Goal: Obtain resource: Obtain resource

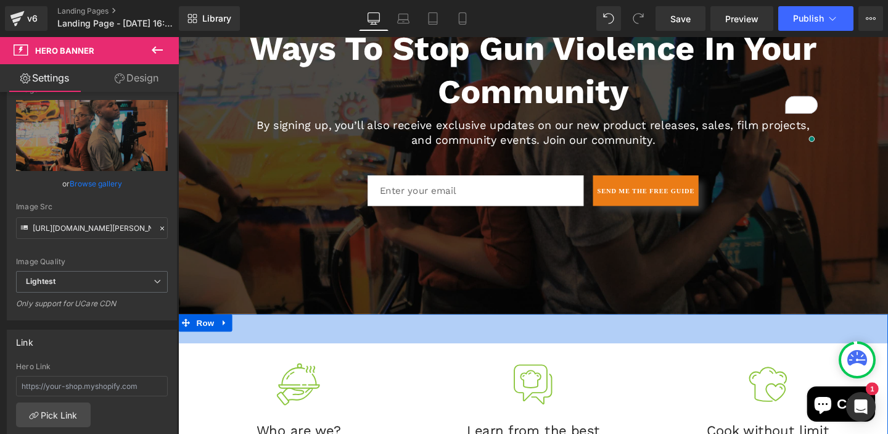
scroll to position [397, 0]
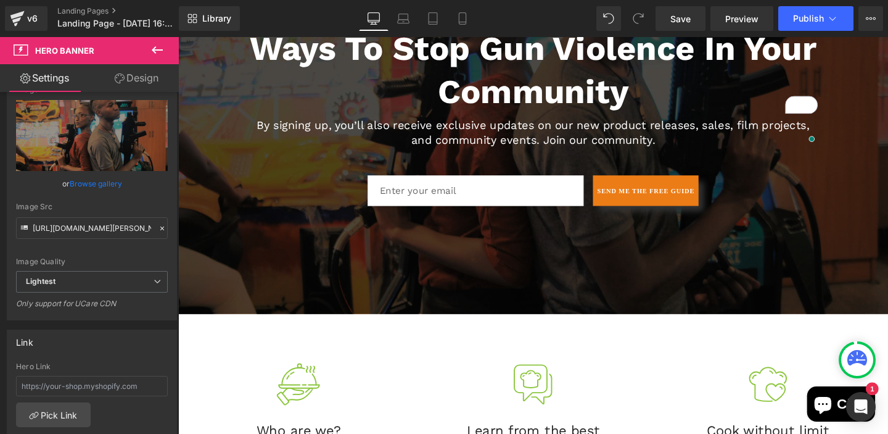
click at [404, 379] on div "Image" at bounding box center [305, 402] width 228 height 49
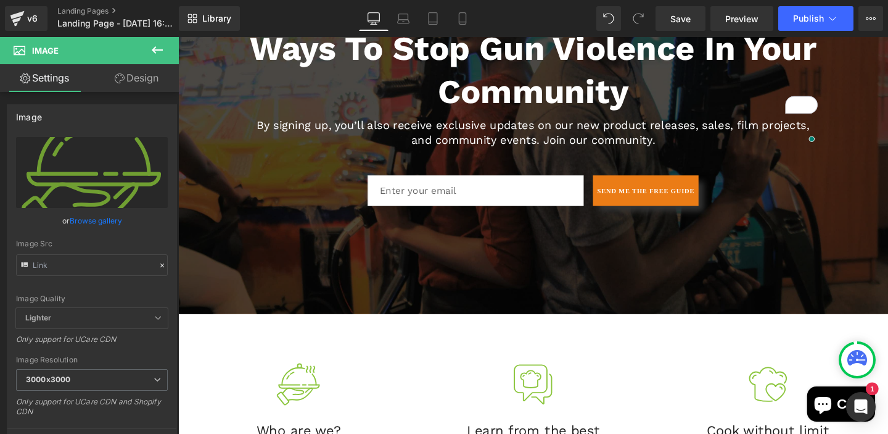
type input "[URL][DOMAIN_NAME]"
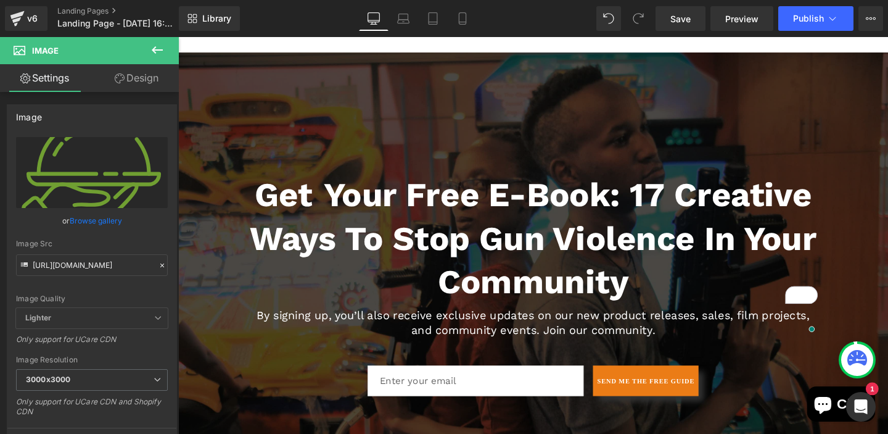
scroll to position [222, 0]
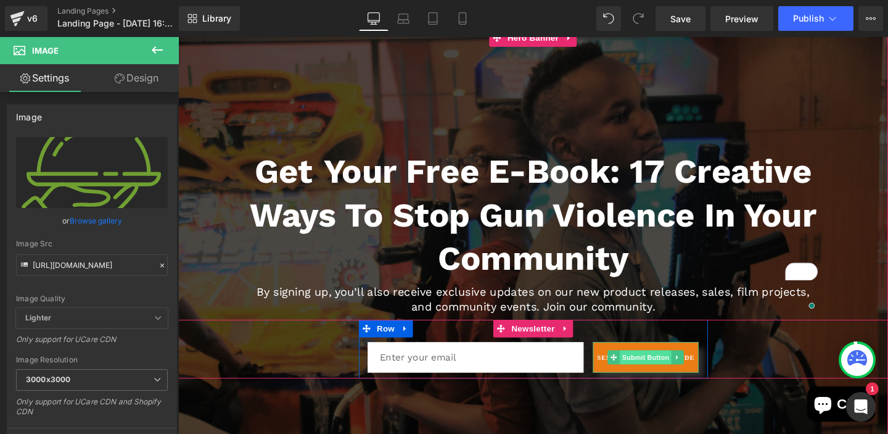
click at [667, 374] on span "Submit Button" at bounding box center [670, 373] width 54 height 15
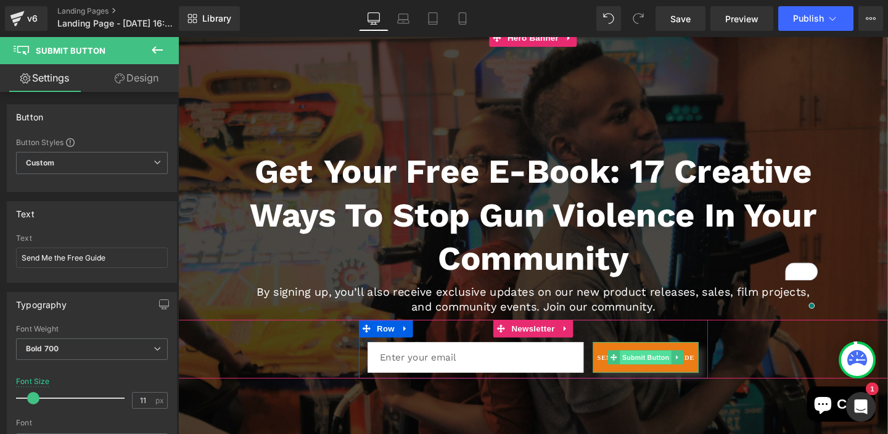
click at [677, 369] on span "Submit Button" at bounding box center [670, 373] width 54 height 15
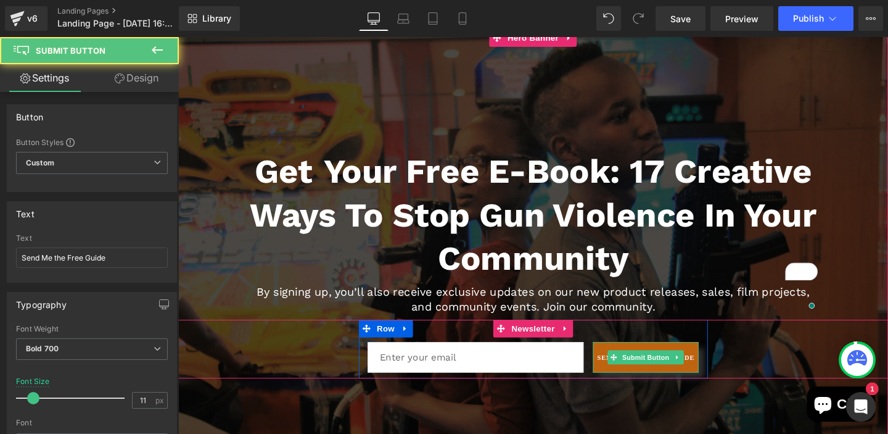
click at [720, 379] on button "Send Me the Free Guide" at bounding box center [669, 373] width 111 height 32
click at [720, 373] on button "Send Me the Free Guide" at bounding box center [669, 373] width 111 height 32
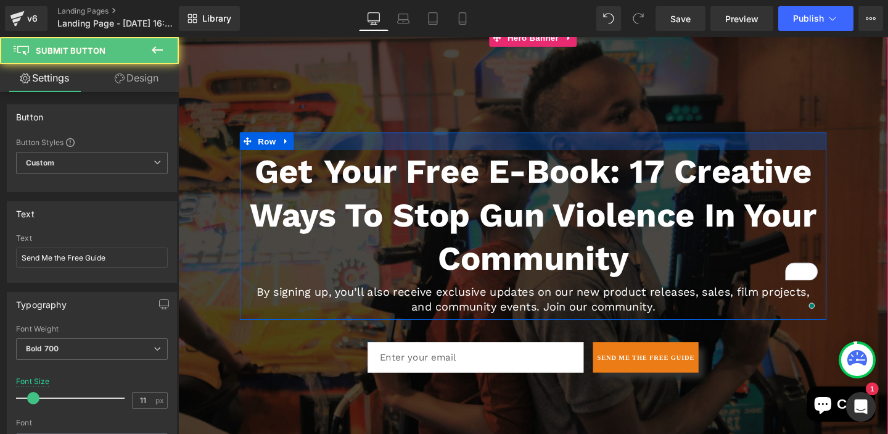
click at [846, 139] on div at bounding box center [551, 146] width 617 height 19
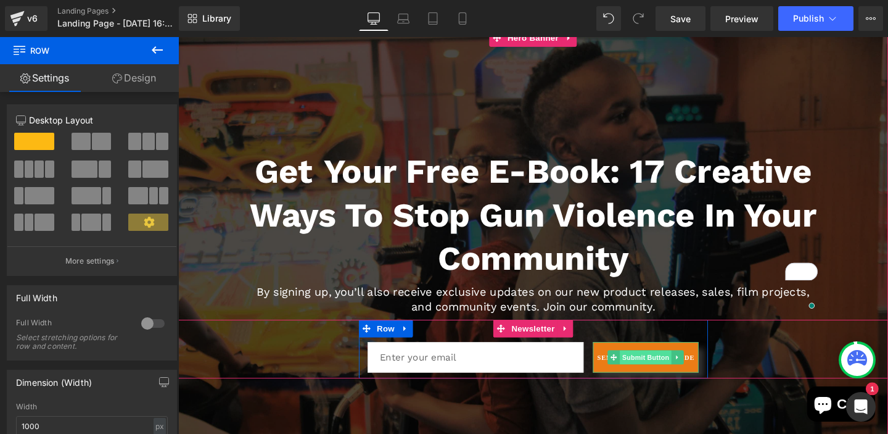
click at [660, 379] on span "Submit Button" at bounding box center [670, 373] width 54 height 15
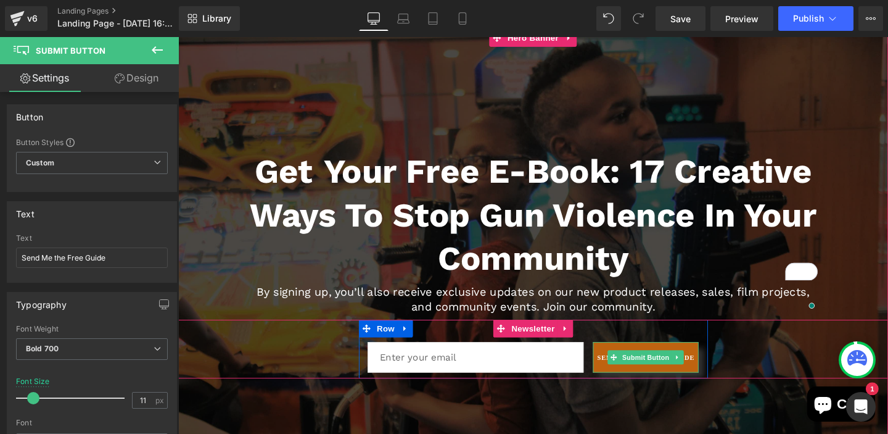
click at [622, 371] on button "Send Me the Free Guide" at bounding box center [669, 373] width 111 height 32
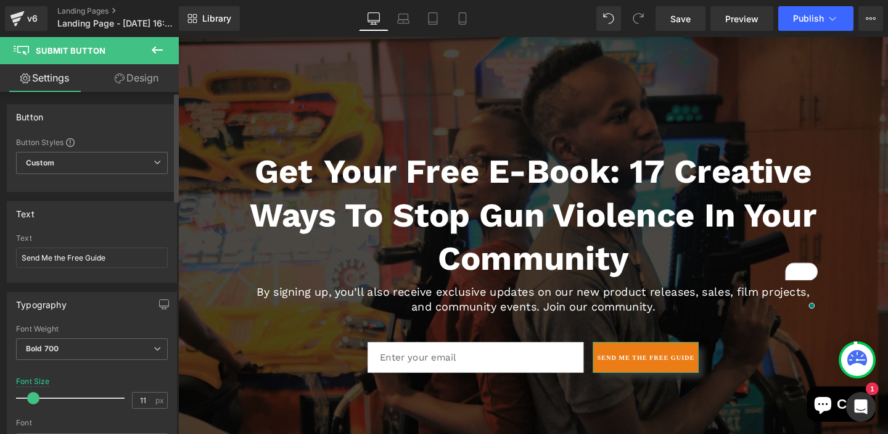
click at [122, 128] on div "Button Button Styles Custom Custom Setup Global Style Custom Setup Global Style…" at bounding box center [92, 148] width 170 height 88
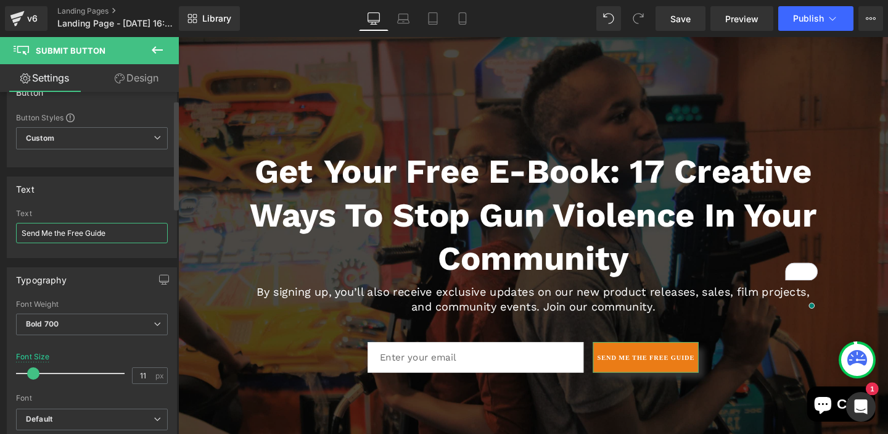
drag, startPoint x: 131, startPoint y: 234, endPoint x: 20, endPoint y: 228, distance: 111.2
click at [20, 228] on input "Send Me the Free Guide" at bounding box center [92, 233] width 152 height 20
type input "DOWNLOAD NOW!"
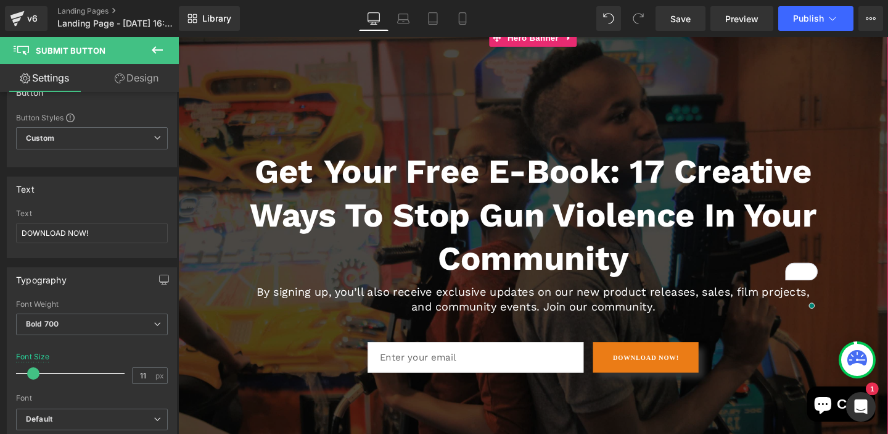
click at [888, 223] on span "Get Your Free E-Book: 17 Creative Ways to Stop Gun Violence in Your Community H…" at bounding box center [551, 266] width 746 height 259
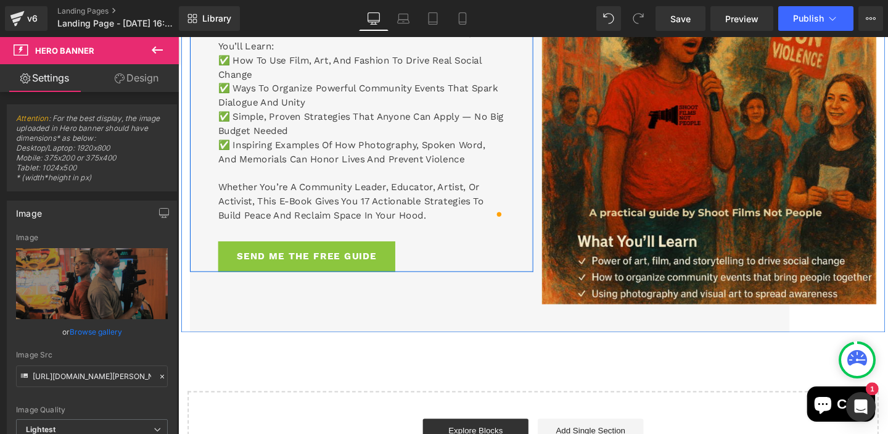
scroll to position [1160, 0]
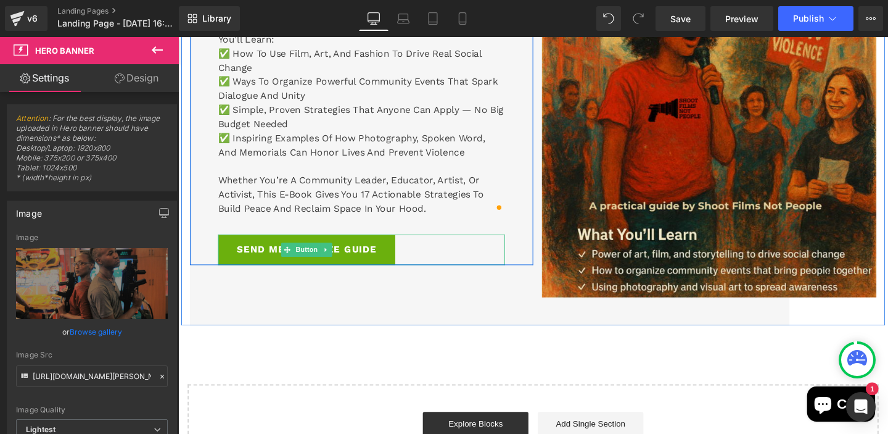
click at [368, 265] on span "SEND ME THE FREE GUIDE" at bounding box center [313, 260] width 147 height 15
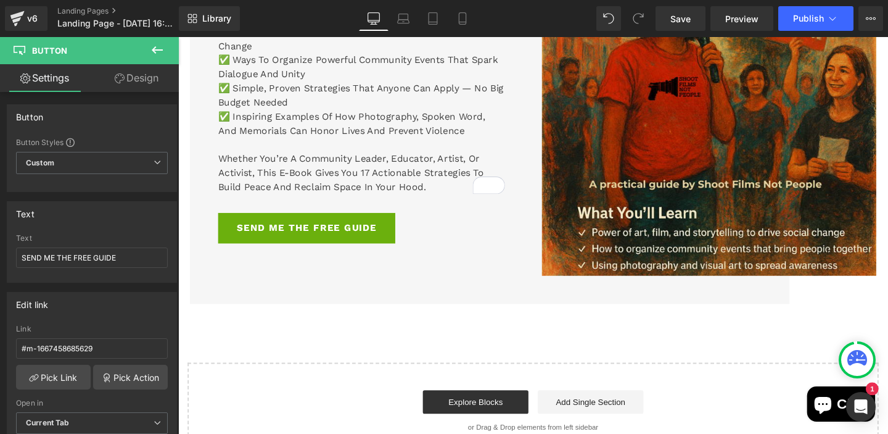
click at [358, 244] on span "SEND ME THE FREE GUIDE" at bounding box center [313, 238] width 147 height 15
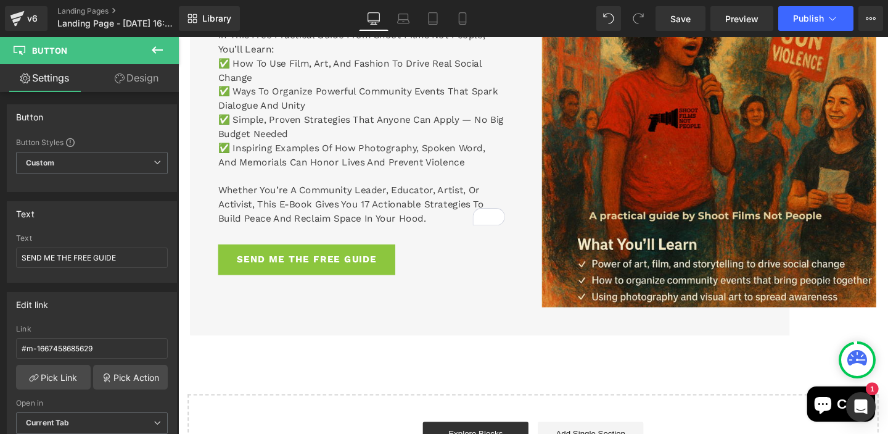
scroll to position [1157, 0]
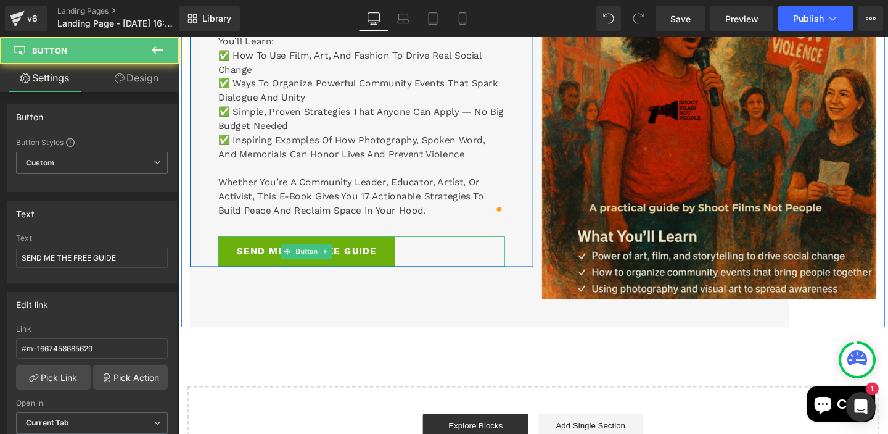
click at [369, 264] on span "SEND ME THE FREE GUIDE" at bounding box center [313, 262] width 147 height 15
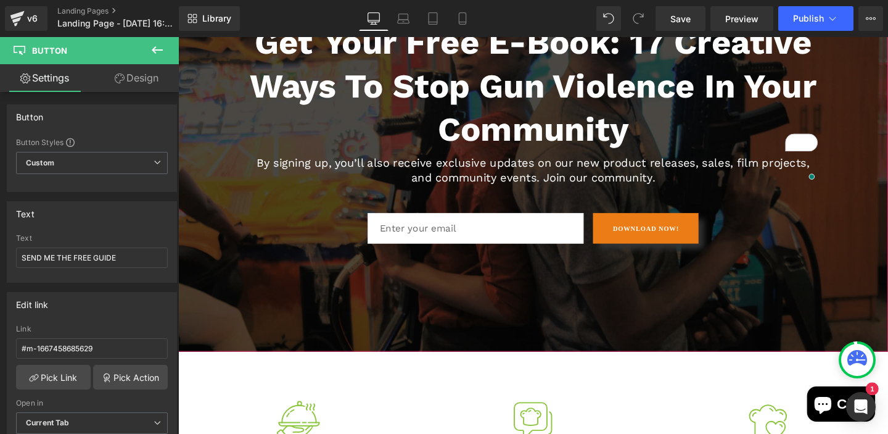
scroll to position [417, 0]
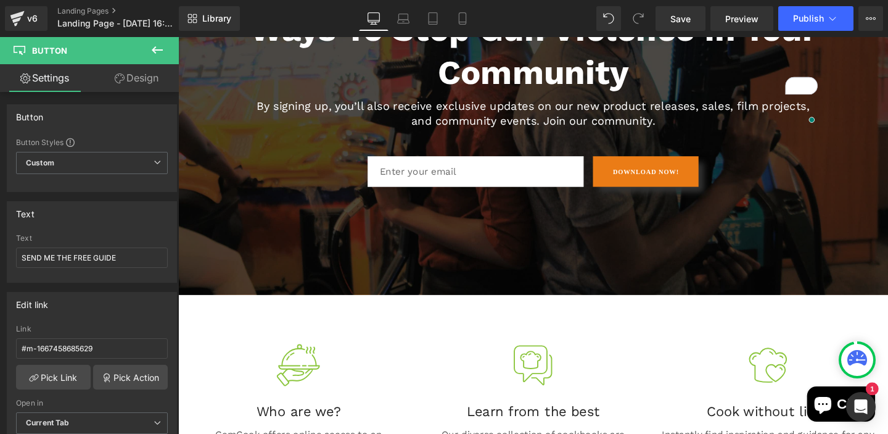
click at [877, 110] on span "Get Your Free E-Book: 17 Creative Ways to Stop Gun Violence in Your Community H…" at bounding box center [551, 71] width 746 height 259
click at [860, 157] on div "Email Field DOWNLOAD NOW! Submit Button Row" at bounding box center [551, 170] width 746 height 62
click at [700, 383] on div at bounding box center [798, 381] width 228 height 49
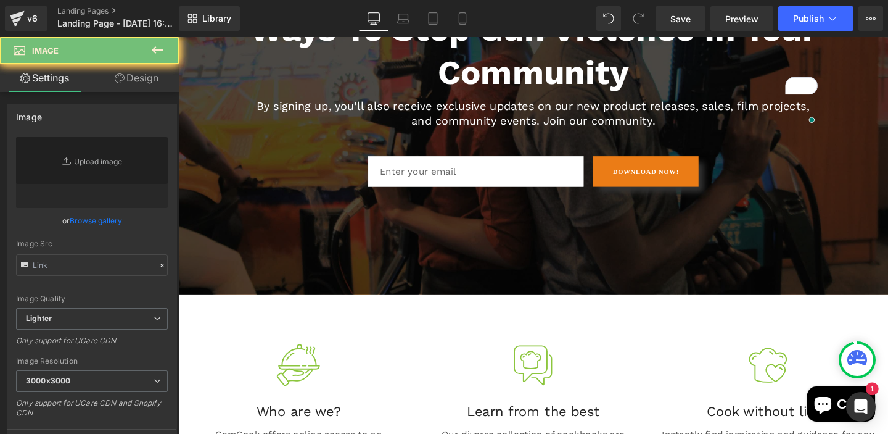
click at [157, 55] on icon at bounding box center [157, 50] width 15 height 15
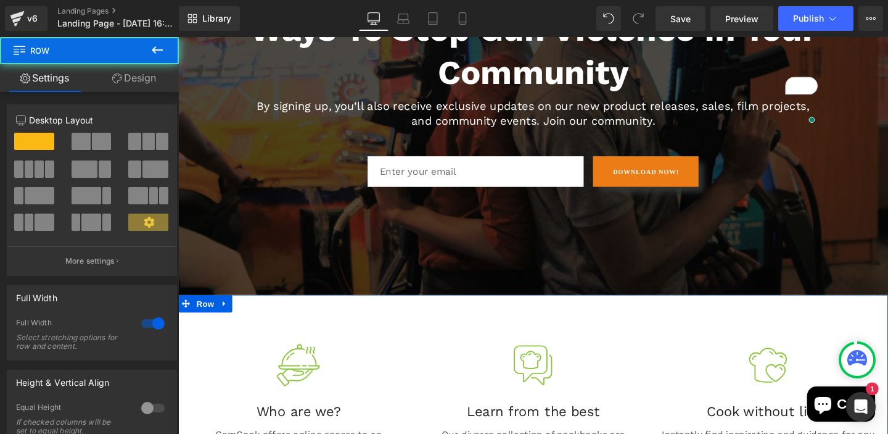
click at [416, 392] on div "Image Who are we? Heading GemCook offers online access to an extraordinary libr…" at bounding box center [551, 432] width 746 height 248
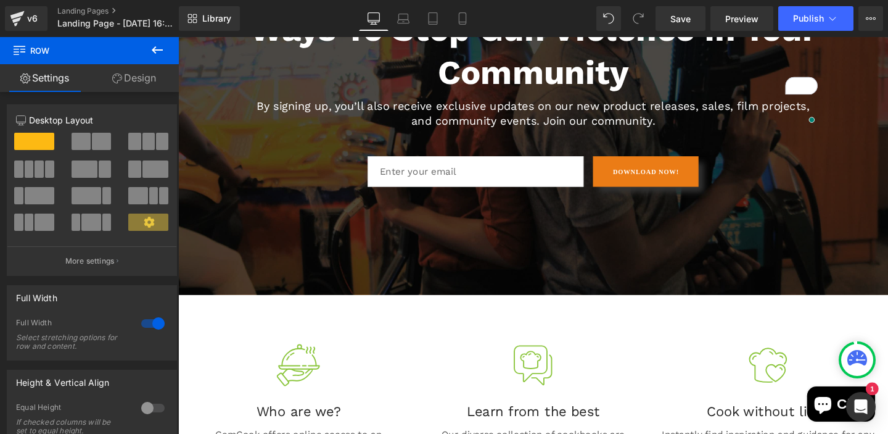
scroll to position [318, 0]
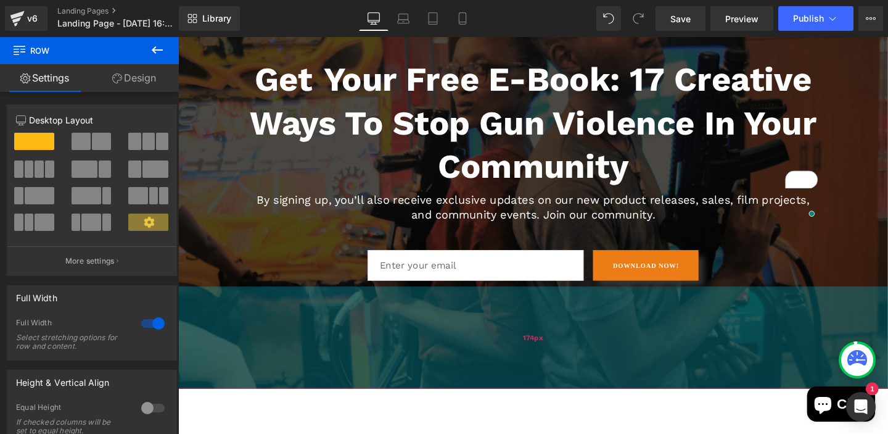
click at [389, 387] on div "174px" at bounding box center [551, 352] width 746 height 107
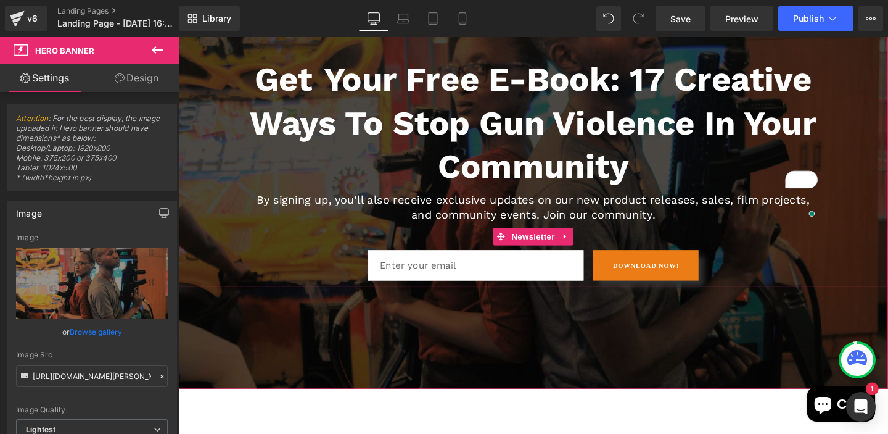
click at [304, 282] on div "Email Field DOWNLOAD NOW! Submit Button Row" at bounding box center [551, 269] width 746 height 62
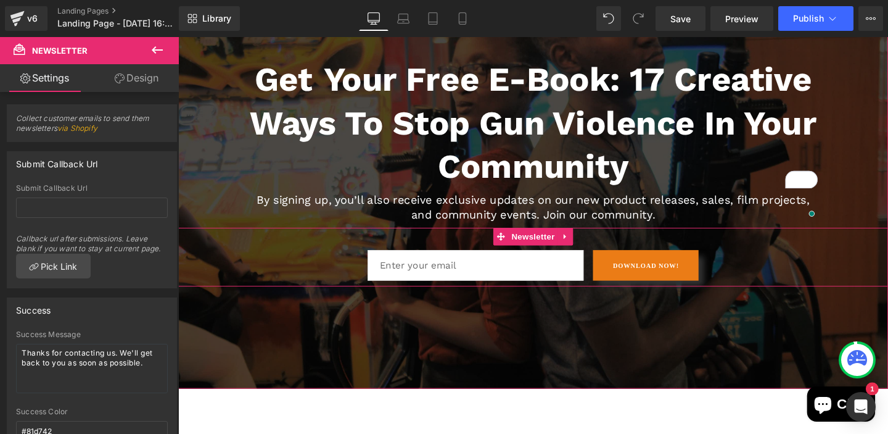
click at [209, 268] on div "Email Field DOWNLOAD NOW! Submit Button Row" at bounding box center [551, 269] width 746 height 62
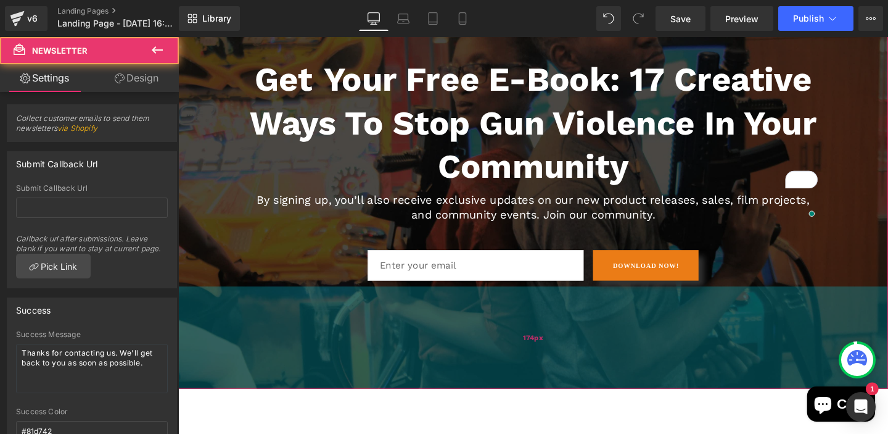
click at [211, 358] on div "174px" at bounding box center [551, 352] width 746 height 107
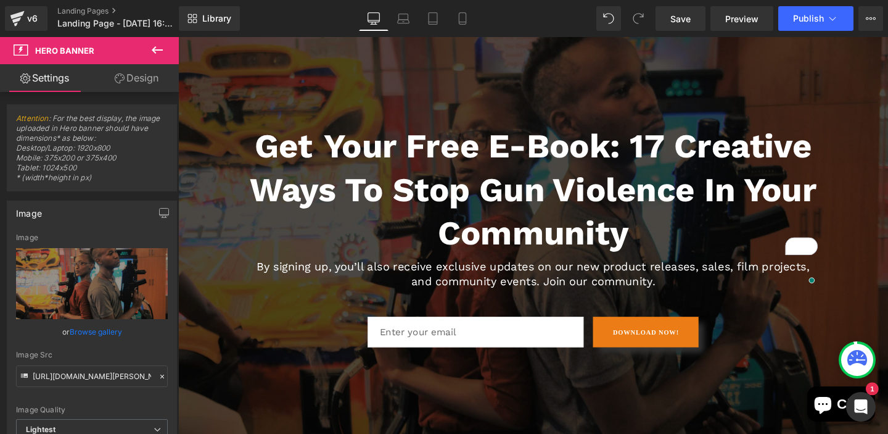
scroll to position [244, 0]
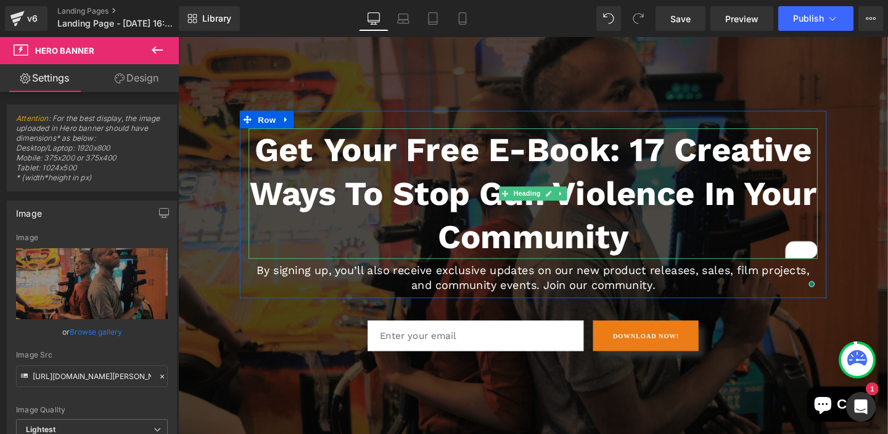
click at [400, 206] on strong "Your Free E-Book: 17 Creative Ways to Stop Gun Violence in Your Community" at bounding box center [552, 201] width 597 height 133
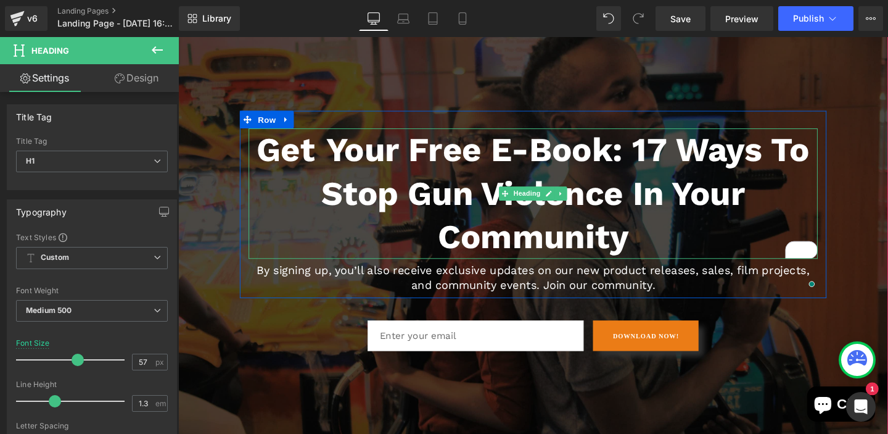
click at [329, 205] on strong "Your Free E-Book: 17 ways to Stop Gun Violence in Your Community" at bounding box center [586, 201] width 514 height 133
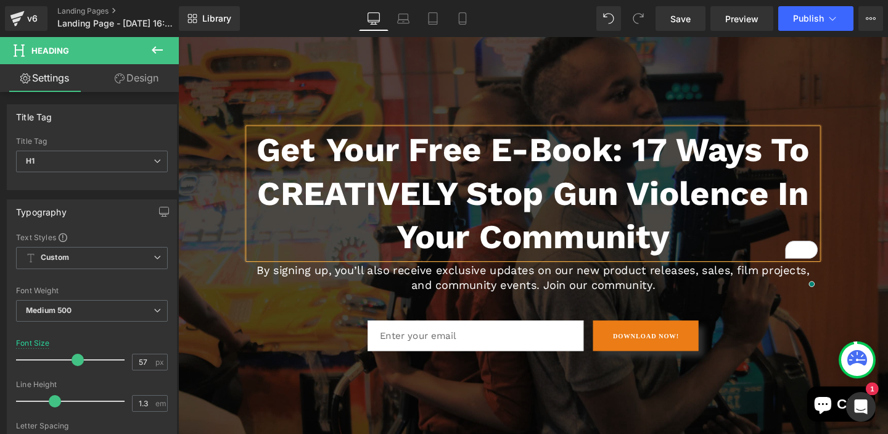
click at [888, 188] on span "Get Your Free E-Book: 17 ways to CREATIVELY Stop Gun Violence in Your Community…" at bounding box center [551, 244] width 746 height 259
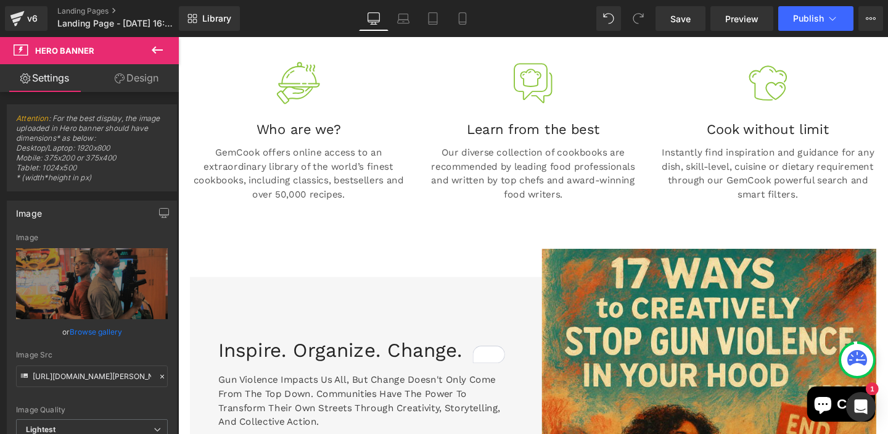
scroll to position [713, 0]
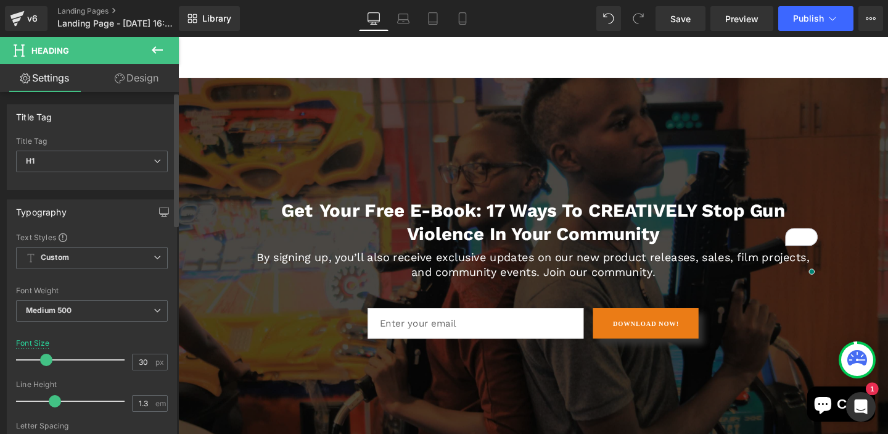
type input "28"
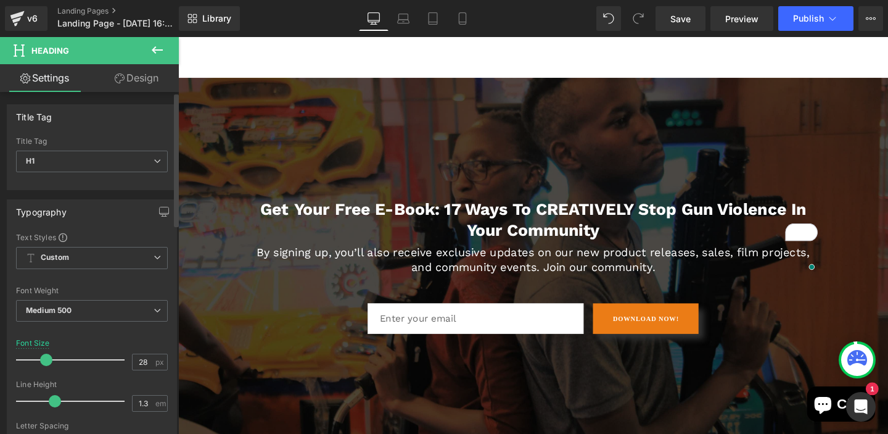
drag, startPoint x: 75, startPoint y: 360, endPoint x: 44, endPoint y: 358, distance: 30.3
click at [44, 358] on span at bounding box center [46, 359] width 12 height 12
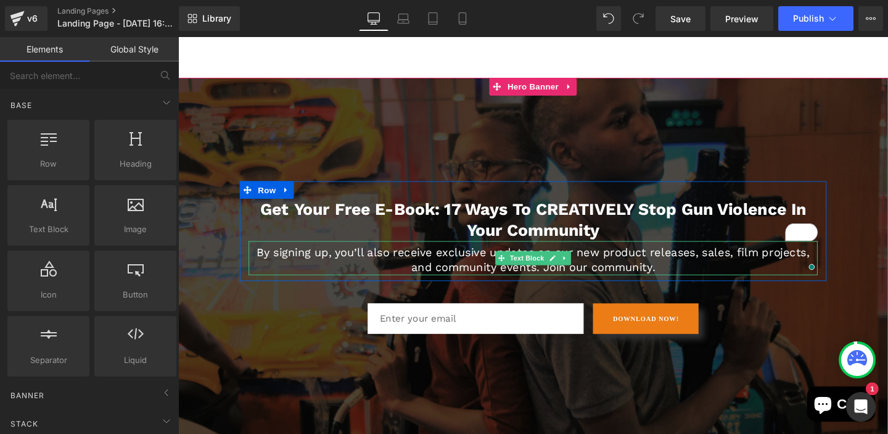
click at [488, 275] on p "By signing up, you’ll also receive exclusive updates on our new product release…" at bounding box center [551, 272] width 598 height 30
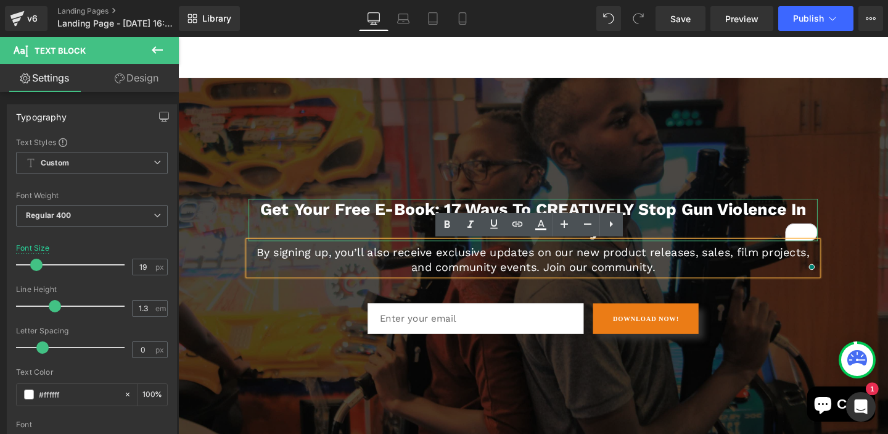
click at [412, 222] on strong "Your Free E-Book: 17 ways to CREATIVELY Stop Gun Violence in Your Community" at bounding box center [569, 229] width 539 height 43
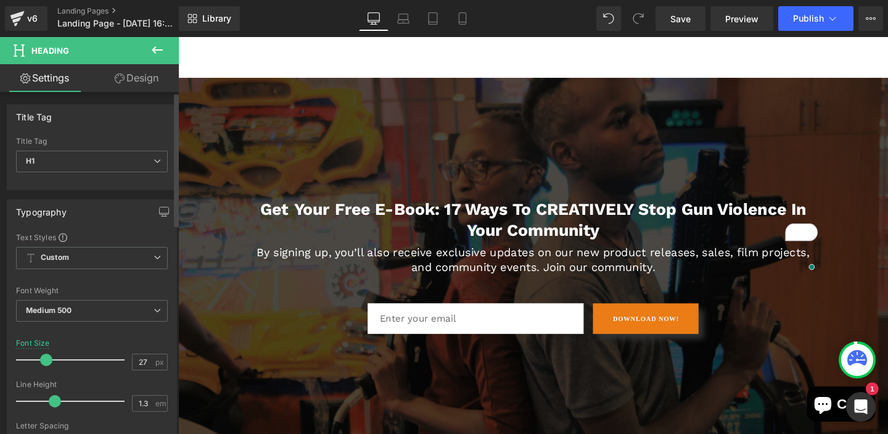
click at [45, 358] on span at bounding box center [46, 359] width 12 height 12
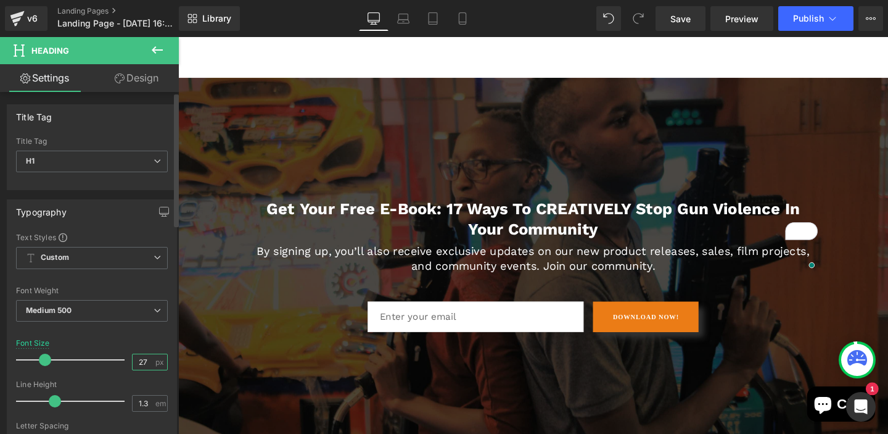
click at [143, 360] on input "27" at bounding box center [144, 361] width 22 height 15
type input "2"
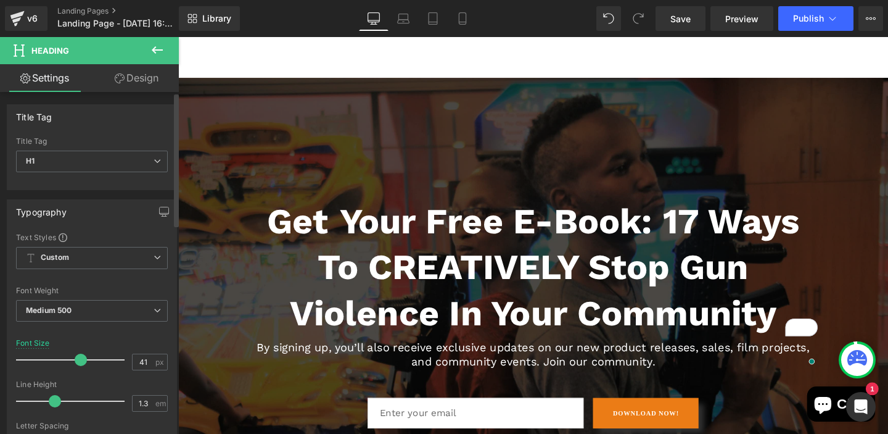
click at [58, 360] on div at bounding box center [73, 359] width 102 height 25
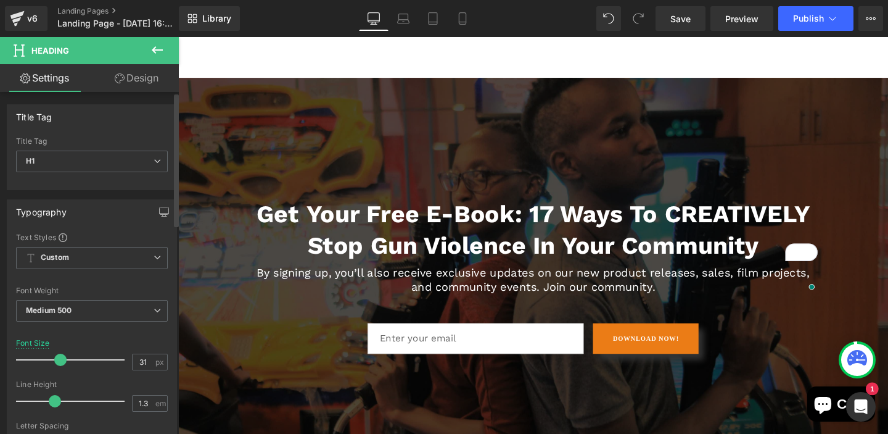
click at [48, 358] on div at bounding box center [73, 359] width 102 height 25
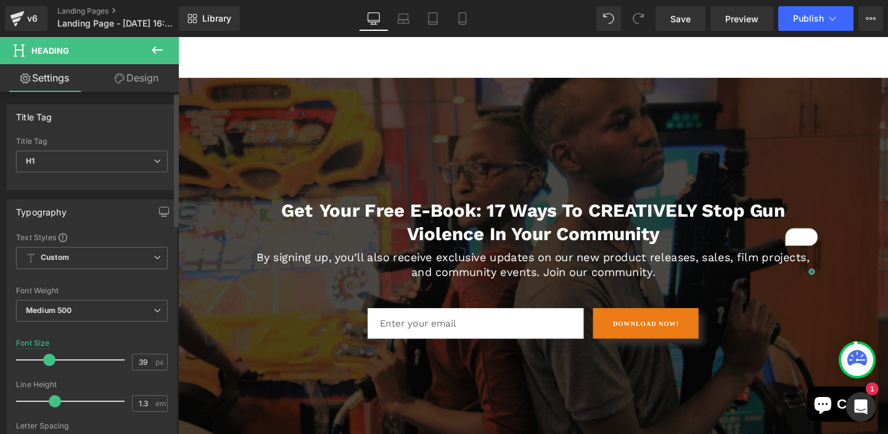
click at [57, 360] on div at bounding box center [73, 359] width 102 height 25
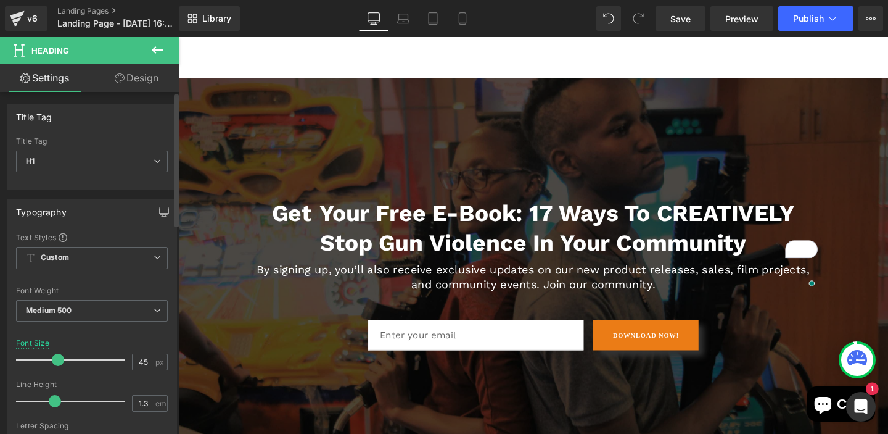
click at [62, 363] on div at bounding box center [73, 359] width 102 height 25
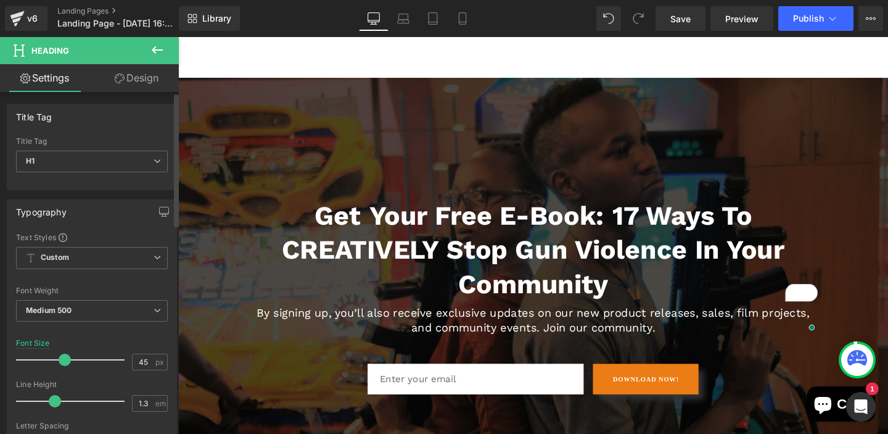
click at [59, 360] on span at bounding box center [65, 359] width 12 height 12
click at [140, 360] on input "45" at bounding box center [144, 361] width 22 height 15
click at [145, 360] on input "45" at bounding box center [144, 361] width 22 height 15
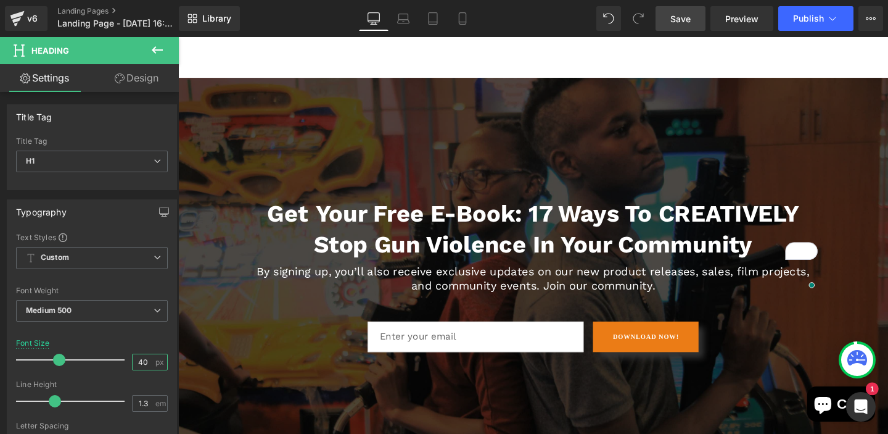
type input "40"
click at [699, 17] on link "Save" at bounding box center [681, 18] width 50 height 25
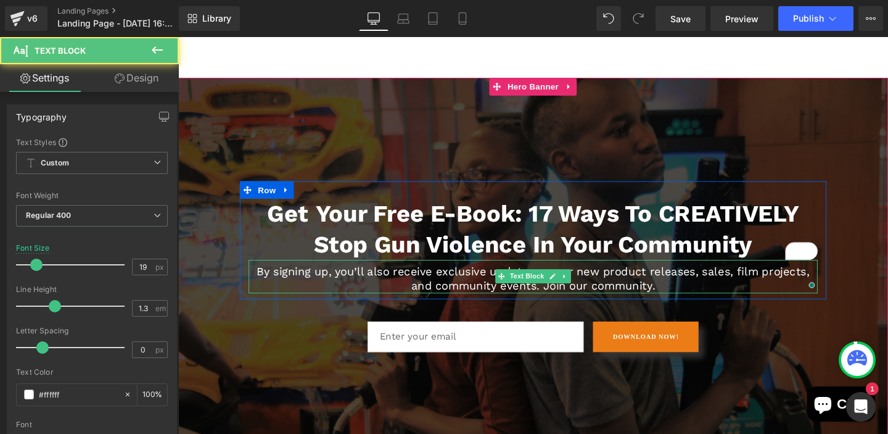
click at [634, 287] on p "By signing up, you’ll also receive exclusive updates on our new product release…" at bounding box center [551, 291] width 598 height 30
click at [693, 294] on p "By signing up, you’ll also receive exclusive updates on our new product release…" at bounding box center [551, 291] width 598 height 30
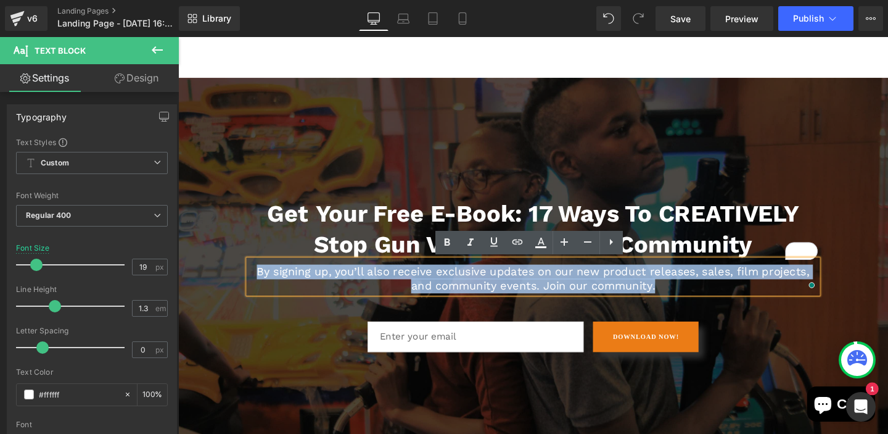
drag, startPoint x: 689, startPoint y: 297, endPoint x: 263, endPoint y: 276, distance: 426.2
click at [263, 276] on p "By signing up, you’ll also receive exclusive updates on our new product release…" at bounding box center [551, 291] width 598 height 30
copy p "By signing up, you’ll also receive exclusive updates on our new product release…"
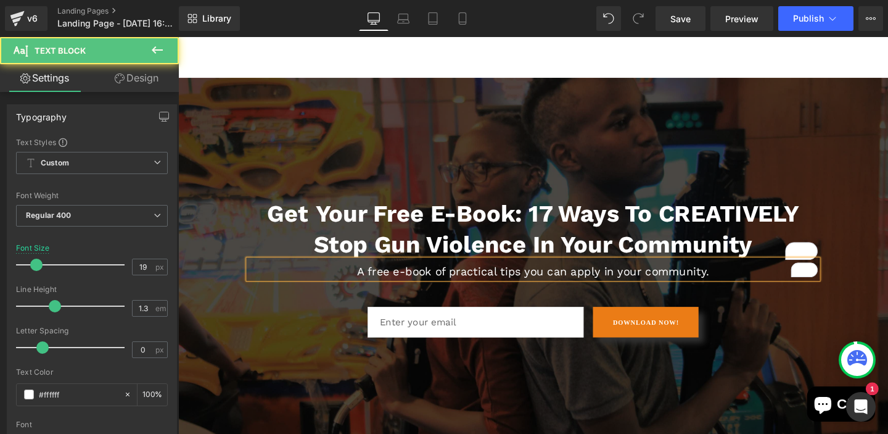
click at [516, 286] on p "A free e-book of practical tips you can apply in your community." at bounding box center [551, 283] width 598 height 15
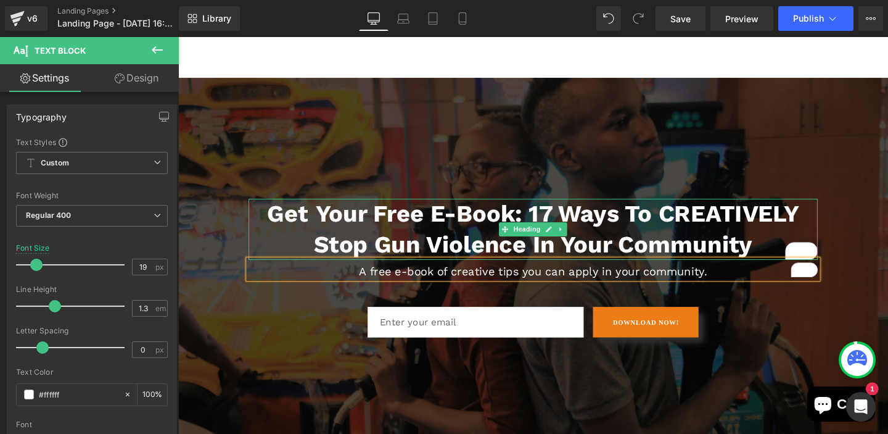
click at [782, 254] on h1 "Get Your Free E-Book: 17 ways to CREATIVELY Stop Gun Violence in Your Community" at bounding box center [551, 239] width 598 height 64
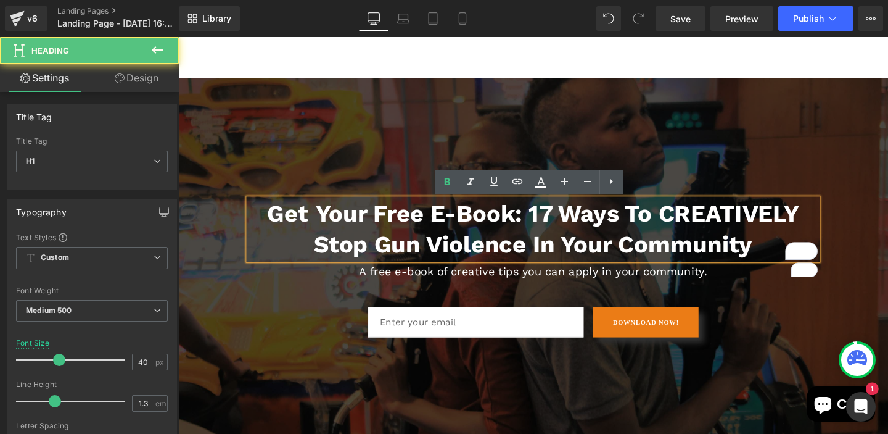
click at [785, 260] on h1 "Get Your Free E-Book: 17 ways to CREATIVELY Stop Gun Violence in Your Community" at bounding box center [551, 239] width 598 height 64
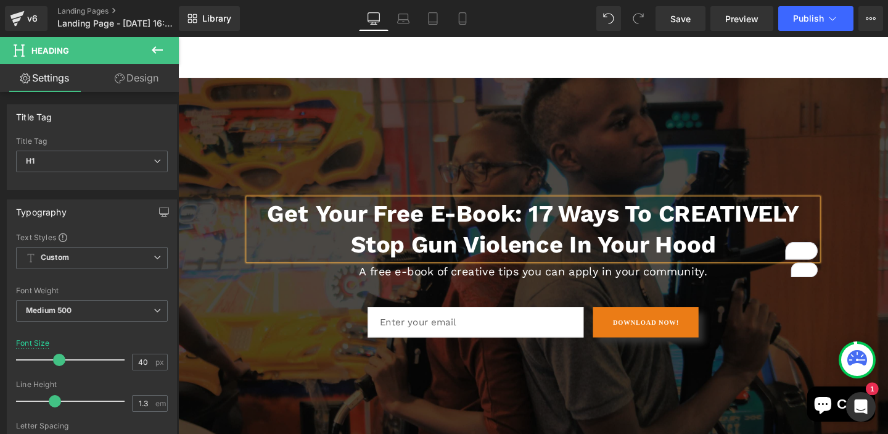
click at [888, 220] on span "Get Your Free E-Book: 17 ways to CREATIVELY Stop Gun Violence in Your Hood Head…" at bounding box center [551, 274] width 746 height 171
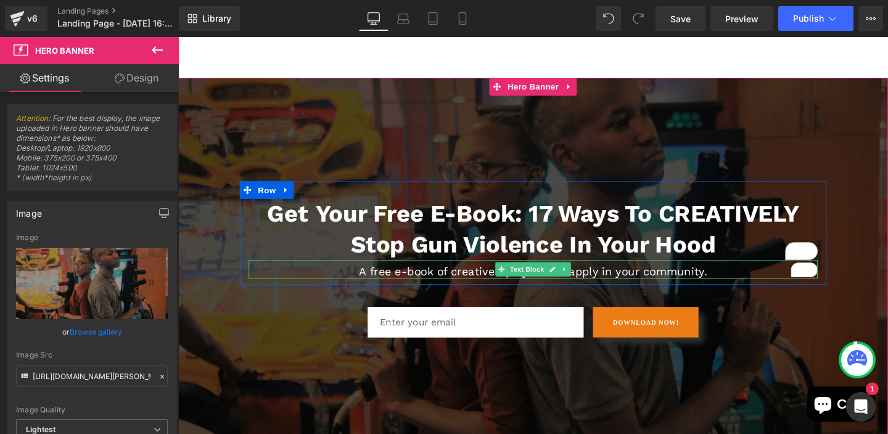
click at [736, 285] on p "A free e-book of creative tips you can apply in your community." at bounding box center [551, 283] width 598 height 15
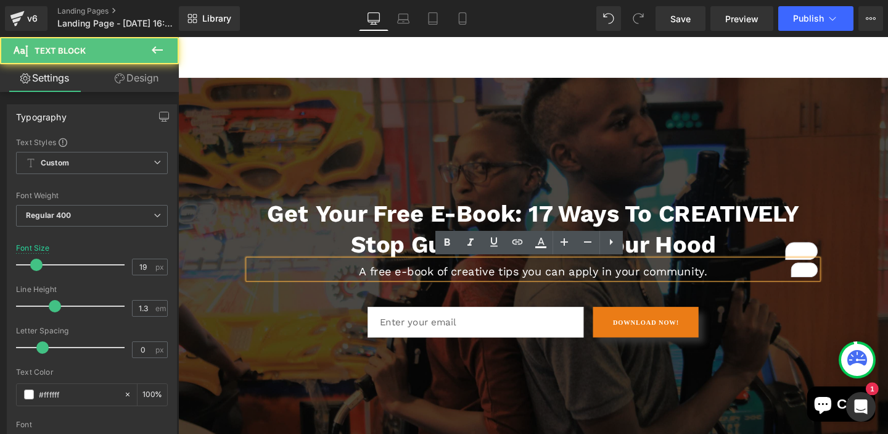
click at [736, 285] on p "A free e-book of creative tips you can apply in your community." at bounding box center [551, 283] width 598 height 15
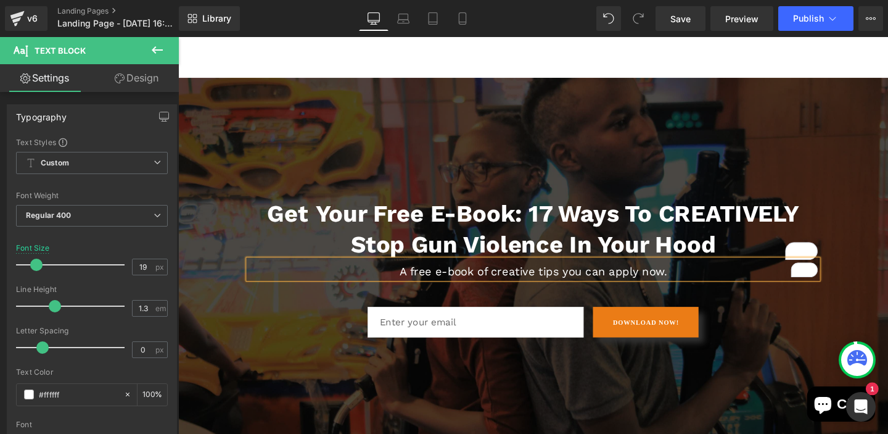
click at [870, 149] on div at bounding box center [551, 273] width 746 height 387
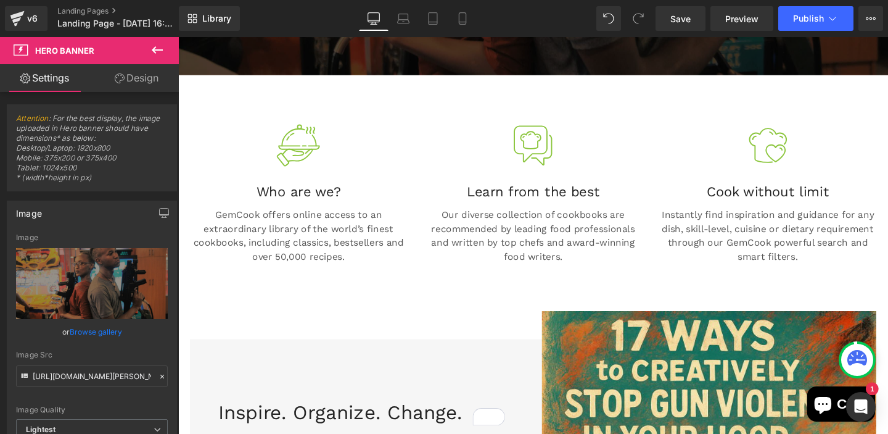
scroll to position [491, 0]
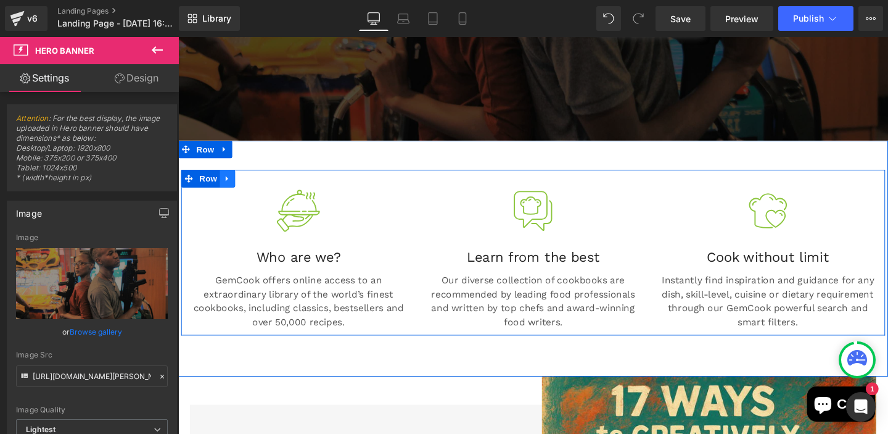
click at [228, 184] on icon at bounding box center [229, 186] width 2 height 6
click at [262, 184] on icon at bounding box center [262, 185] width 9 height 9
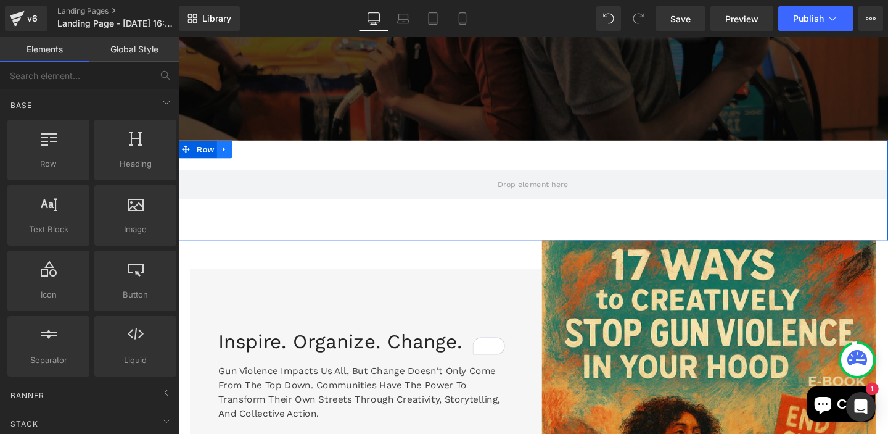
click at [229, 153] on icon at bounding box center [227, 155] width 9 height 9
click at [263, 157] on icon at bounding box center [259, 155] width 9 height 9
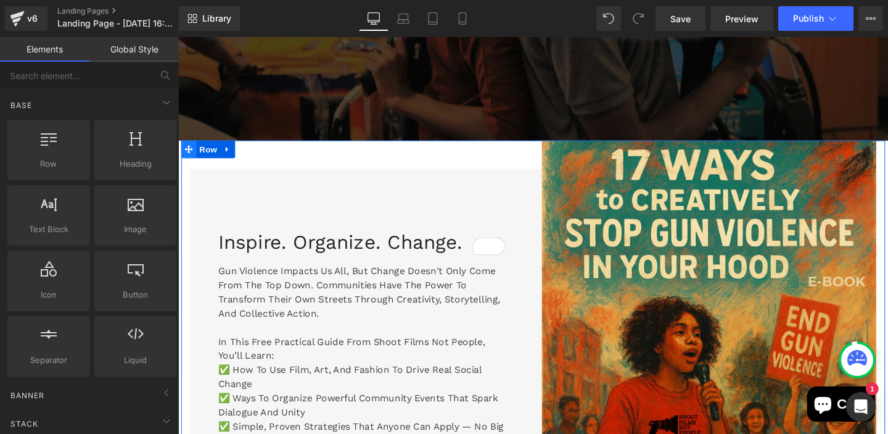
click at [191, 155] on icon at bounding box center [189, 155] width 9 height 9
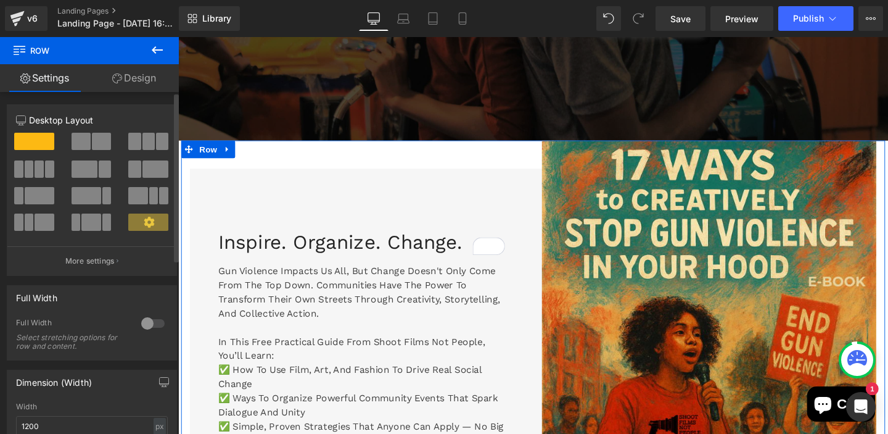
click at [36, 139] on span at bounding box center [34, 141] width 40 height 17
click at [227, 153] on icon at bounding box center [230, 155] width 9 height 9
click at [246, 156] on icon at bounding box center [246, 155] width 9 height 9
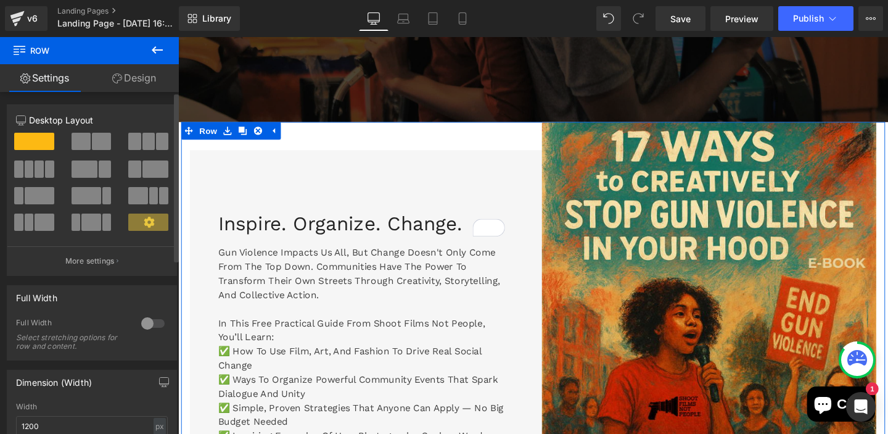
scroll to position [510, 0]
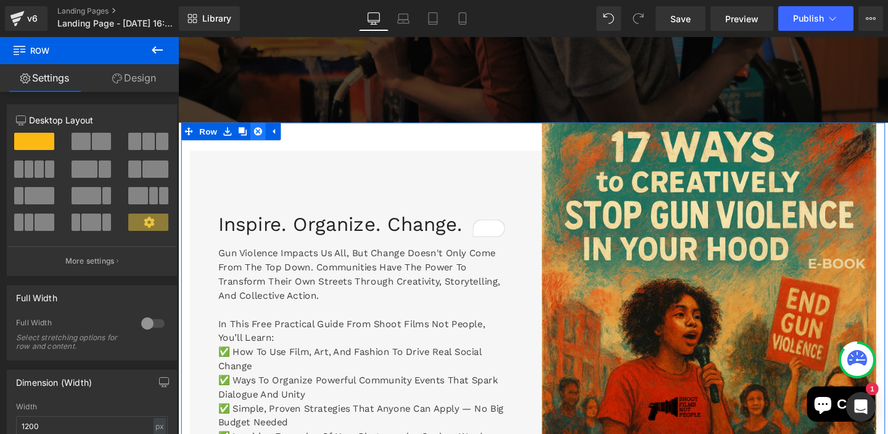
click at [263, 136] on icon at bounding box center [262, 136] width 9 height 9
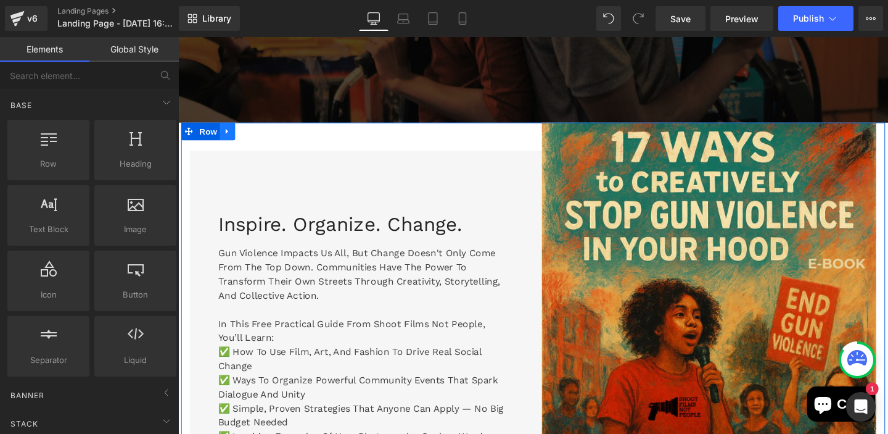
click at [232, 138] on icon at bounding box center [230, 136] width 9 height 9
click at [276, 138] on icon at bounding box center [278, 136] width 9 height 9
click at [228, 138] on icon at bounding box center [229, 137] width 2 height 6
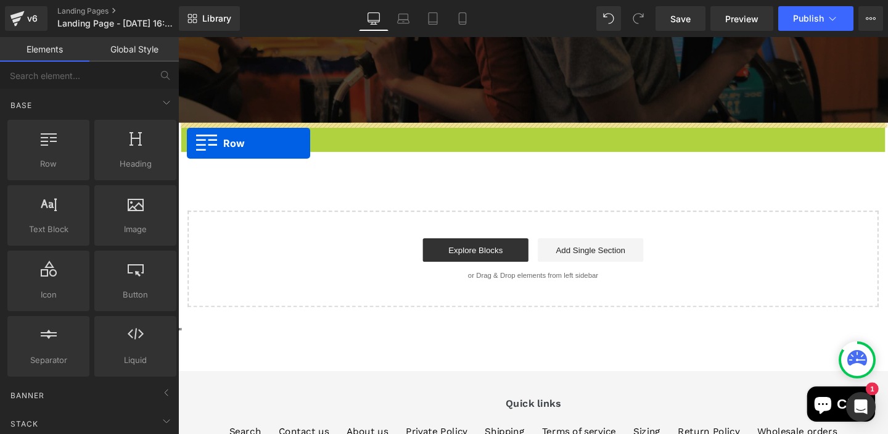
drag, startPoint x: 189, startPoint y: 138, endPoint x: 188, endPoint y: 149, distance: 10.6
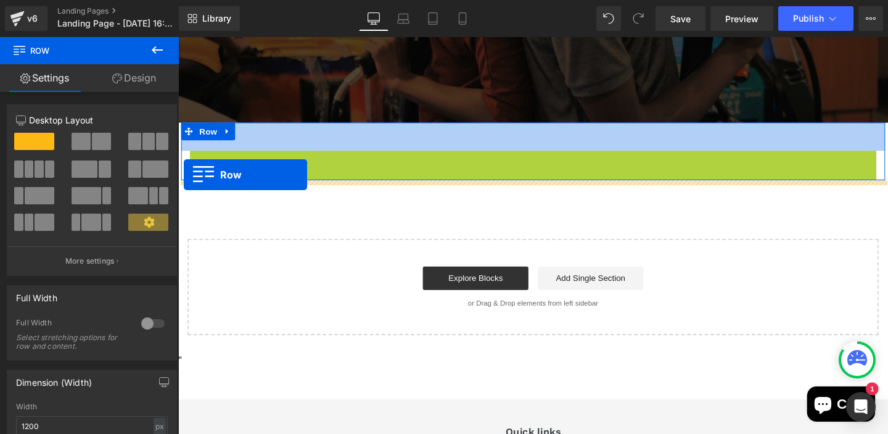
drag, startPoint x: 197, startPoint y: 168, endPoint x: 184, endPoint y: 181, distance: 18.8
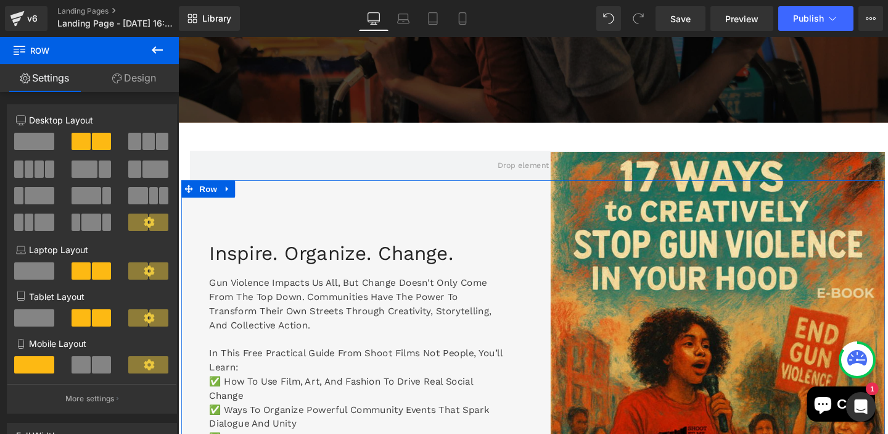
click at [379, 209] on div "Inspire. Organize. Change. Heading Gun violence impacts us all, but change does…" at bounding box center [366, 436] width 370 height 497
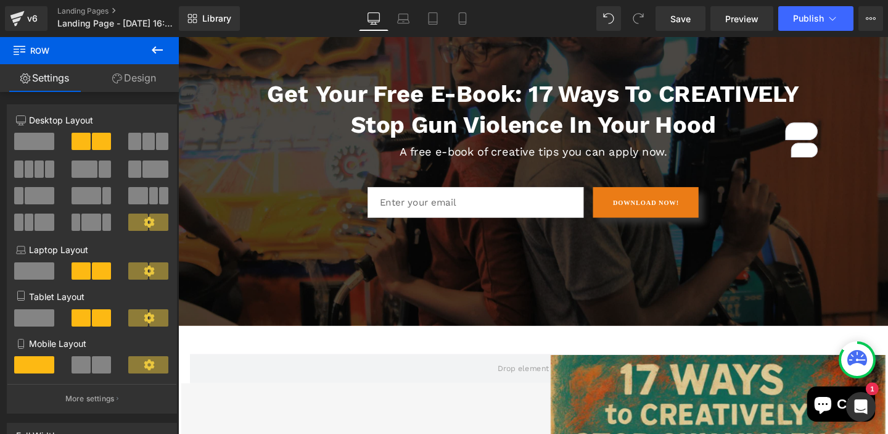
scroll to position [247, 0]
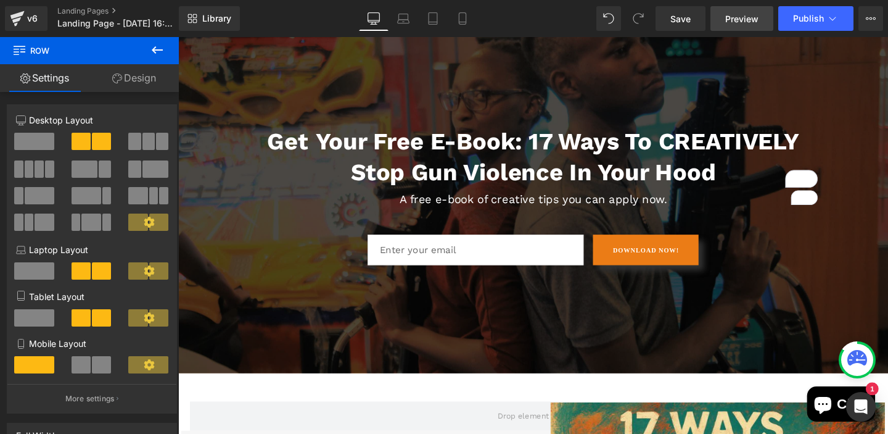
click at [732, 22] on span "Preview" at bounding box center [741, 18] width 33 height 13
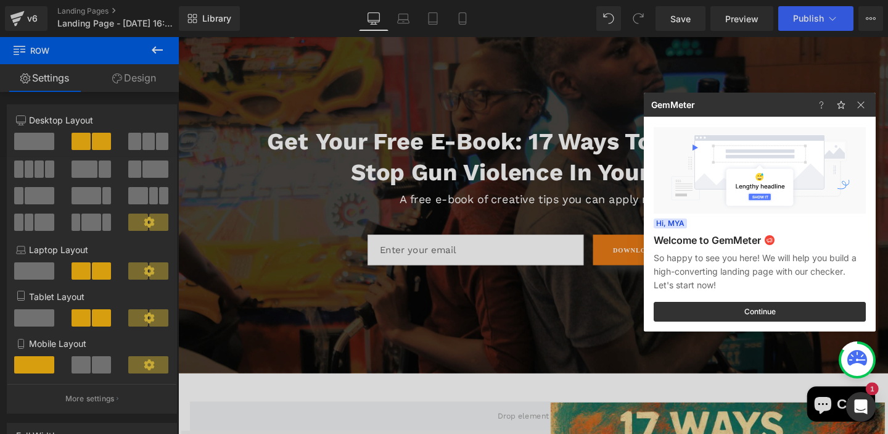
click at [690, 25] on div at bounding box center [444, 217] width 888 height 434
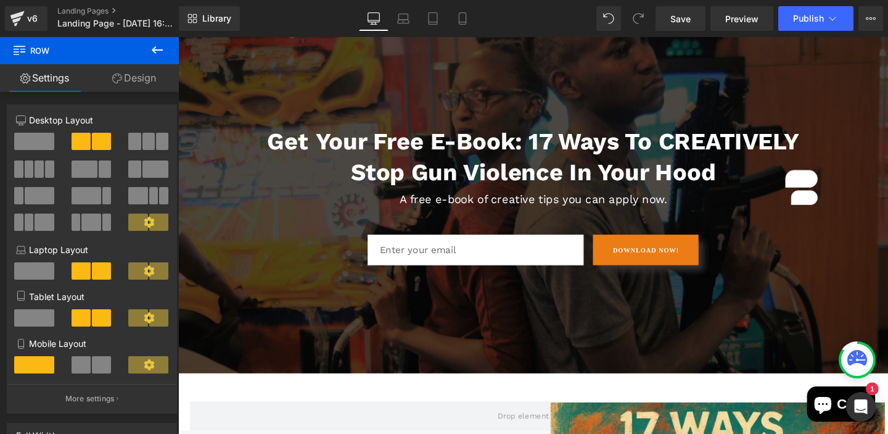
click at [690, 25] on link "Save" at bounding box center [681, 18] width 50 height 25
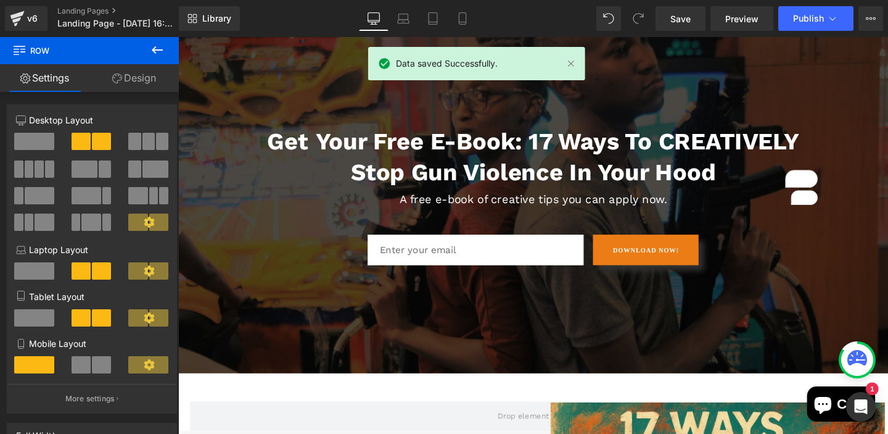
click at [861, 370] on div at bounding box center [857, 360] width 32 height 32
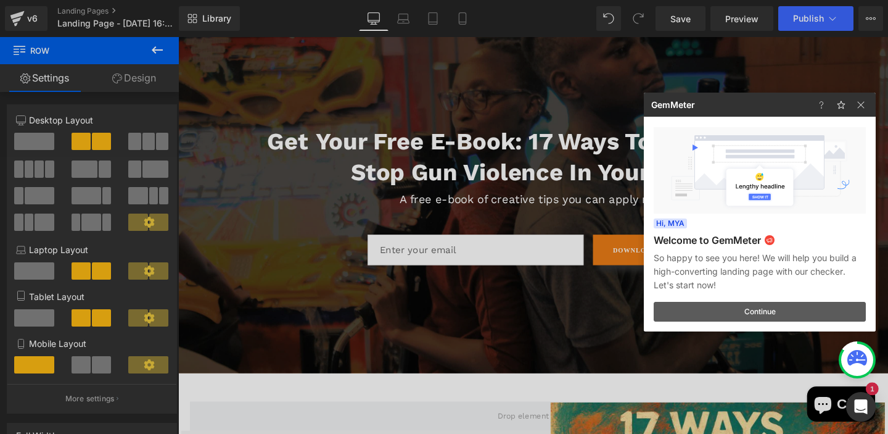
click at [814, 313] on button "Continue" at bounding box center [760, 312] width 212 height 20
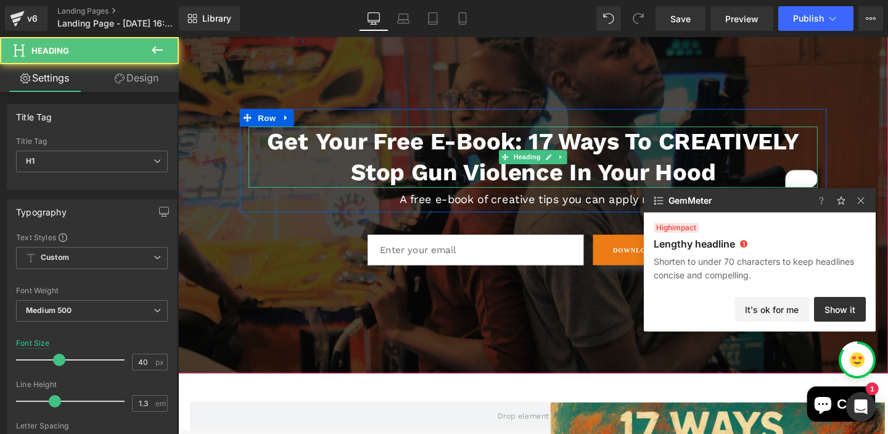
click at [549, 149] on strong "Your Free E-Book: 17 ways to CREATIVELY Stop Gun Violence in Your Hood" at bounding box center [577, 162] width 508 height 61
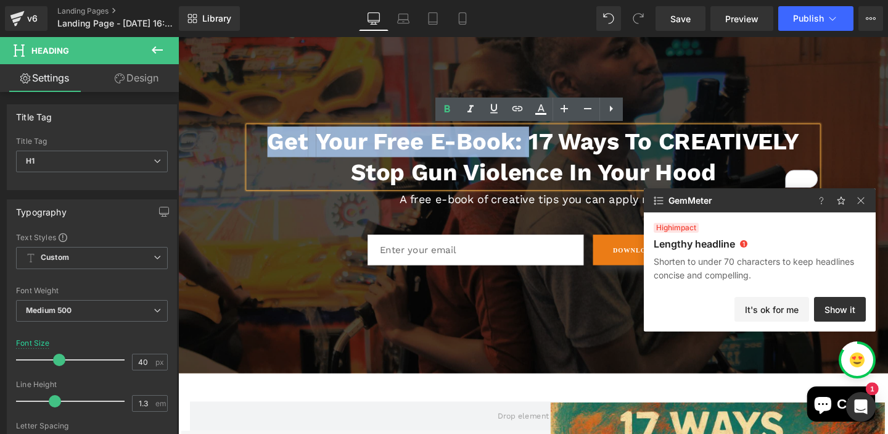
drag, startPoint x: 285, startPoint y: 148, endPoint x: 271, endPoint y: 150, distance: 13.7
click at [271, 150] on h1 "Get Your Free E-Book: 17 ways to CREATIVELY Stop Gun Violence in Your Hood" at bounding box center [551, 163] width 598 height 64
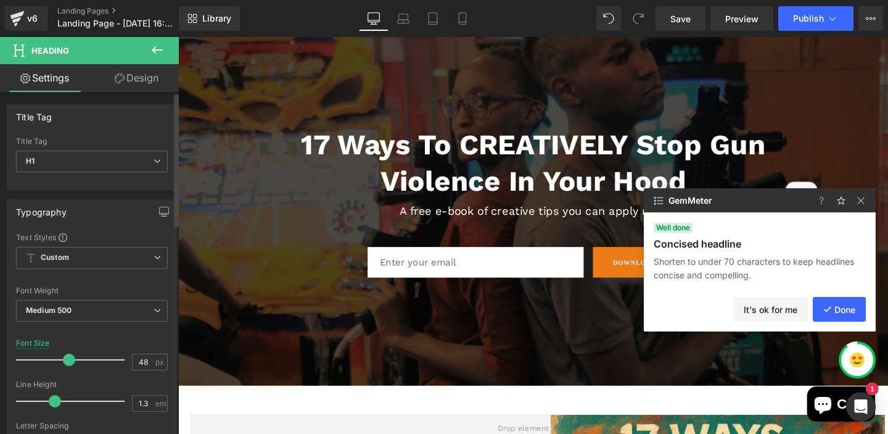
type input "49"
drag, startPoint x: 55, startPoint y: 360, endPoint x: 65, endPoint y: 356, distance: 10.5
click at [65, 356] on span at bounding box center [69, 359] width 12 height 12
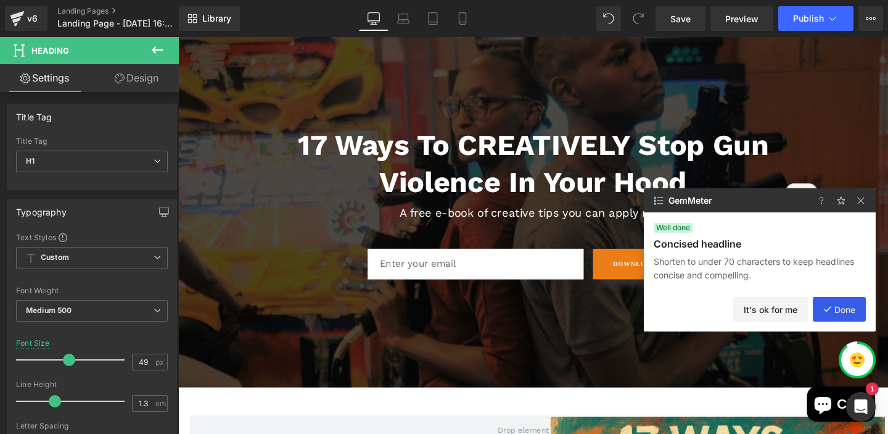
click at [844, 312] on button "Done" at bounding box center [839, 309] width 53 height 25
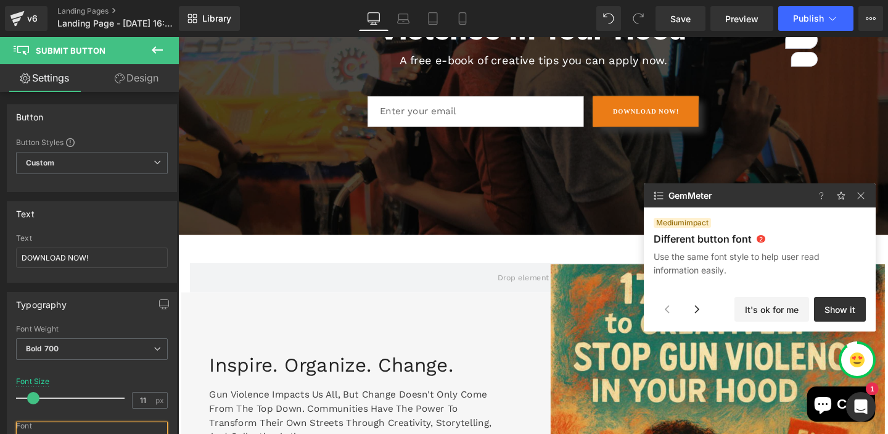
scroll to position [298, 0]
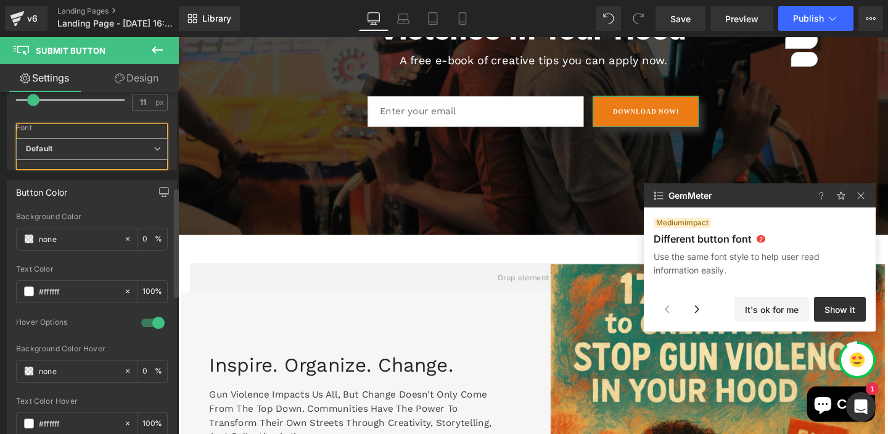
click at [154, 149] on icon at bounding box center [157, 148] width 7 height 7
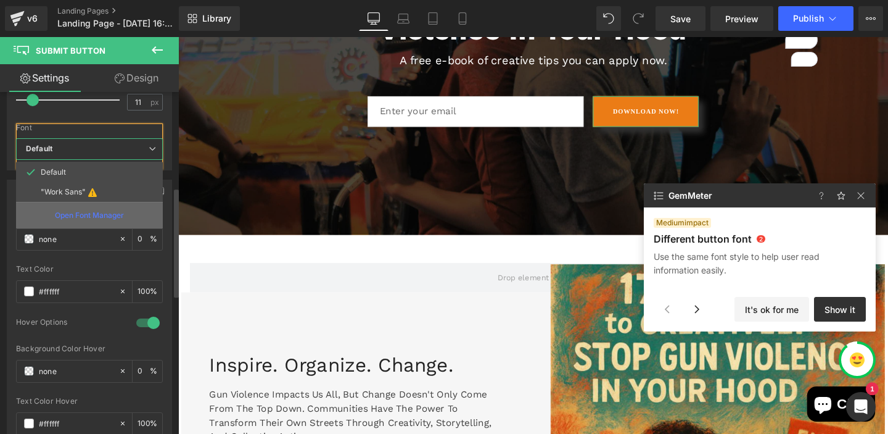
click at [81, 210] on p "Open Font Manager" at bounding box center [89, 215] width 69 height 11
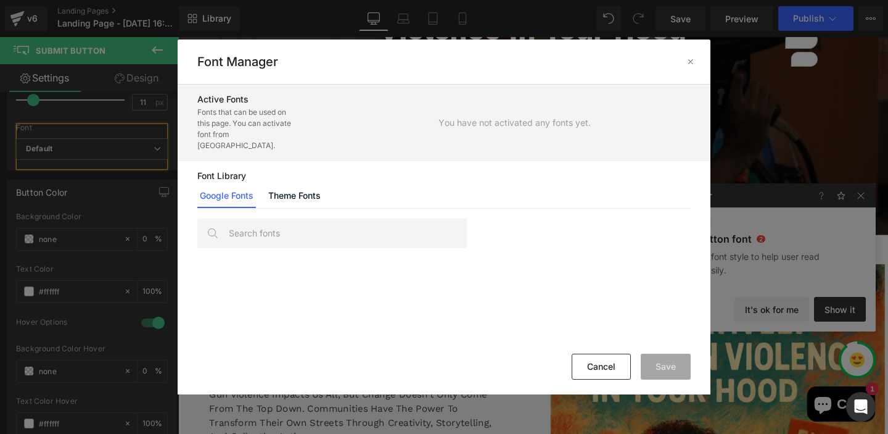
scroll to position [11908, 0]
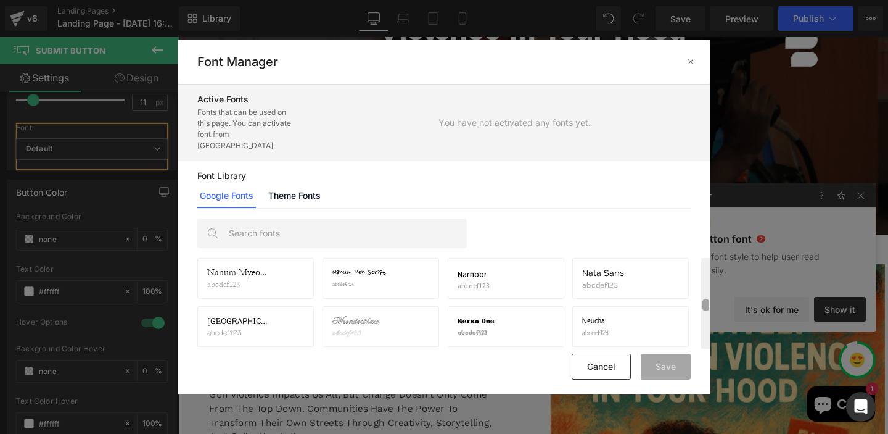
drag, startPoint x: 706, startPoint y: 252, endPoint x: 706, endPoint y: 293, distance: 41.3
click at [706, 299] on div at bounding box center [706, 305] width 7 height 12
click at [706, 294] on div at bounding box center [706, 300] width 7 height 12
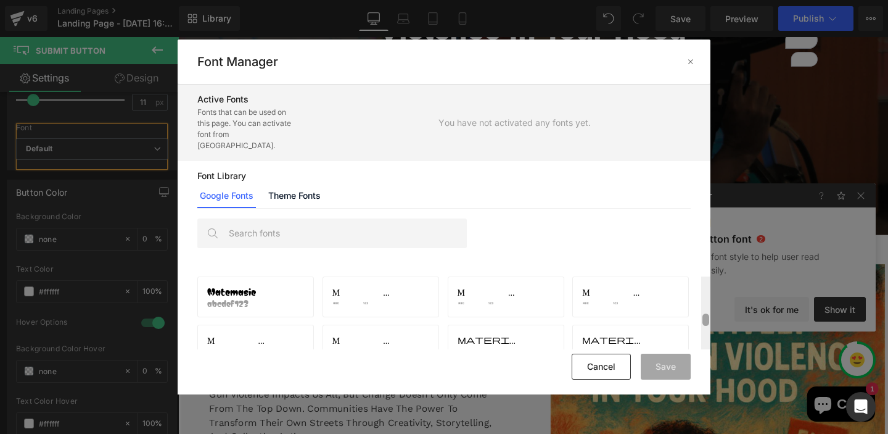
scroll to position [10749, 0]
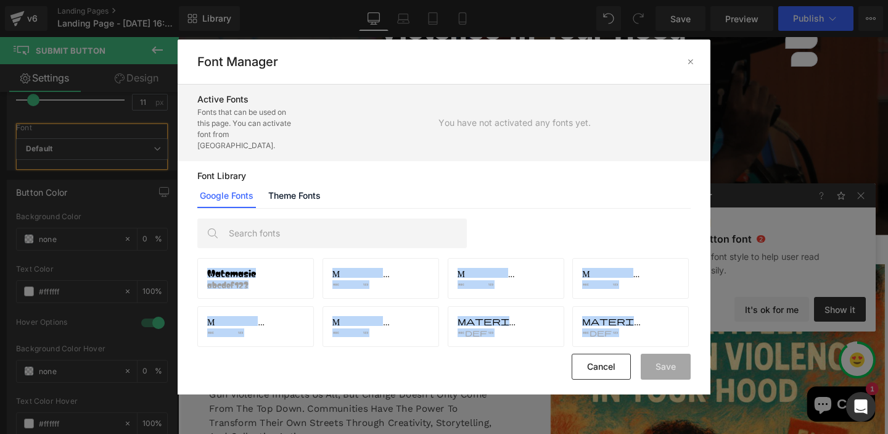
drag, startPoint x: 622, startPoint y: 227, endPoint x: 611, endPoint y: 352, distance: 125.8
click at [611, 352] on div "Active Fonts Fonts that can be used on this page. You can activate font from [G…" at bounding box center [444, 239] width 533 height 309
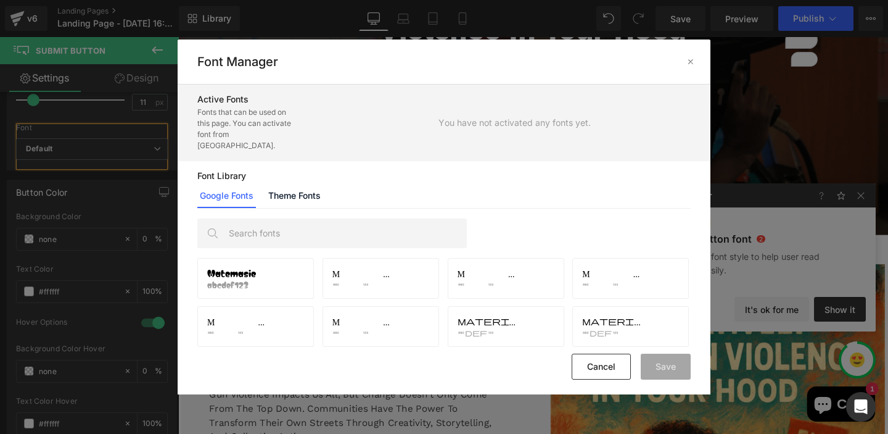
click at [524, 183] on div "Google Fonts Theme Fonts" at bounding box center [444, 195] width 494 height 25
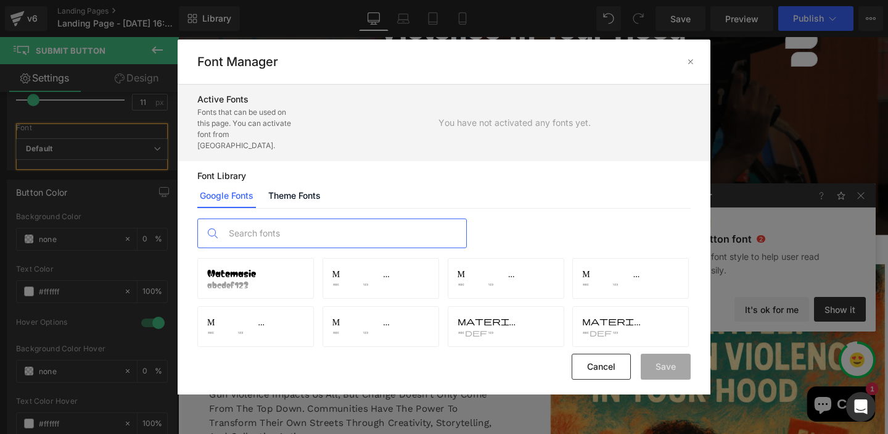
click at [403, 219] on input "text" at bounding box center [345, 233] width 244 height 28
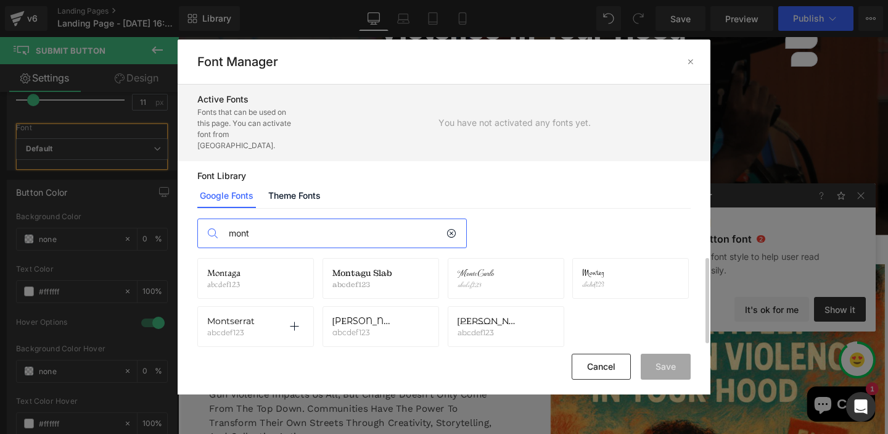
type input "mont"
click at [263, 316] on div "Montserrat abcdef123 Activate font" at bounding box center [255, 326] width 97 height 21
click at [297, 321] on icon at bounding box center [294, 326] width 10 height 10
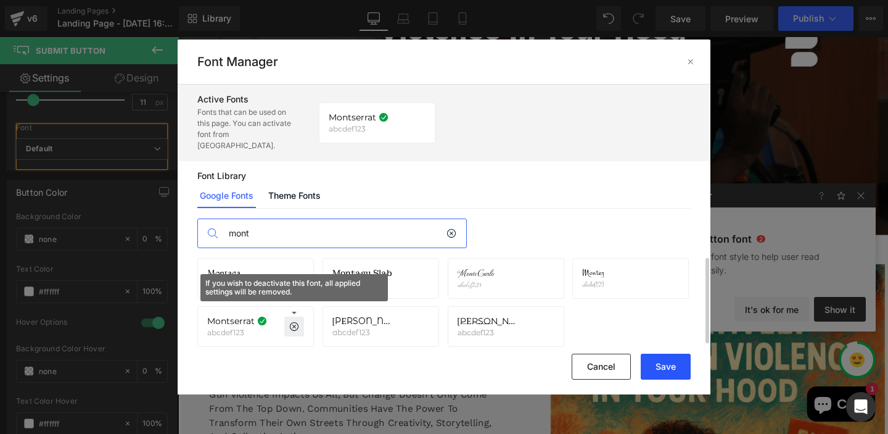
click at [657, 370] on button "Save" at bounding box center [666, 366] width 50 height 26
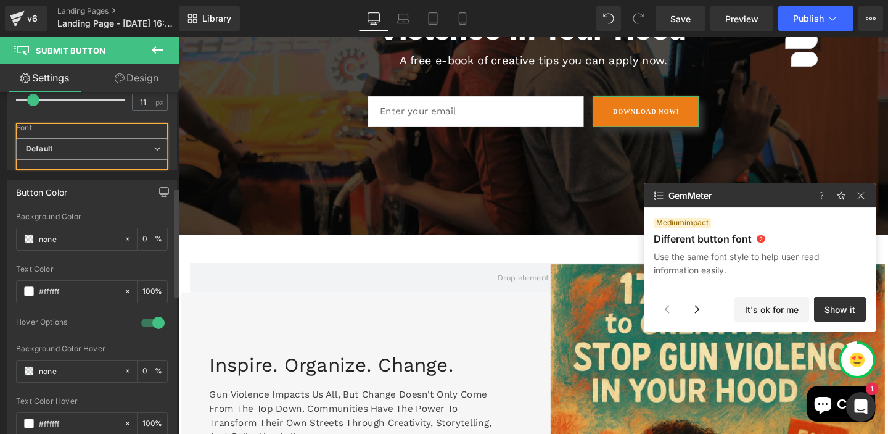
click at [154, 150] on icon at bounding box center [157, 148] width 7 height 7
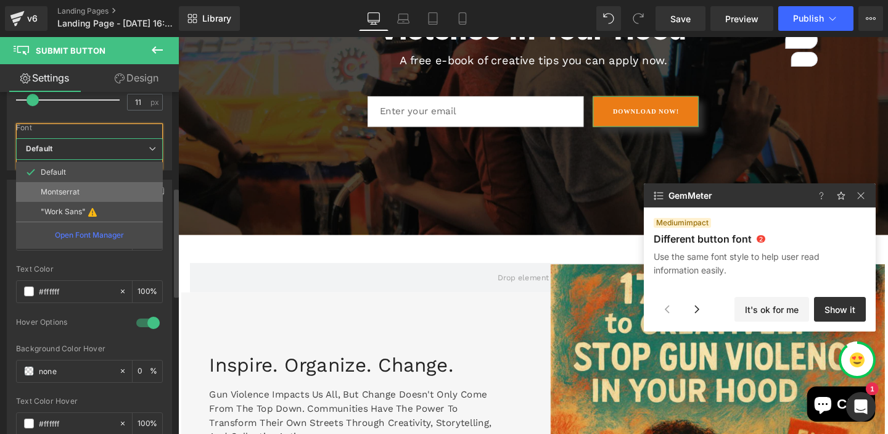
click at [67, 184] on li "Montserrat" at bounding box center [89, 192] width 147 height 20
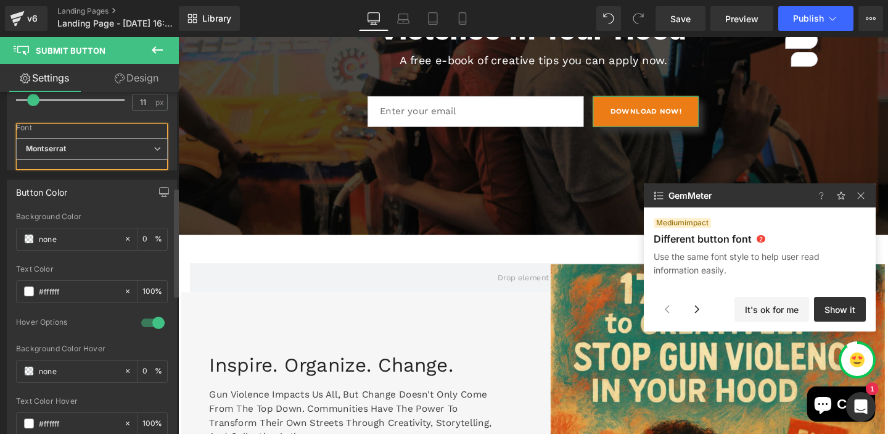
click at [154, 146] on icon at bounding box center [157, 148] width 7 height 7
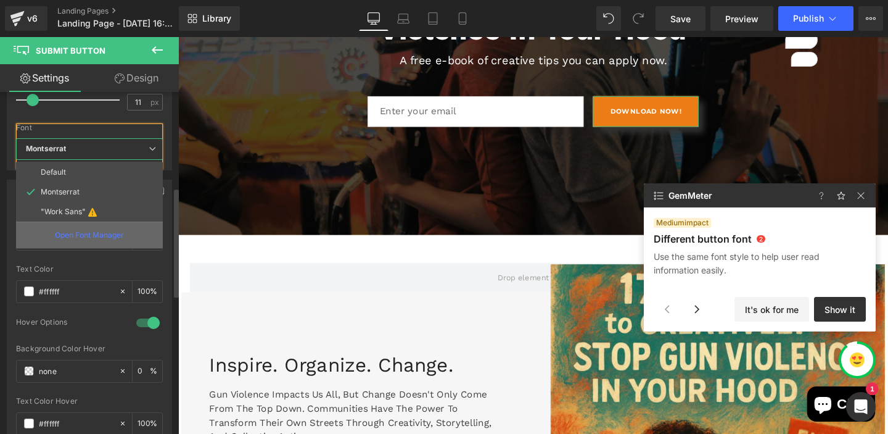
click at [105, 239] on p "Open Font Manager" at bounding box center [89, 234] width 69 height 11
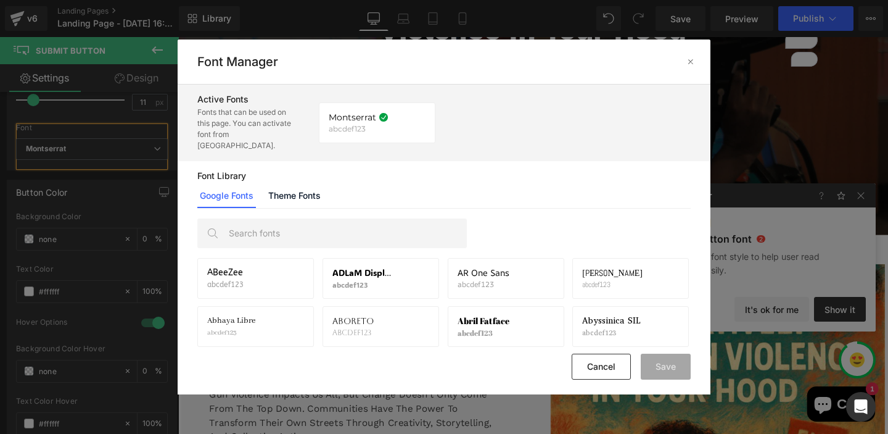
click at [692, 214] on div "ABeeZee abcdef123 Activate font [PERSON_NAME] Display abcdef123 Activate font A…" at bounding box center [444, 279] width 533 height 140
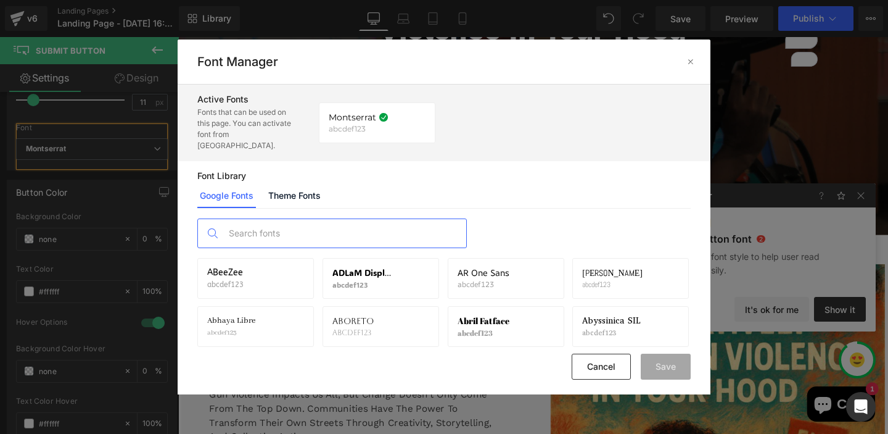
click at [403, 224] on input "text" at bounding box center [345, 233] width 244 height 28
type input "m"
click at [524, 242] on div "m [PERSON_NAME] Display abcdef123 Activate font Acme abcdef123 Activate font Ad…" at bounding box center [444, 279] width 533 height 140
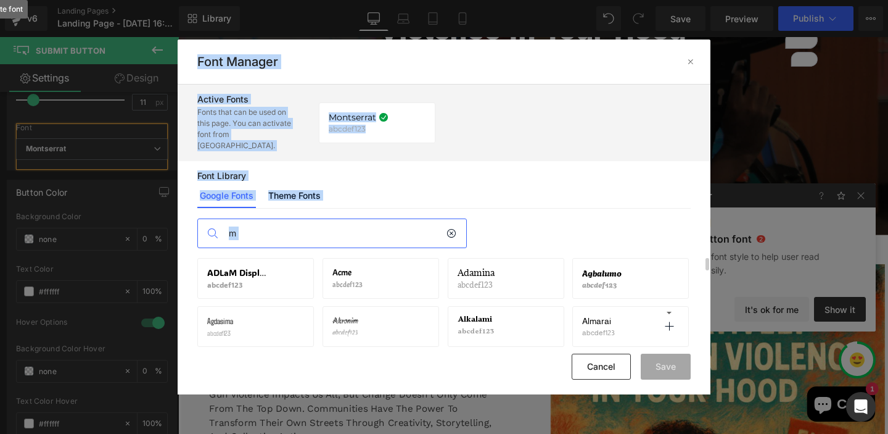
drag, startPoint x: 636, startPoint y: 236, endPoint x: 675, endPoint y: 290, distance: 67.1
click at [666, 318] on div "m [PERSON_NAME] Display abcdef123 Activate font Acme abcdef123 Activate font Ad…" at bounding box center [444, 279] width 533 height 140
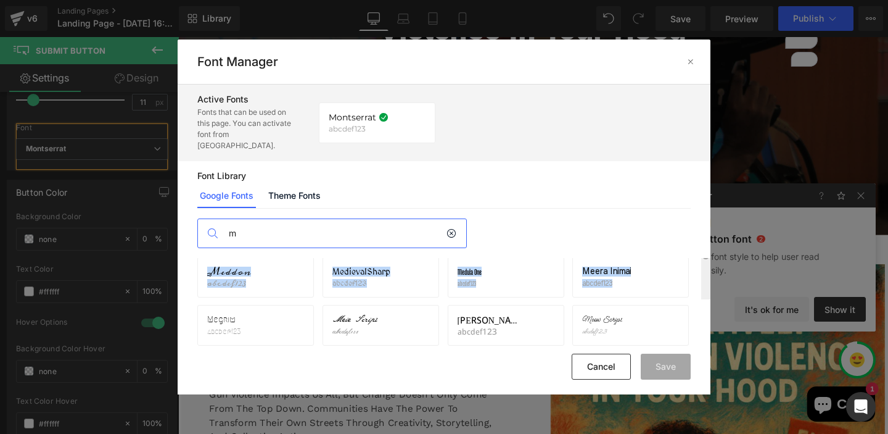
scroll to position [3204, 0]
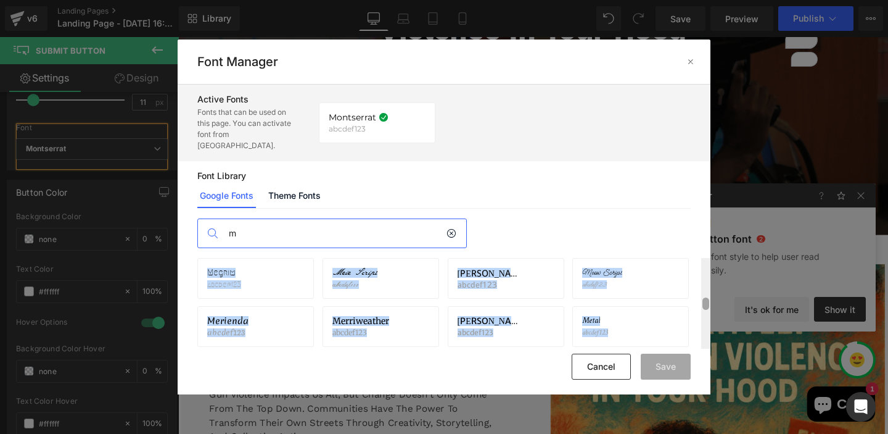
drag, startPoint x: 707, startPoint y: 253, endPoint x: 700, endPoint y: 293, distance: 40.7
click at [700, 293] on div "Megrim abcdef123 Activate font Meie Script abcdef123 Activate font [PERSON_NAME…" at bounding box center [444, 303] width 533 height 91
click at [547, 321] on icon at bounding box center [545, 326] width 10 height 10
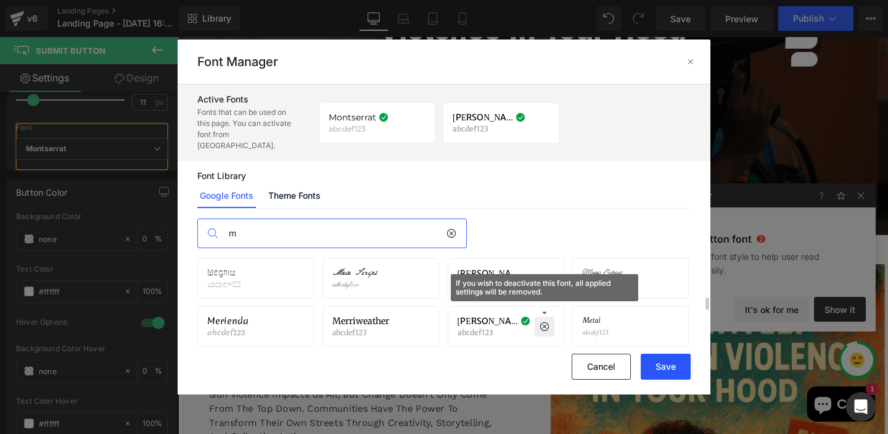
click at [661, 368] on button "Save" at bounding box center [666, 366] width 50 height 26
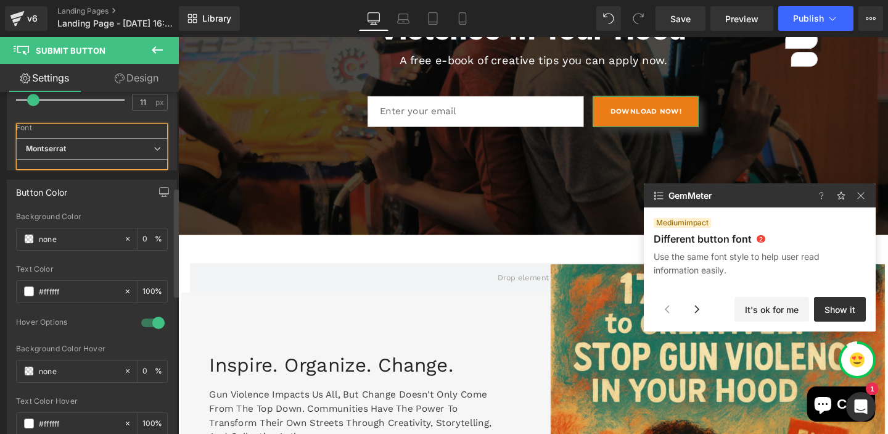
click at [154, 147] on icon at bounding box center [157, 148] width 7 height 7
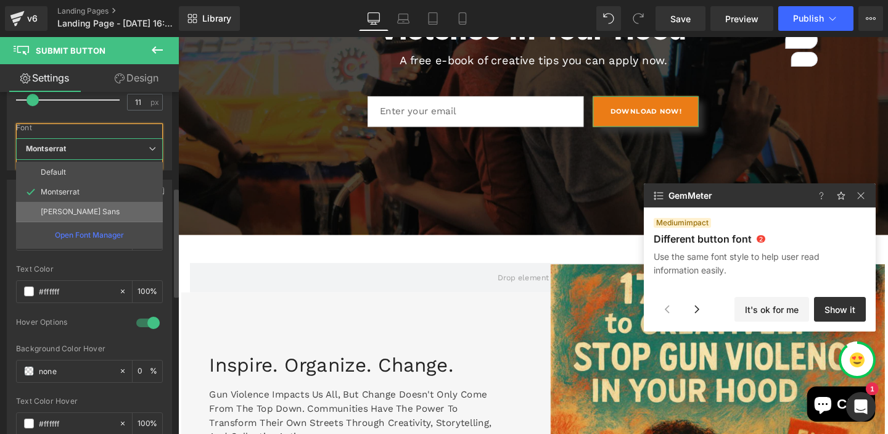
click at [86, 206] on li "[PERSON_NAME] Sans" at bounding box center [89, 212] width 147 height 20
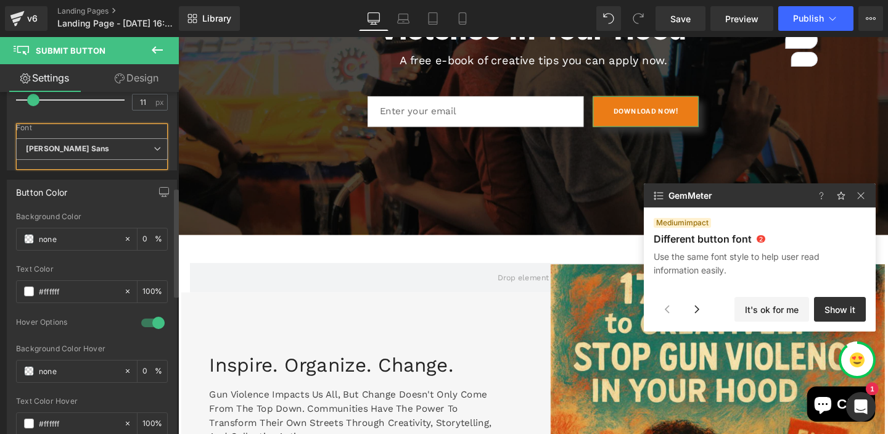
click at [154, 150] on icon at bounding box center [157, 148] width 7 height 7
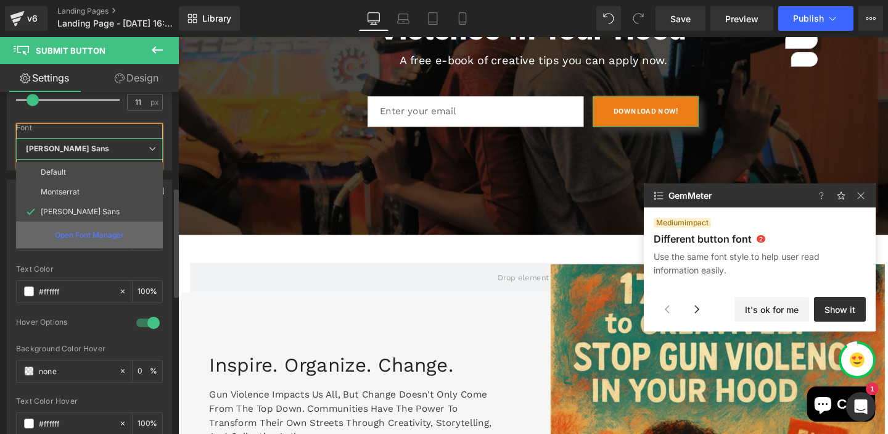
click at [94, 229] on p "Open Font Manager" at bounding box center [89, 234] width 69 height 11
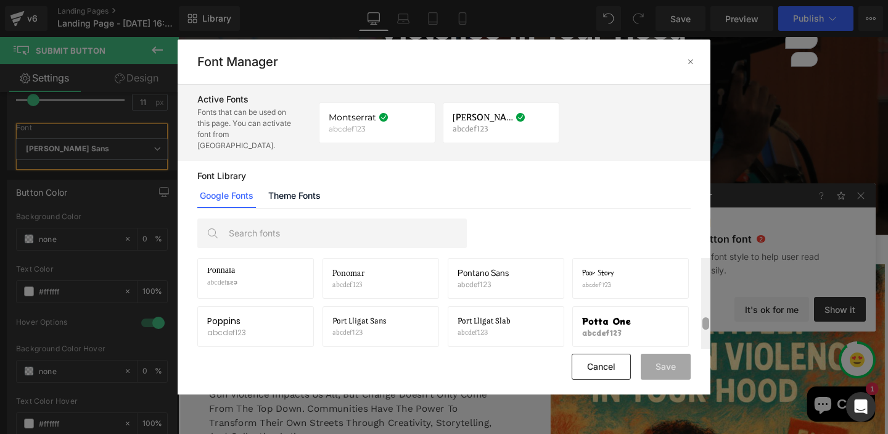
scroll to position [16885, 0]
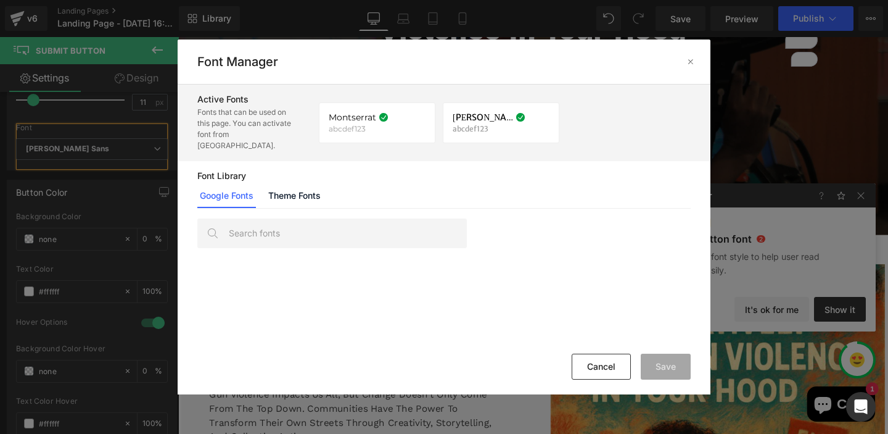
drag, startPoint x: 707, startPoint y: 249, endPoint x: 643, endPoint y: 262, distance: 64.8
click at [696, 329] on div "Unica One abcdef123 Activate font UnifrakturCook abcdef123 Activate font Unifra…" at bounding box center [444, 303] width 533 height 91
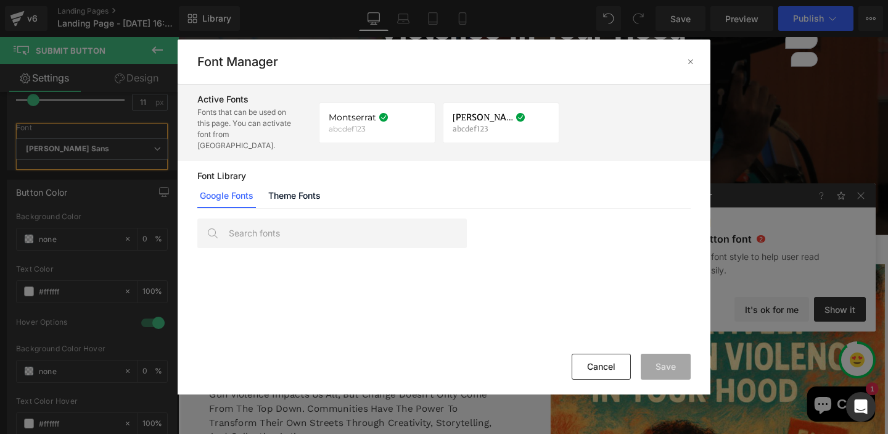
scroll to position [22521, 0]
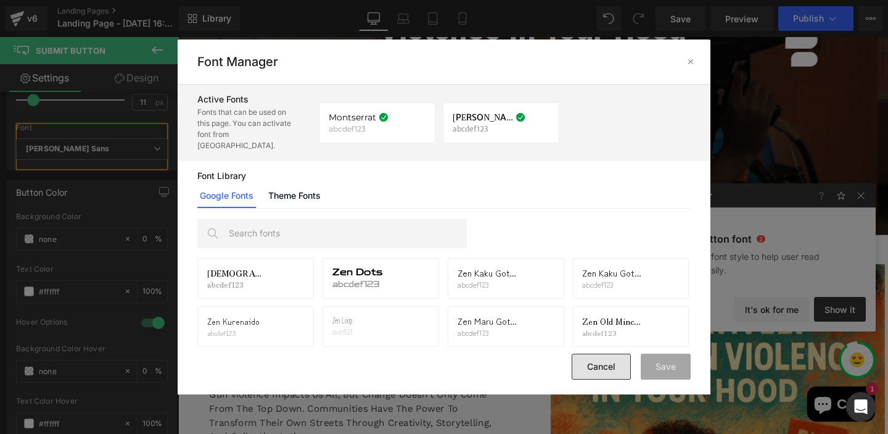
click at [602, 353] on button "Cancel" at bounding box center [601, 366] width 59 height 26
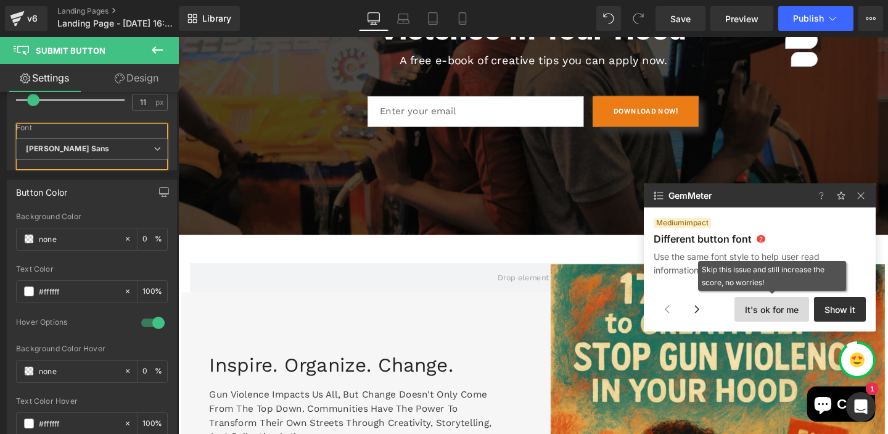
click at [789, 316] on button "It's ok for me" at bounding box center [772, 309] width 75 height 25
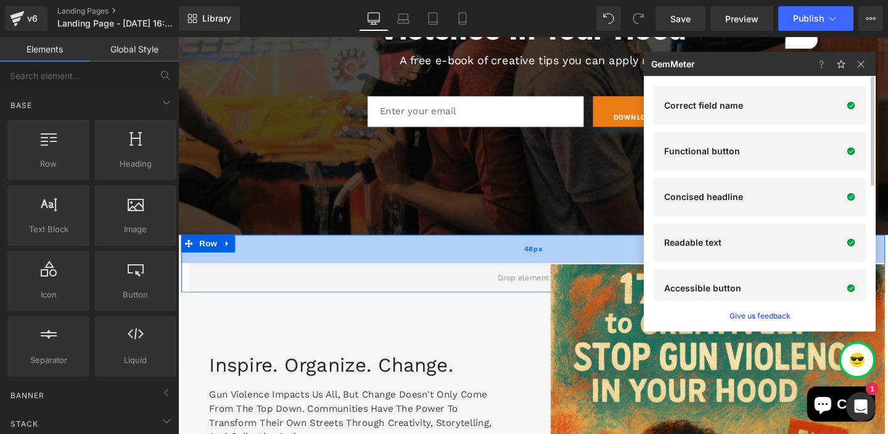
click at [493, 266] on div "48px" at bounding box center [551, 260] width 740 height 30
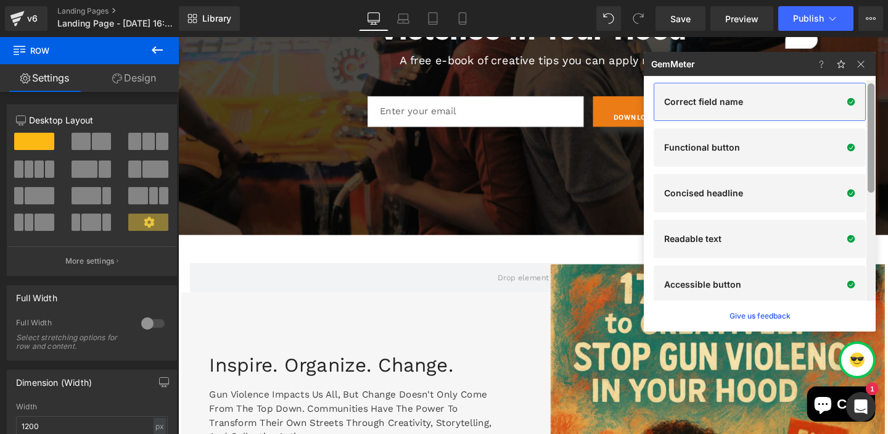
scroll to position [0, 0]
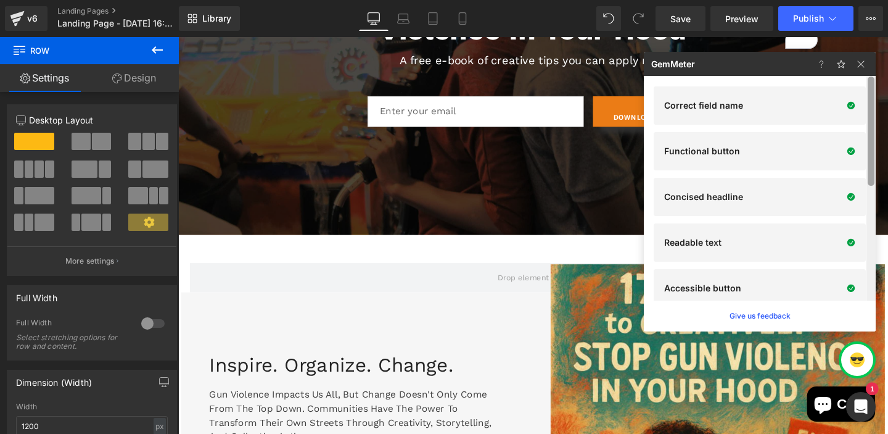
drag, startPoint x: 870, startPoint y: 89, endPoint x: 864, endPoint y: 51, distance: 38.0
click at [864, 52] on div "GemMeter Correct field name Functional button Concised headline Readable text A…" at bounding box center [760, 191] width 232 height 279
click at [865, 63] on img at bounding box center [861, 64] width 15 height 15
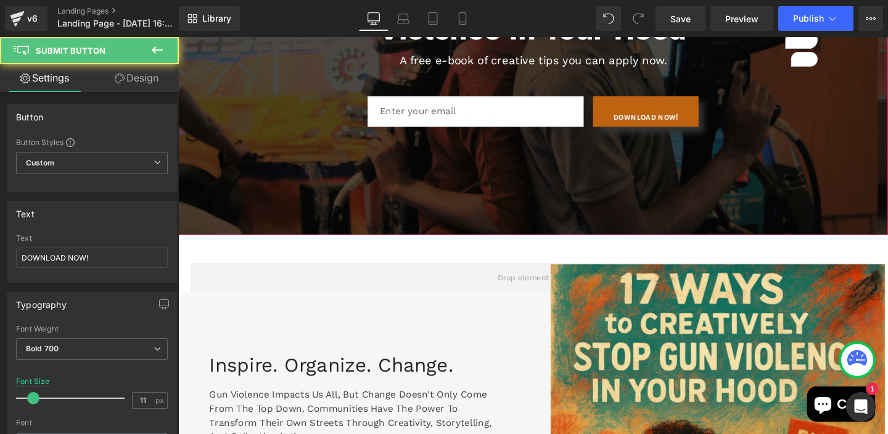
drag, startPoint x: 684, startPoint y: 124, endPoint x: 682, endPoint y: 115, distance: 9.4
click at [682, 115] on div "DOWNLOAD NOW! Submit Button" at bounding box center [669, 115] width 111 height 32
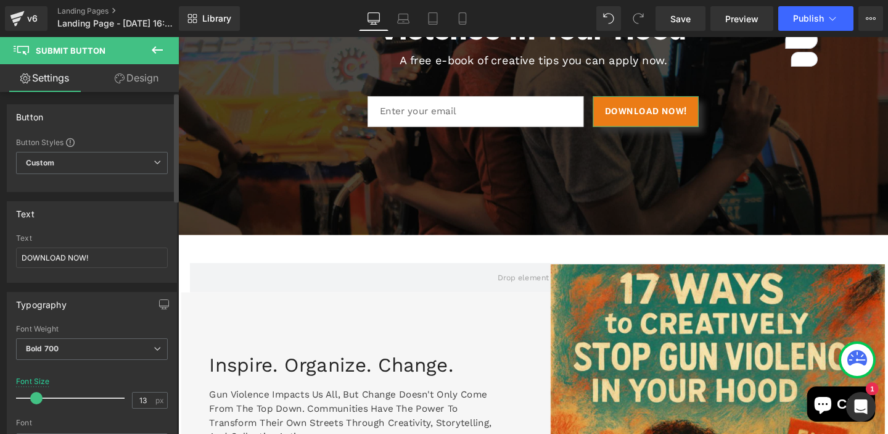
click at [36, 403] on span at bounding box center [36, 398] width 12 height 12
type input "12"
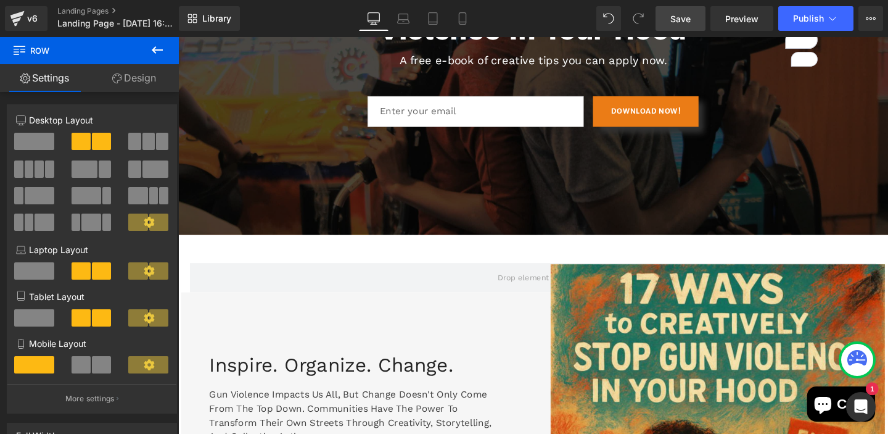
click at [682, 23] on span "Save" at bounding box center [681, 18] width 20 height 13
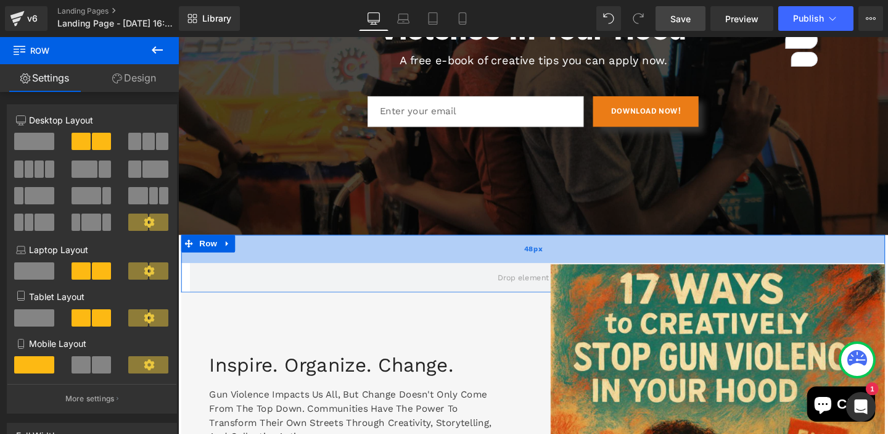
click at [435, 259] on div "48px" at bounding box center [551, 260] width 740 height 30
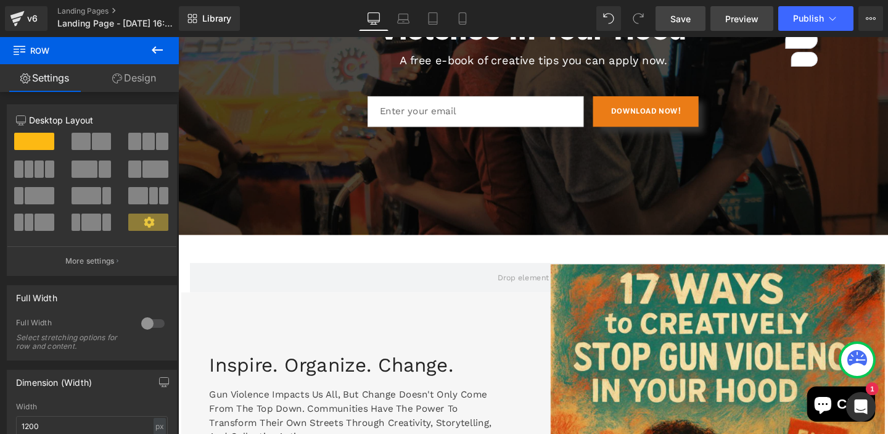
click at [738, 14] on span "Preview" at bounding box center [741, 18] width 33 height 13
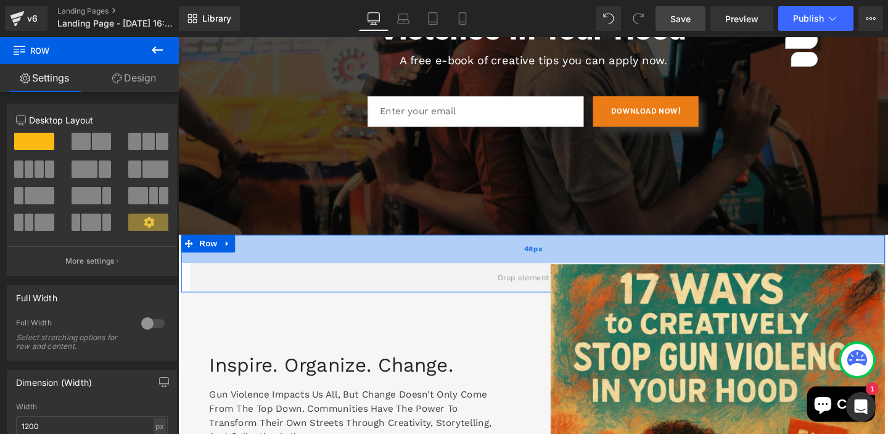
click at [461, 267] on div "48px" at bounding box center [551, 260] width 740 height 30
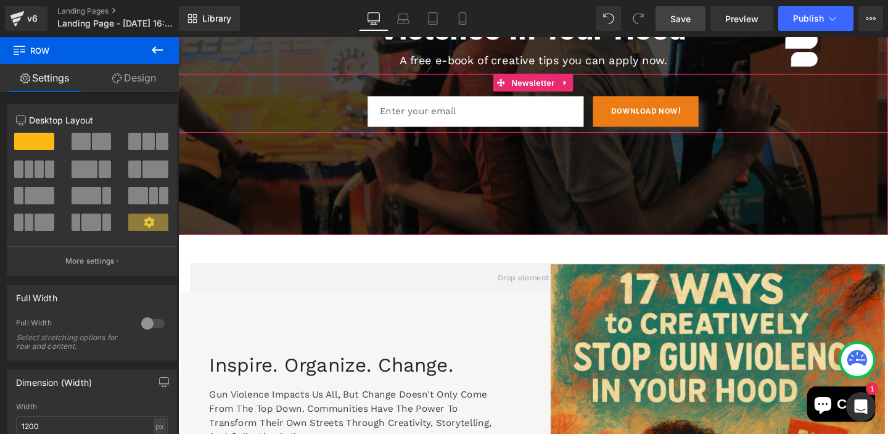
click at [347, 121] on div "Email Field DOWNLOAD NOW! Submit Button Row" at bounding box center [551, 107] width 746 height 62
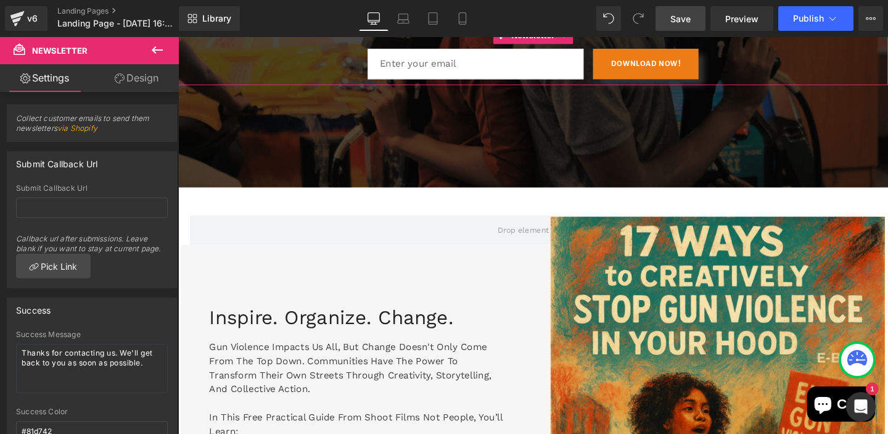
click at [136, 72] on div "Settings Design Collect customer emails to send them newsletters via Shopify Su…" at bounding box center [89, 265] width 179 height 403
click at [138, 74] on link "Design" at bounding box center [136, 78] width 89 height 28
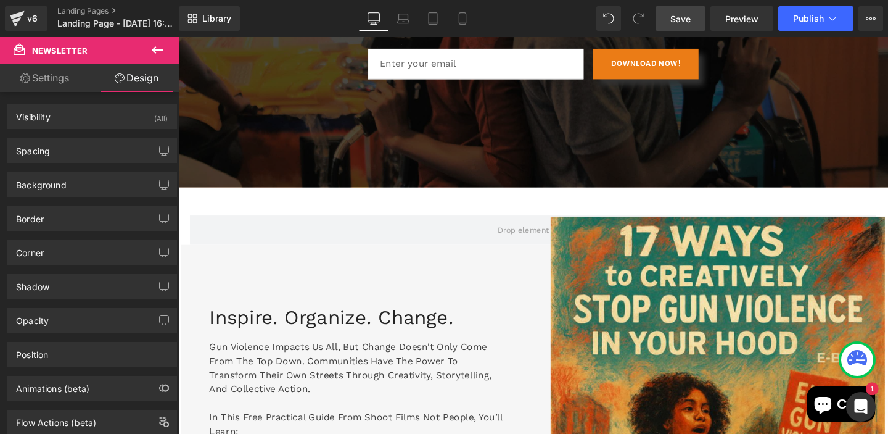
click at [157, 51] on icon at bounding box center [157, 50] width 15 height 15
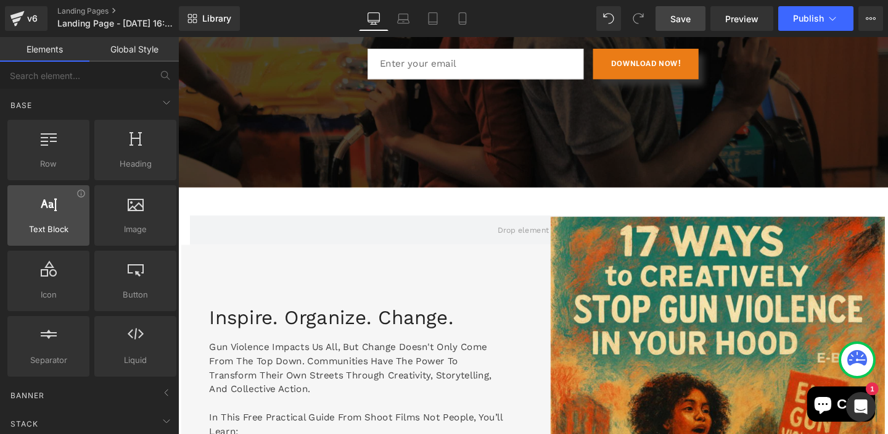
click at [53, 223] on span "Text Block" at bounding box center [48, 229] width 75 height 13
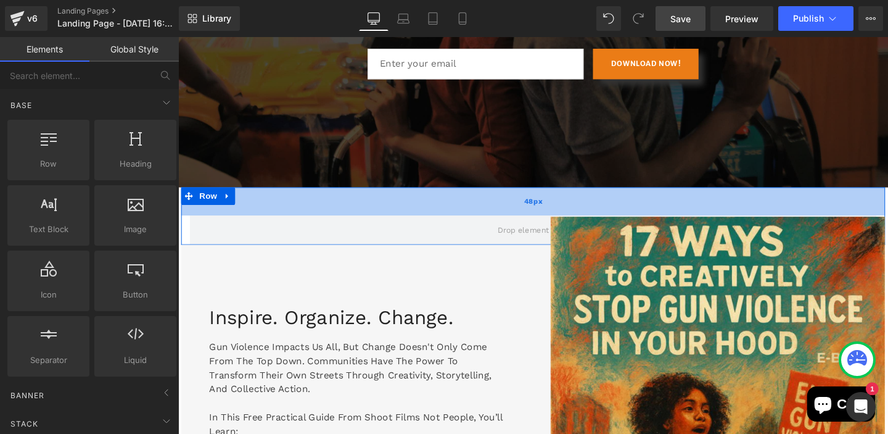
click at [251, 217] on div "48px" at bounding box center [551, 210] width 740 height 30
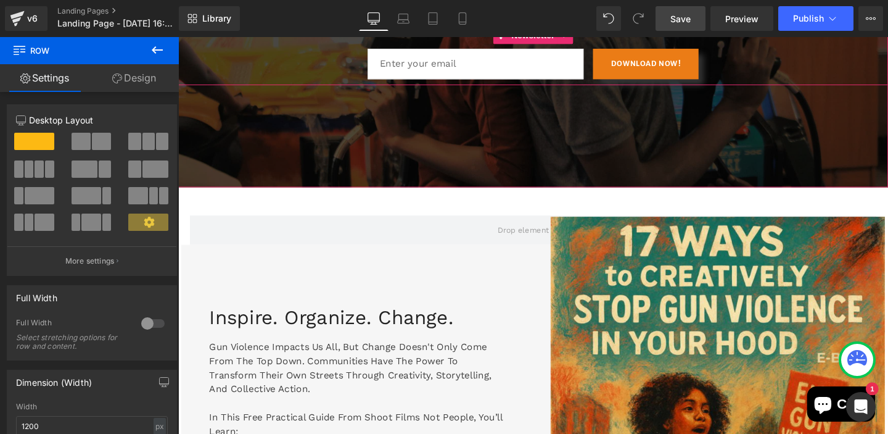
click at [888, 77] on div "Email Field DOWNLOAD NOW! Submit Button Row" at bounding box center [551, 57] width 746 height 62
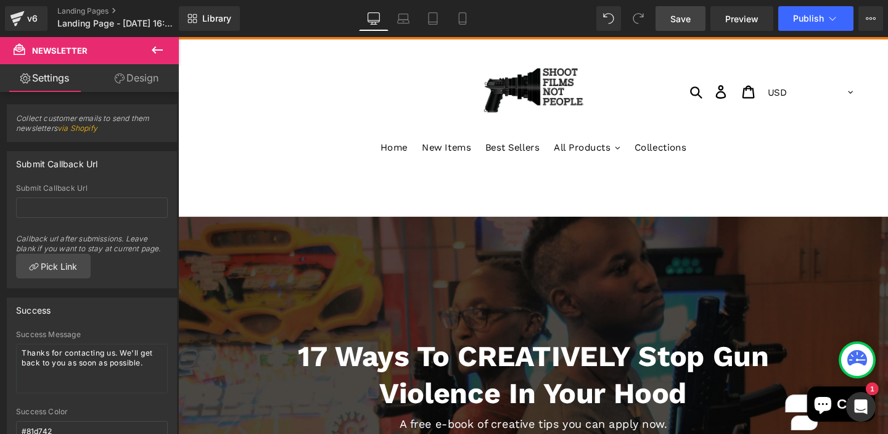
scroll to position [370, 0]
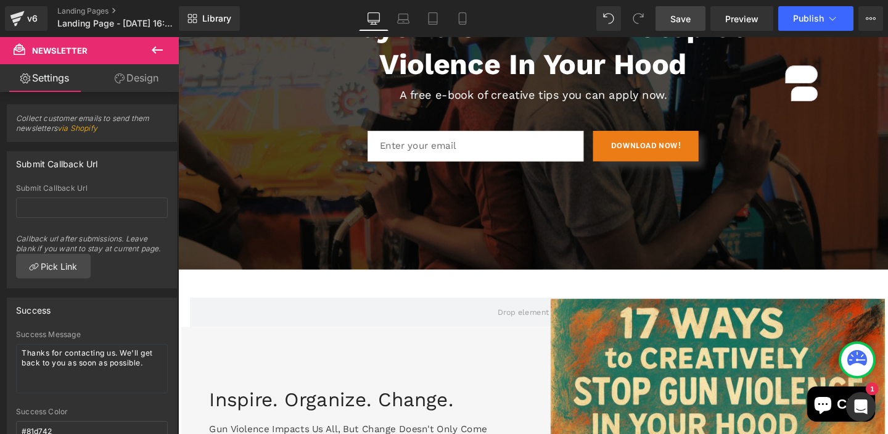
click at [163, 51] on icon at bounding box center [157, 50] width 15 height 15
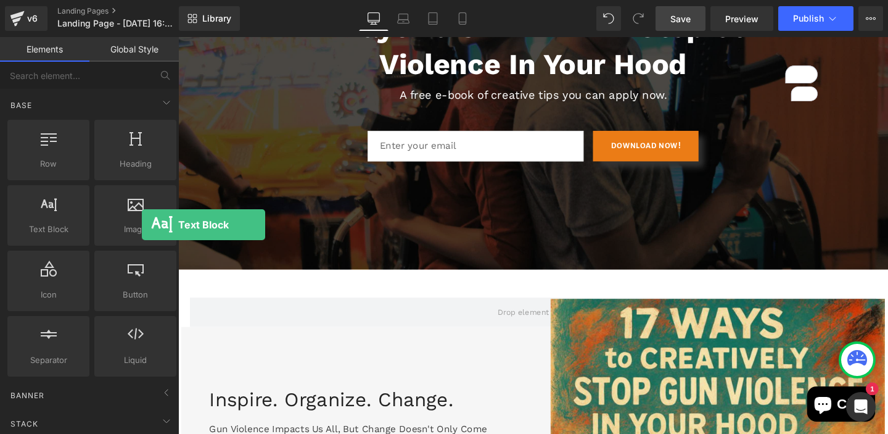
drag, startPoint x: 244, startPoint y: 255, endPoint x: 192, endPoint y: 213, distance: 66.3
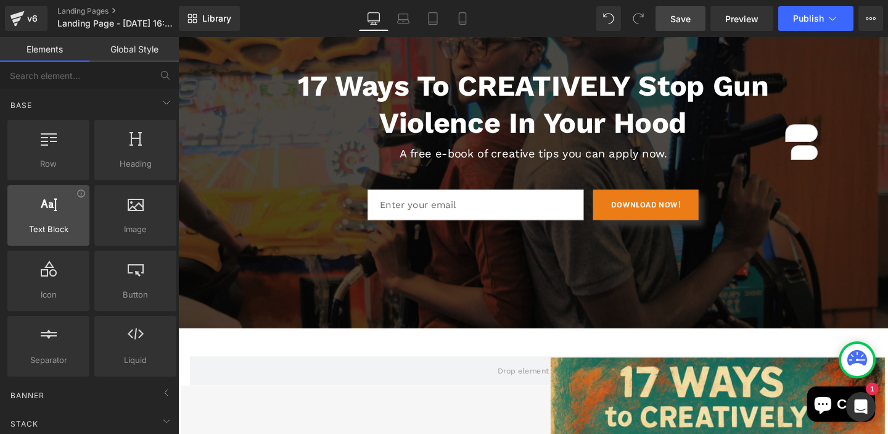
click at [60, 225] on span "Text Block" at bounding box center [48, 229] width 75 height 13
click at [78, 192] on icon at bounding box center [80, 193] width 9 height 9
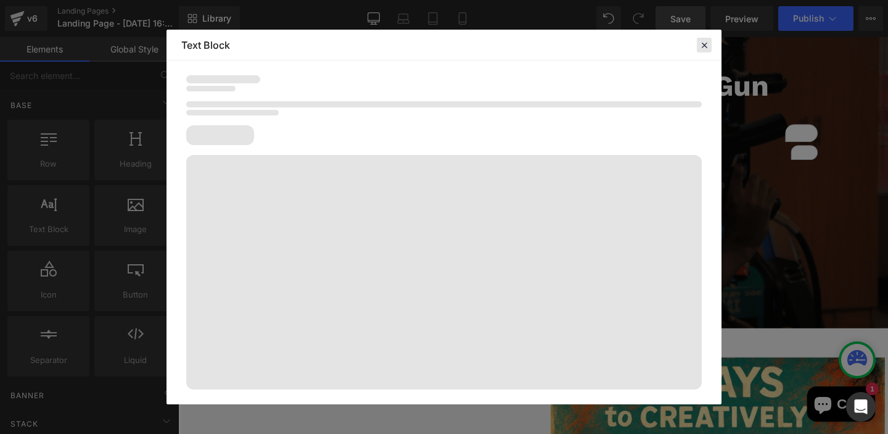
drag, startPoint x: 704, startPoint y: 45, endPoint x: 66, endPoint y: 244, distance: 668.7
click at [704, 45] on icon at bounding box center [704, 44] width 11 height 11
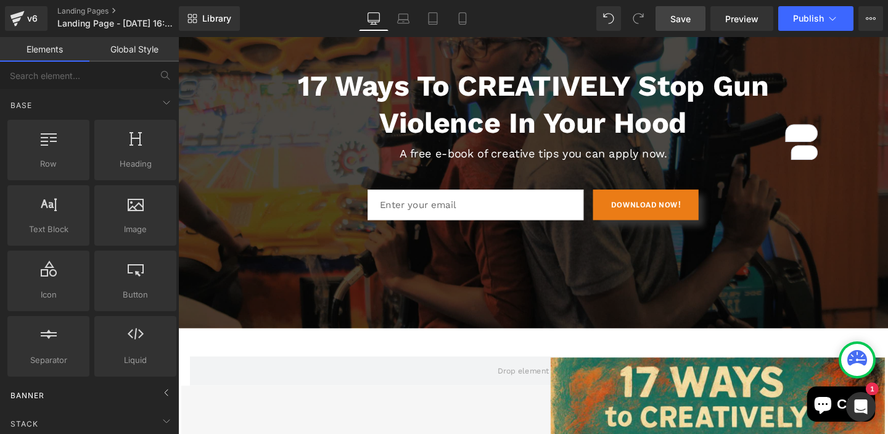
click at [85, 397] on div "Banner" at bounding box center [92, 394] width 174 height 25
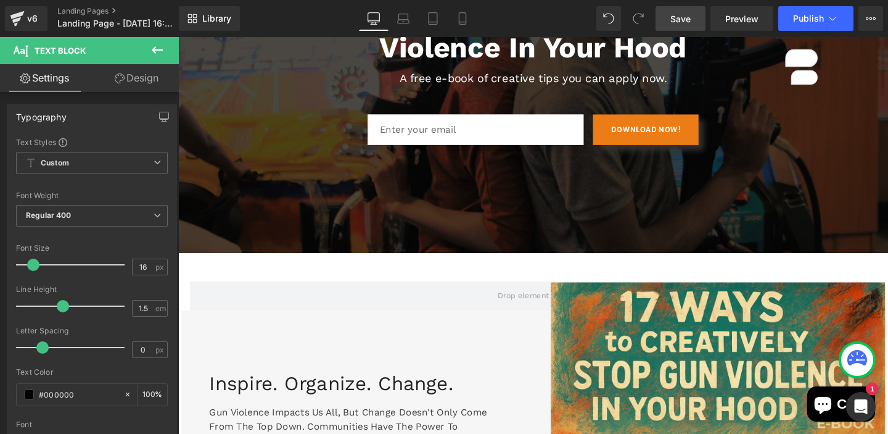
scroll to position [0, 0]
click at [110, 134] on div "Typography Text Styles Custom Custom Setup Global Style Custom Setup Global Sty…" at bounding box center [92, 311] width 170 height 415
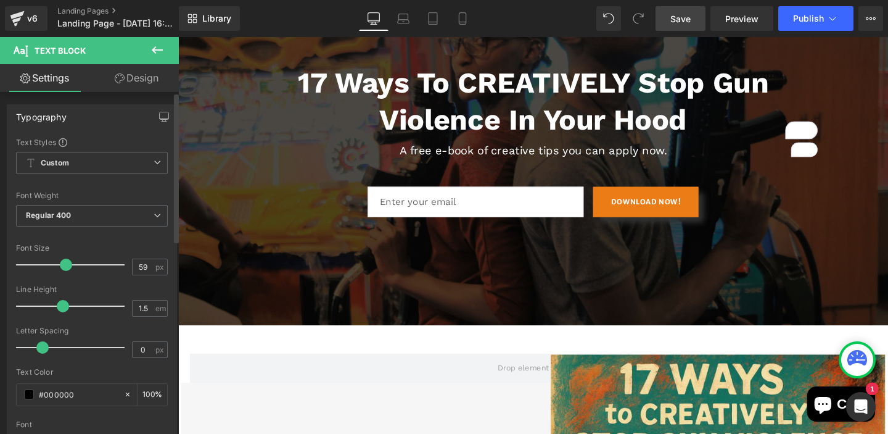
drag, startPoint x: 34, startPoint y: 266, endPoint x: 78, endPoint y: 269, distance: 44.5
click at [72, 269] on span at bounding box center [66, 264] width 12 height 12
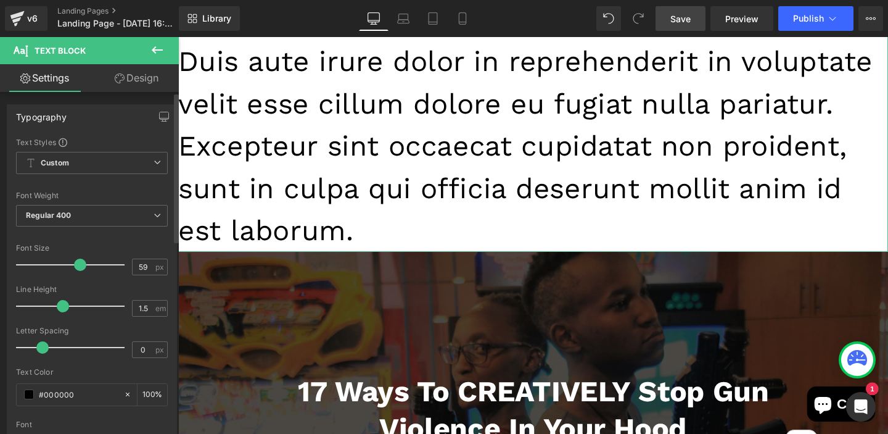
scroll to position [1043, 0]
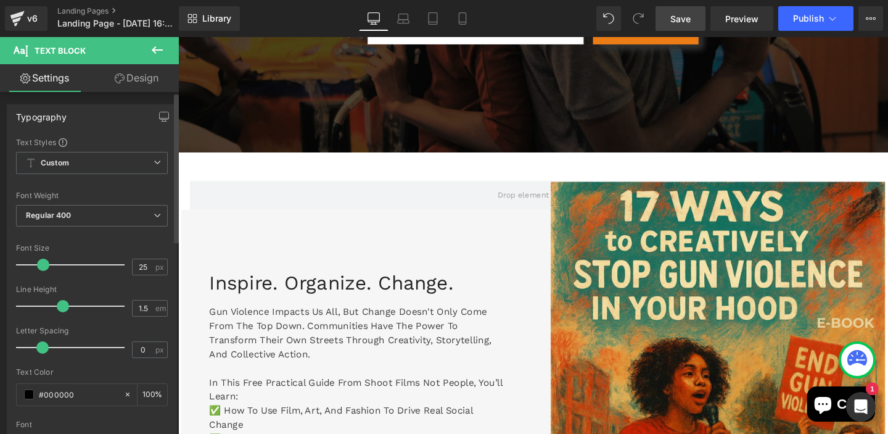
drag, startPoint x: 74, startPoint y: 266, endPoint x: 39, endPoint y: 265, distance: 34.6
click at [39, 265] on span at bounding box center [43, 264] width 12 height 12
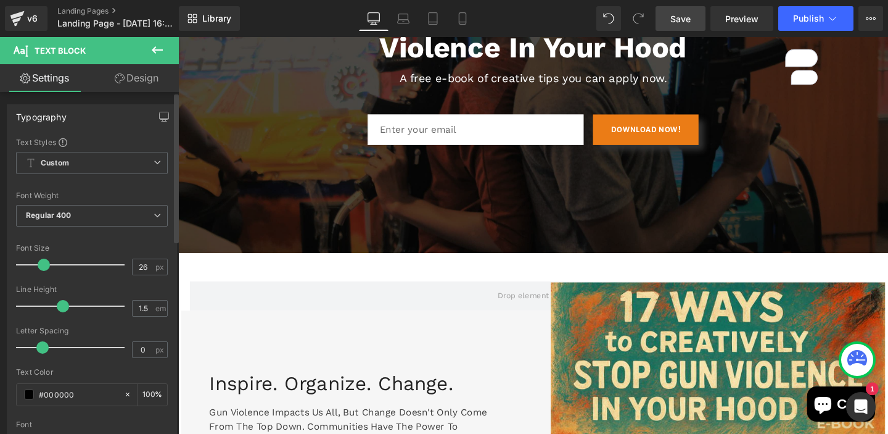
type input "27"
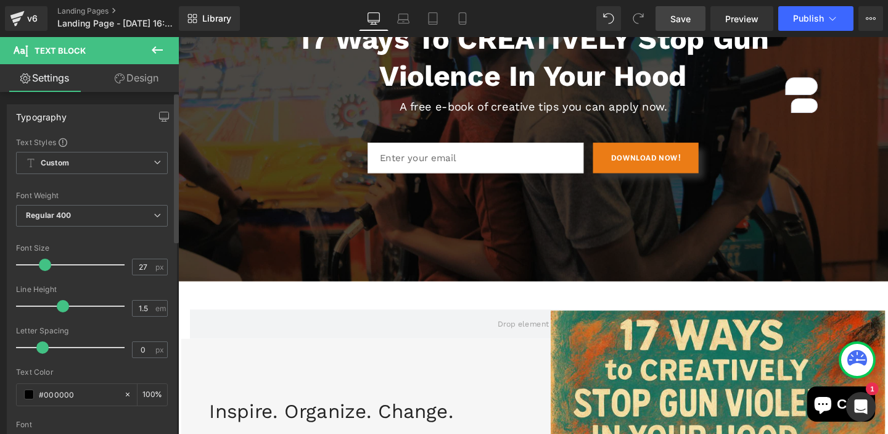
scroll to position [537, 0]
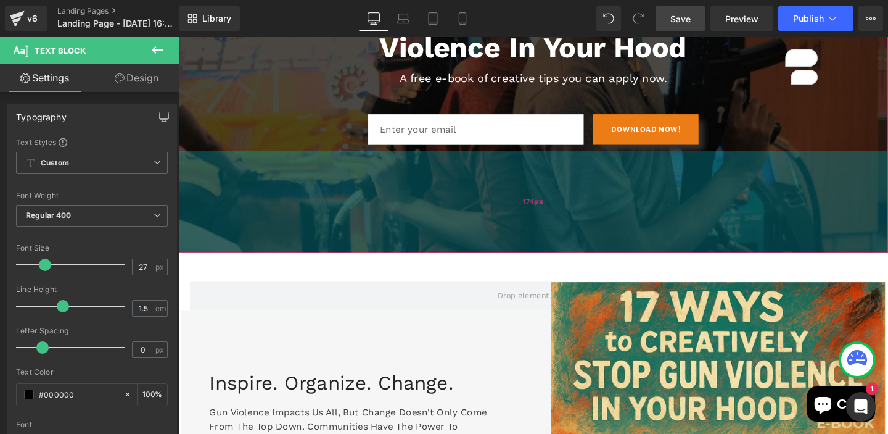
click at [287, 220] on div "174px" at bounding box center [551, 210] width 746 height 107
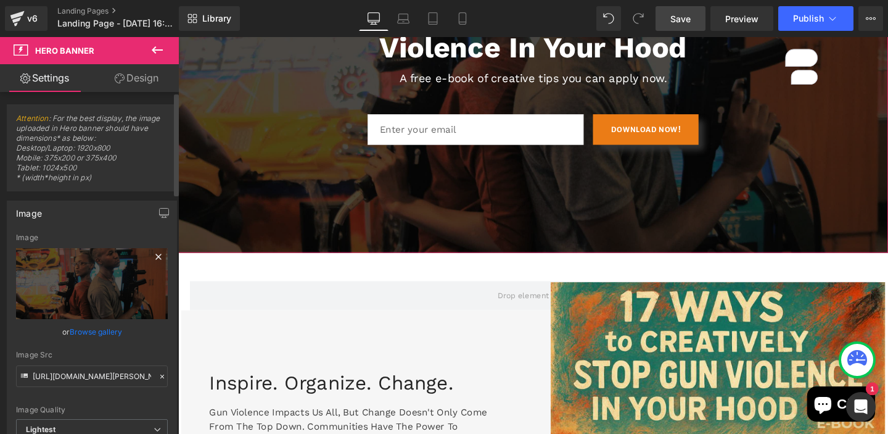
click at [91, 234] on div "Image" at bounding box center [92, 237] width 152 height 9
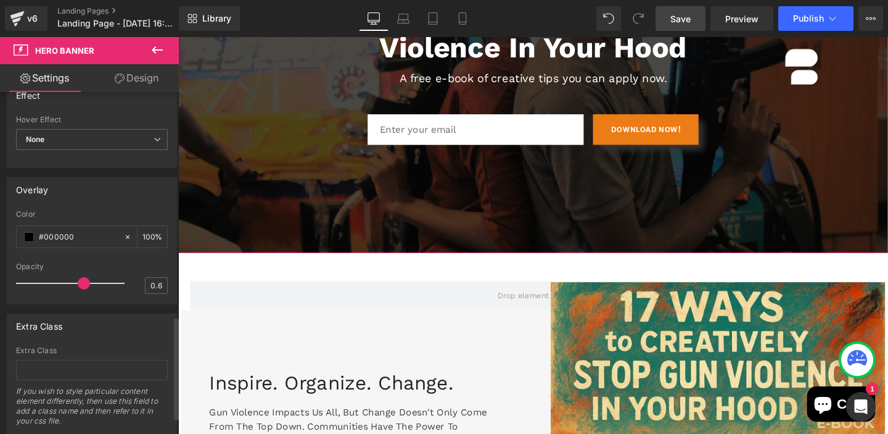
scroll to position [798, 0]
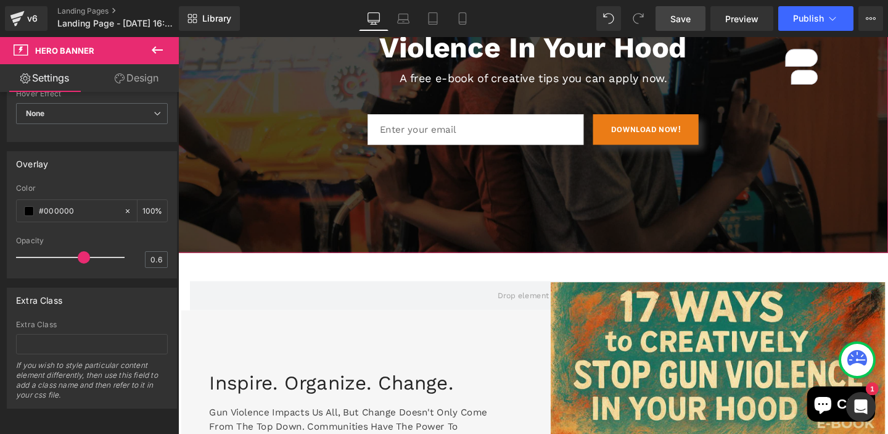
click at [138, 79] on link "Design" at bounding box center [136, 78] width 89 height 28
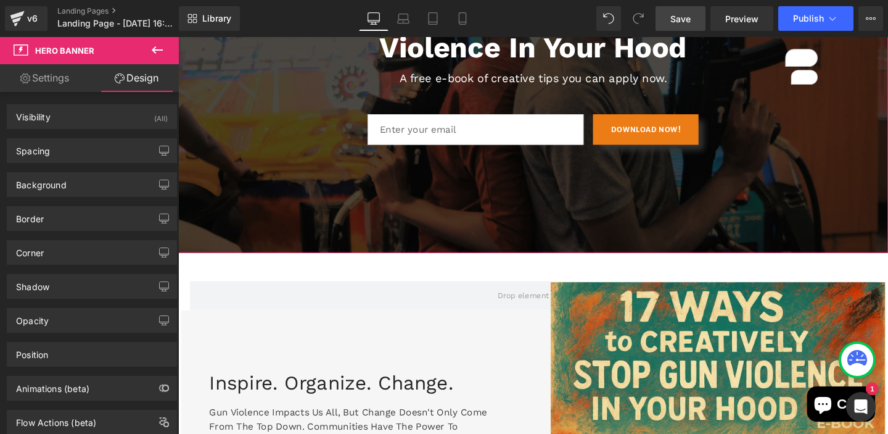
click at [153, 49] on icon at bounding box center [157, 49] width 11 height 7
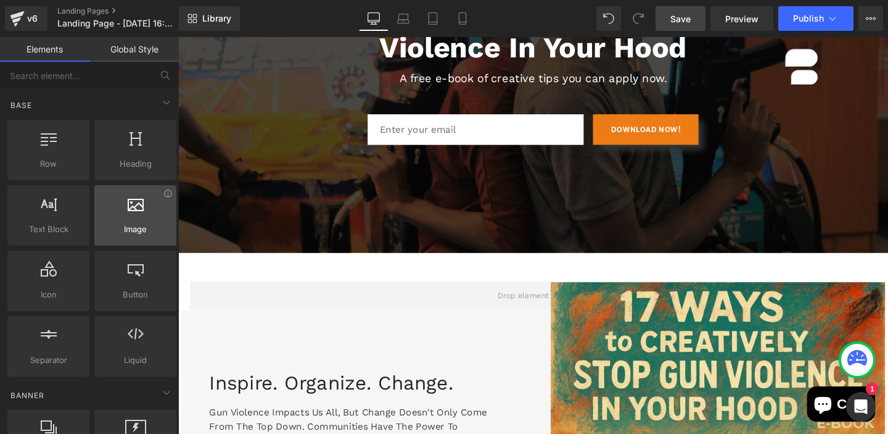
click at [122, 195] on div at bounding box center [135, 209] width 75 height 28
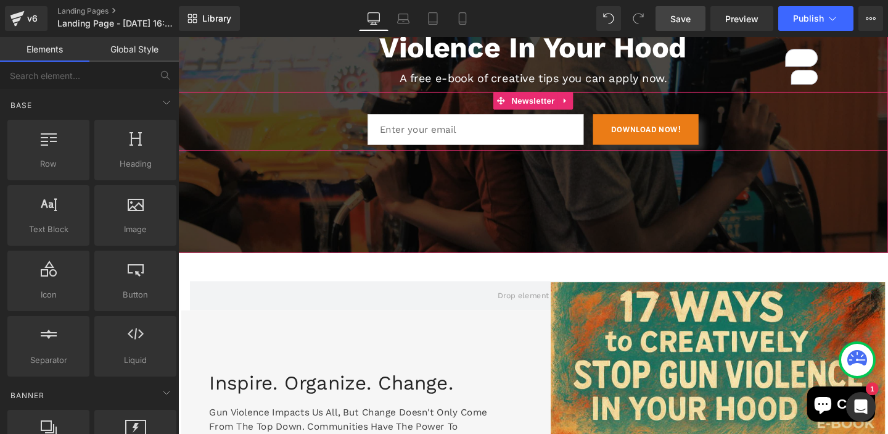
click at [364, 107] on div "Email Field DOWNLOAD NOW! Submit Button Row" at bounding box center [551, 126] width 746 height 62
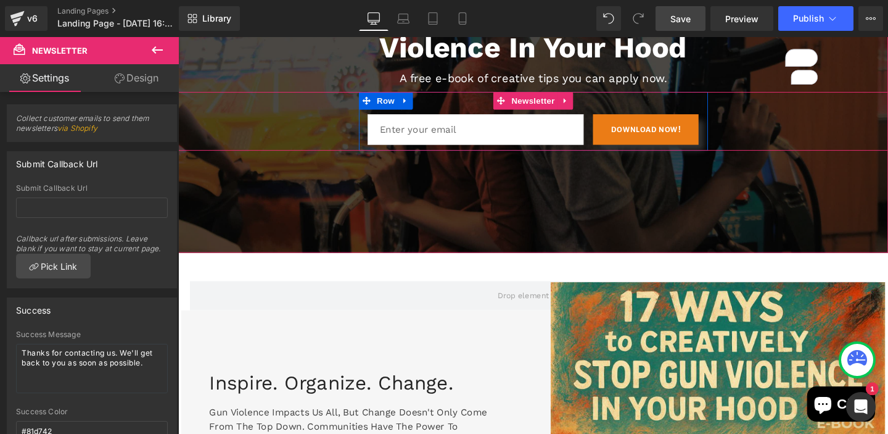
click at [608, 146] on div "Email Field" at bounding box center [494, 134] width 233 height 32
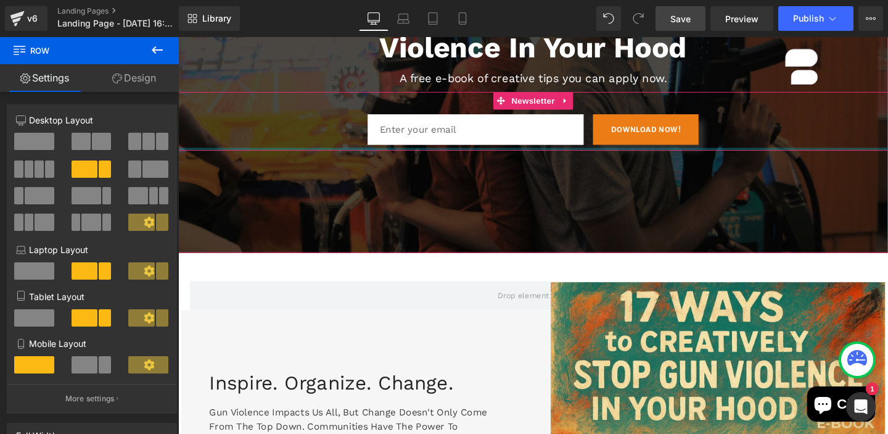
click at [393, 154] on div at bounding box center [551, 155] width 746 height 3
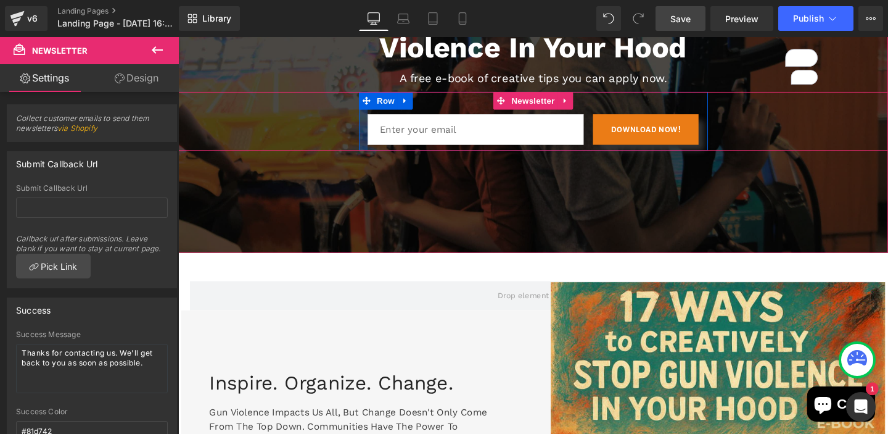
click at [370, 134] on div at bounding box center [372, 126] width 9 height 62
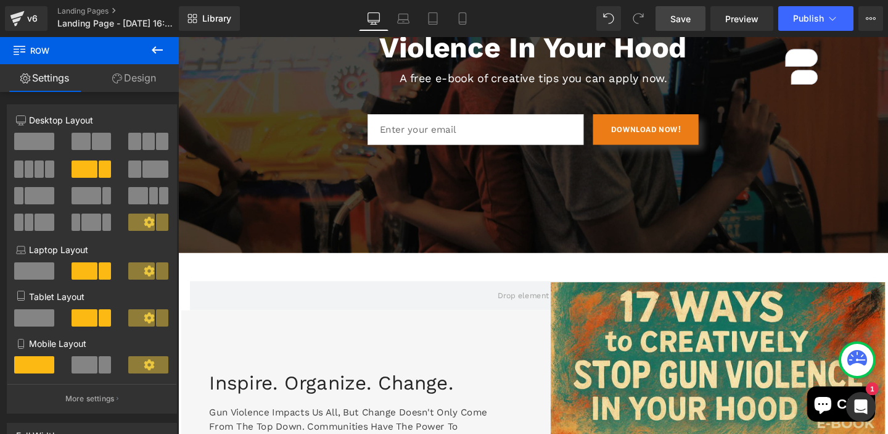
click at [163, 53] on icon at bounding box center [157, 50] width 15 height 15
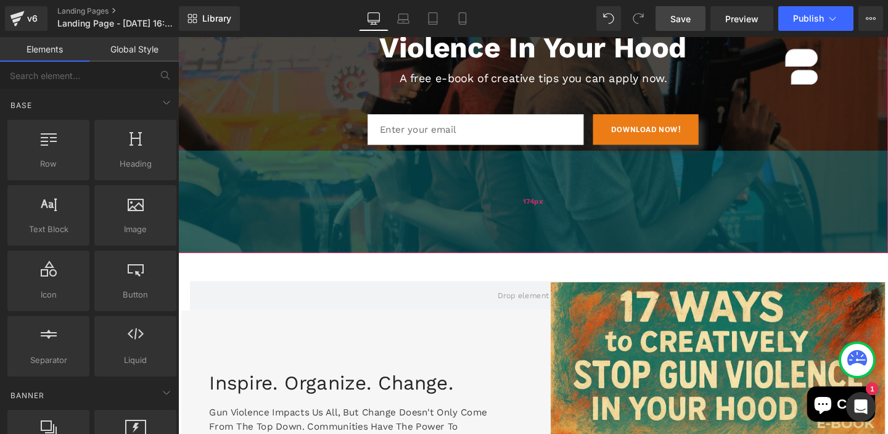
click at [420, 240] on div "174px" at bounding box center [551, 210] width 746 height 107
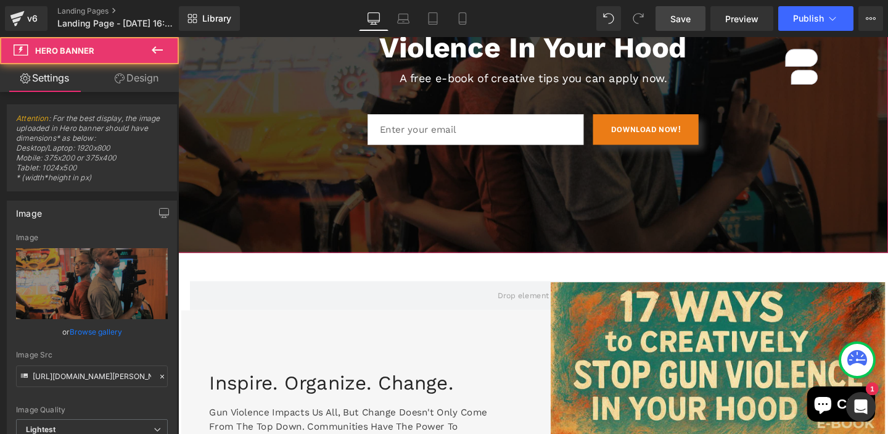
click at [888, 69] on span "17 ways to CREATIVELY Stop Gun Violence in Your Hood Heading A free e-book of c…" at bounding box center [551, 64] width 746 height 185
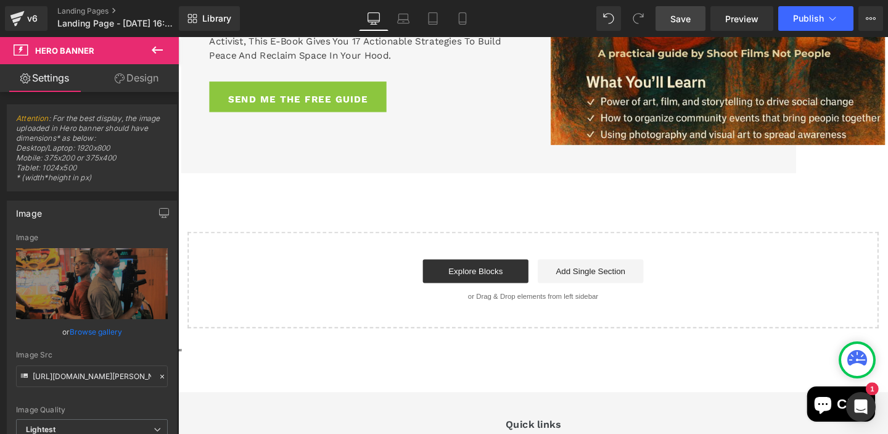
scroll to position [1031, 0]
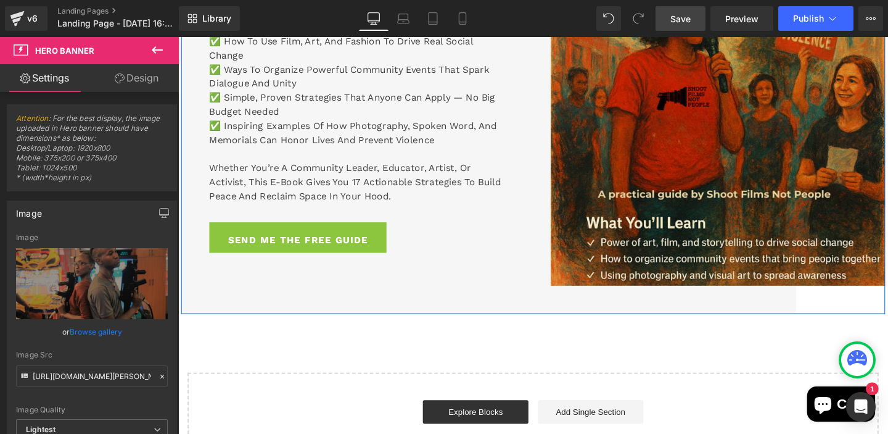
click at [234, 286] on div "Inspire. Organize. Change. Heading Gun violence impacts us all, but change does…" at bounding box center [366, 79] width 370 height 497
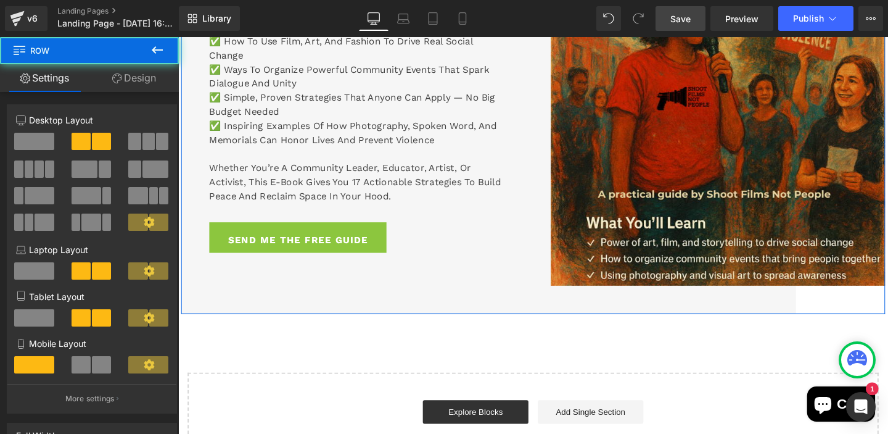
click at [234, 286] on div "Inspire. Organize. Change. Heading Gun violence impacts us all, but change does…" at bounding box center [366, 79] width 370 height 497
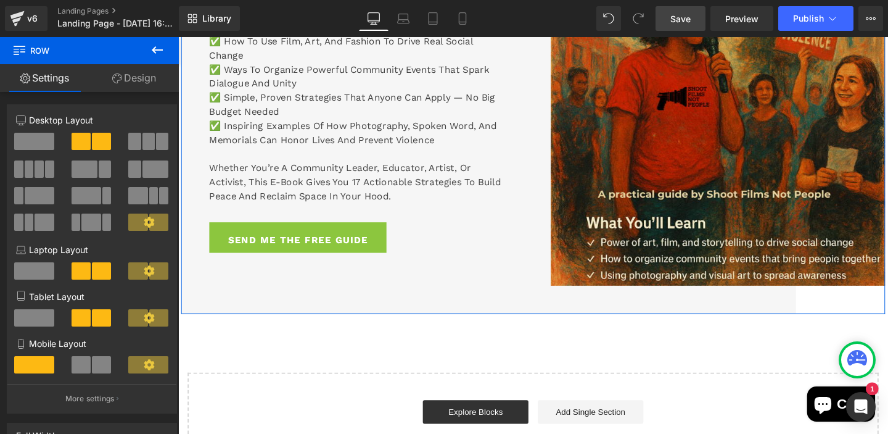
click at [431, 294] on div "Inspire. Organize. Change. Heading Gun violence impacts us all, but change does…" at bounding box center [366, 79] width 370 height 497
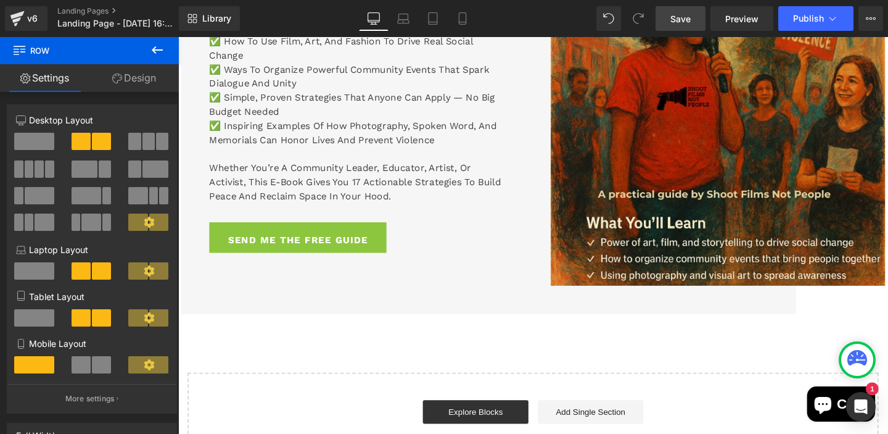
click at [148, 48] on button at bounding box center [157, 50] width 43 height 27
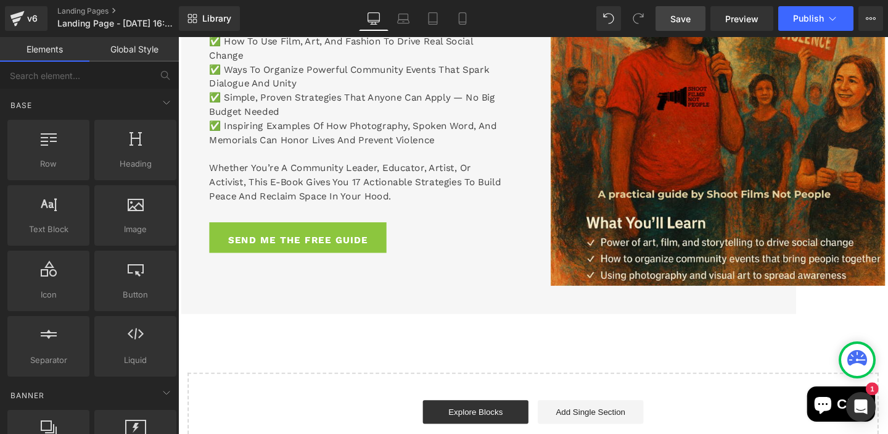
click at [122, 50] on link "Global Style" at bounding box center [133, 49] width 89 height 25
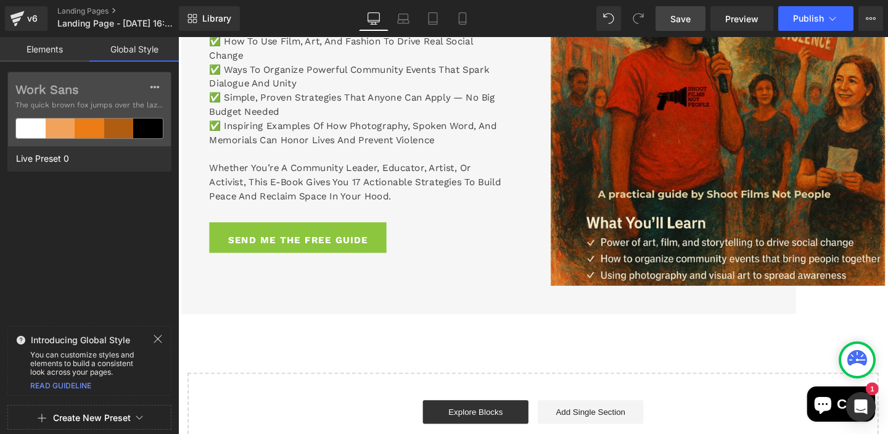
click at [56, 48] on link "Elements" at bounding box center [44, 49] width 89 height 25
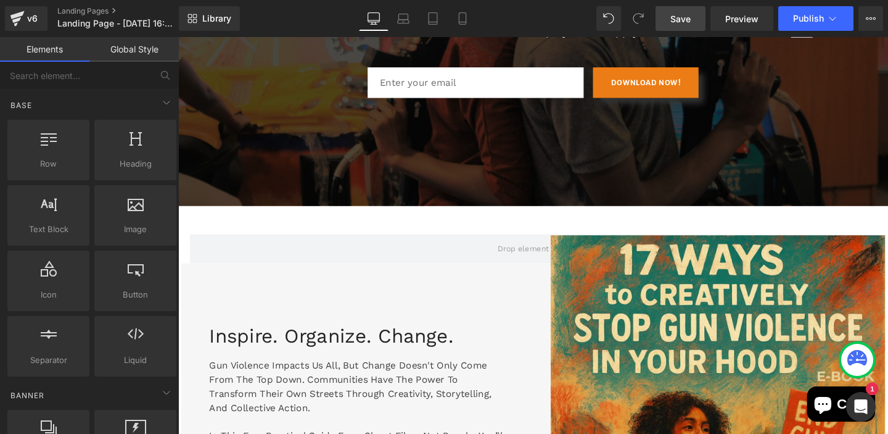
scroll to position [414, 0]
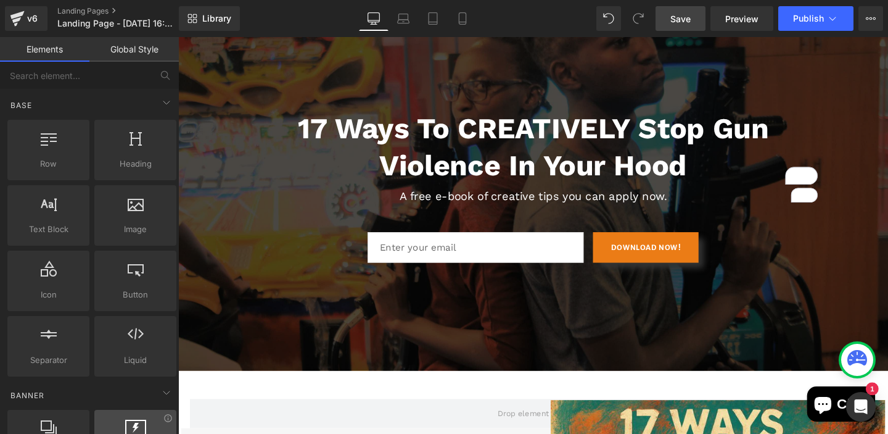
click at [128, 419] on div at bounding box center [135, 433] width 75 height 28
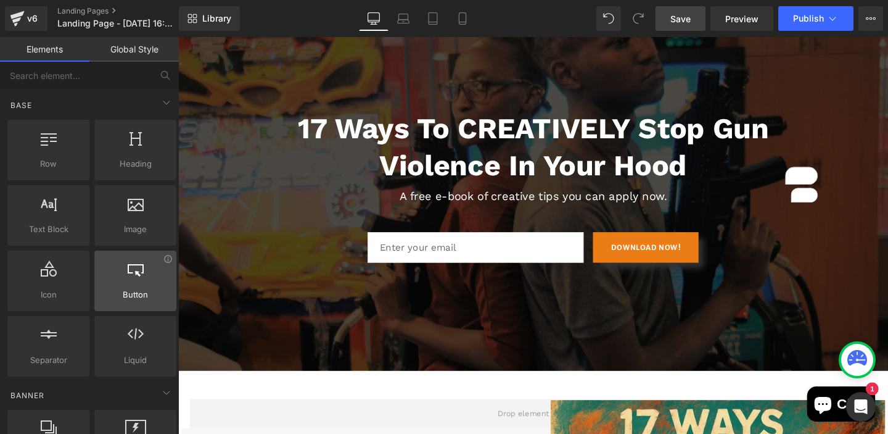
click at [104, 288] on span "Button" at bounding box center [135, 294] width 75 height 13
click at [135, 260] on div at bounding box center [135, 274] width 75 height 28
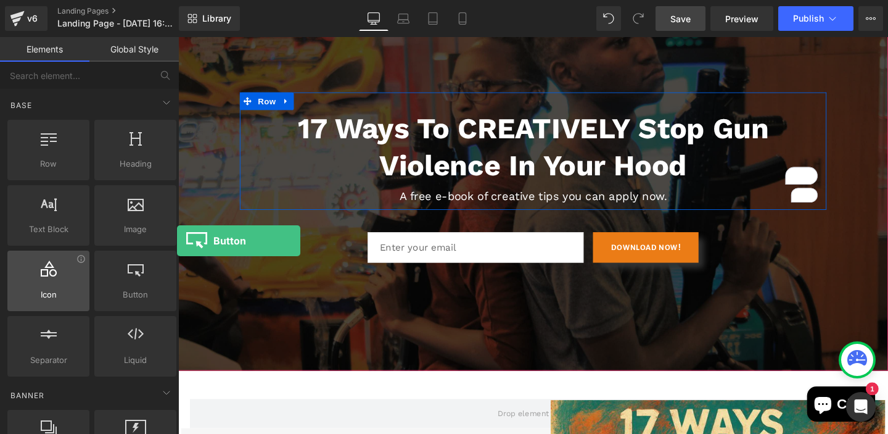
drag, startPoint x: 157, startPoint y: 175, endPoint x: 64, endPoint y: 163, distance: 93.8
click at [54, 163] on div "Row rows, columns, layouts, div Heading headings, titles, h1,h2,h3,h4,h5,h6 Tex…" at bounding box center [92, 248] width 174 height 262
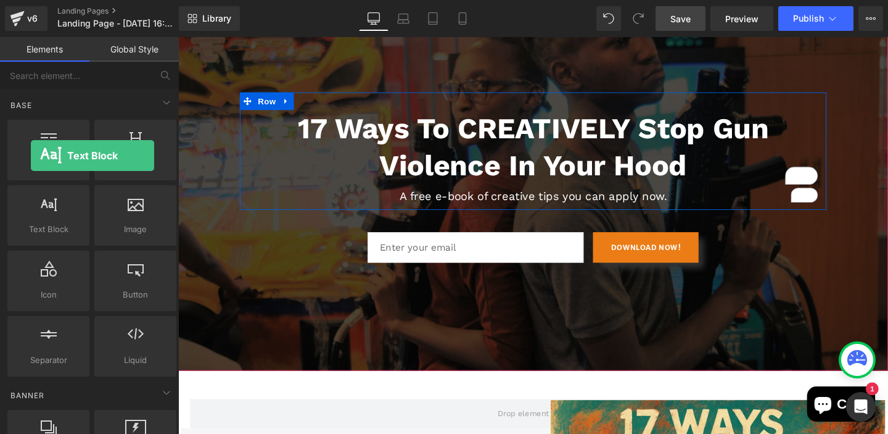
drag, startPoint x: 209, startPoint y: 172, endPoint x: 302, endPoint y: 219, distance: 103.7
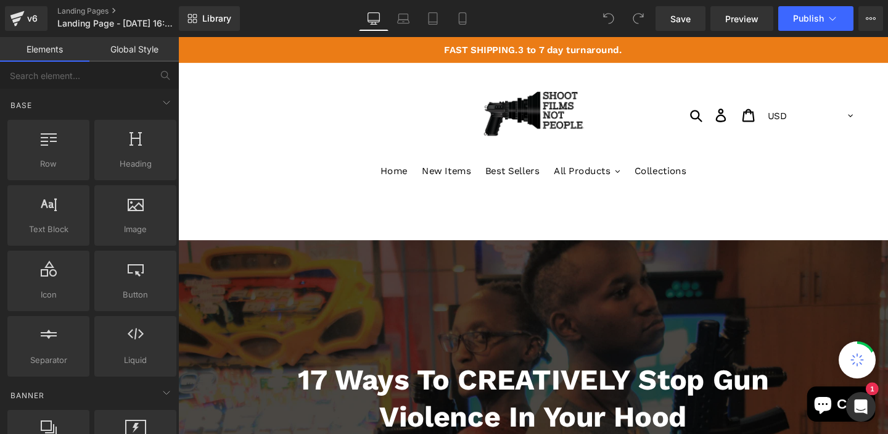
click at [308, 179] on ul "Home New Items Best Sellers All Products .cls-1{fill:#231f20} Hoodies T-shirts …" at bounding box center [551, 185] width 746 height 30
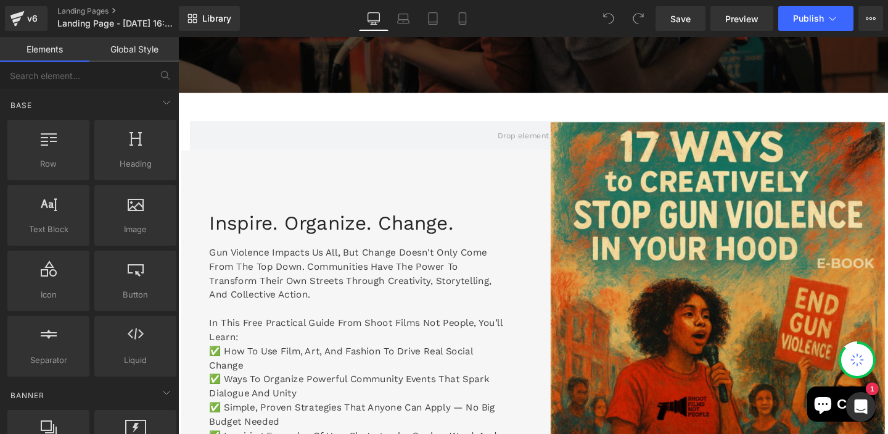
scroll to position [568, 0]
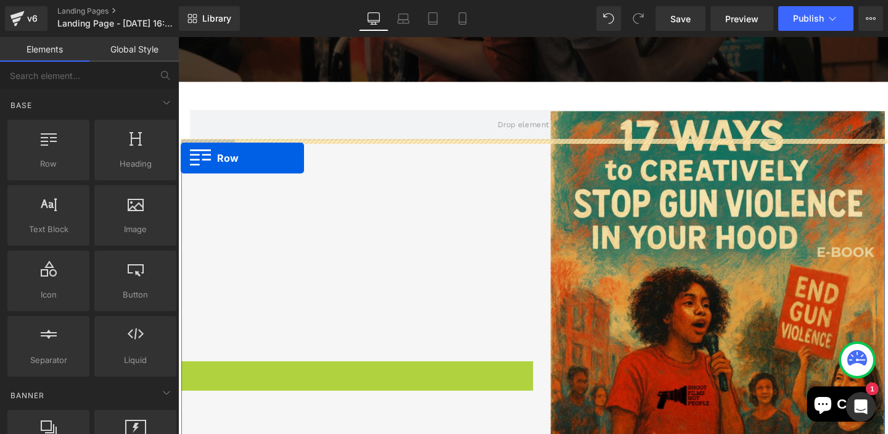
drag, startPoint x: 192, startPoint y: 220, endPoint x: 181, endPoint y: 164, distance: 56.6
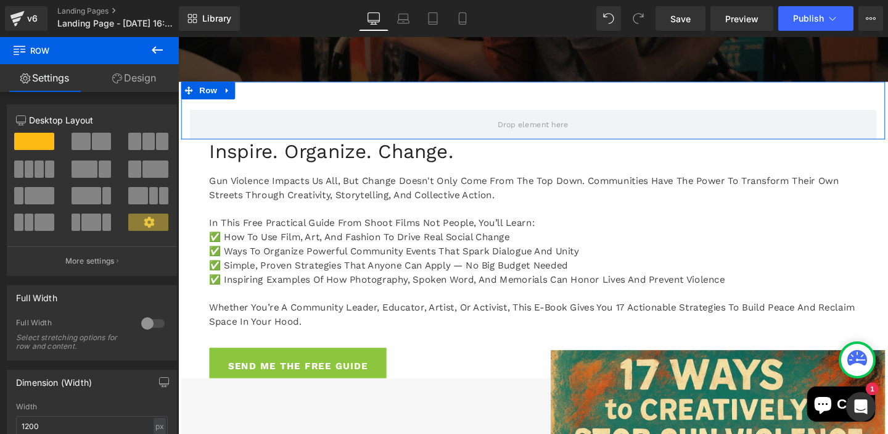
click at [437, 103] on div "Row" at bounding box center [551, 114] width 740 height 60
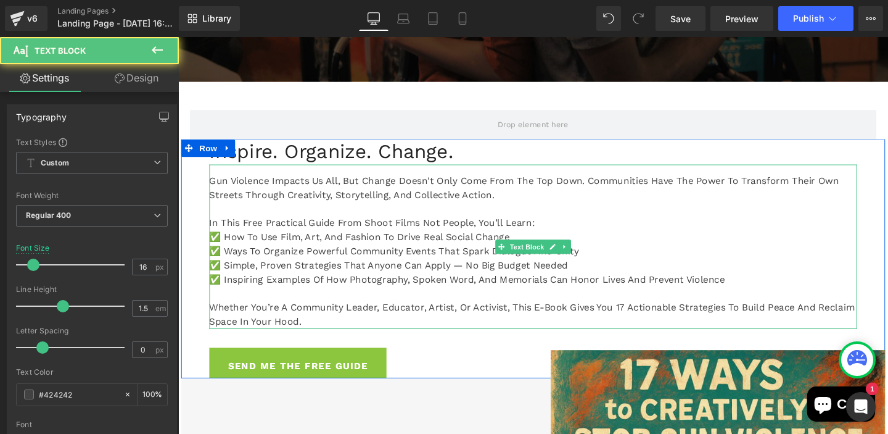
drag, startPoint x: 645, startPoint y: 247, endPoint x: 637, endPoint y: 247, distance: 8.0
click at [637, 247] on p "✅ How to use film, art, and fashion to drive real social change" at bounding box center [551, 247] width 681 height 15
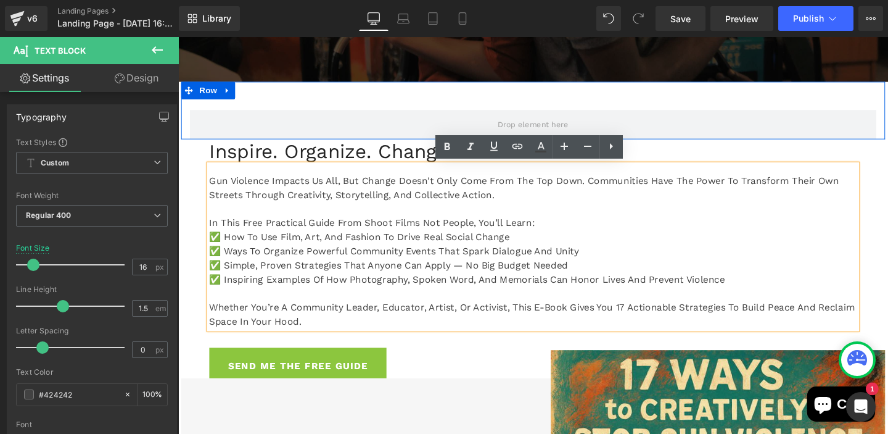
click at [637, 107] on div "Row" at bounding box center [551, 114] width 740 height 60
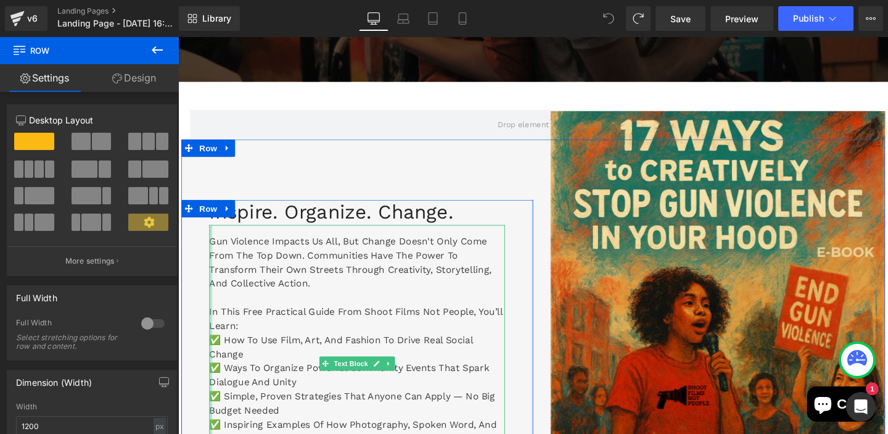
click at [213, 252] on div at bounding box center [212, 379] width 3 height 291
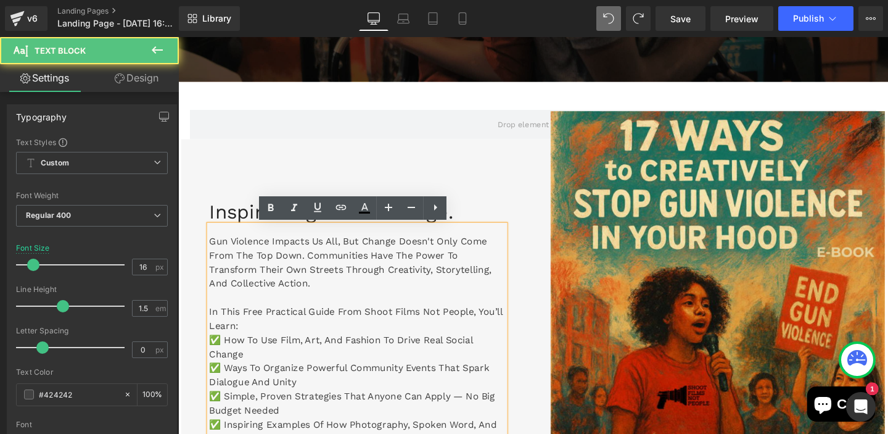
click at [213, 253] on p "Gun violence impacts us all, but change doesn't only come from the top down. Co…" at bounding box center [366, 273] width 311 height 59
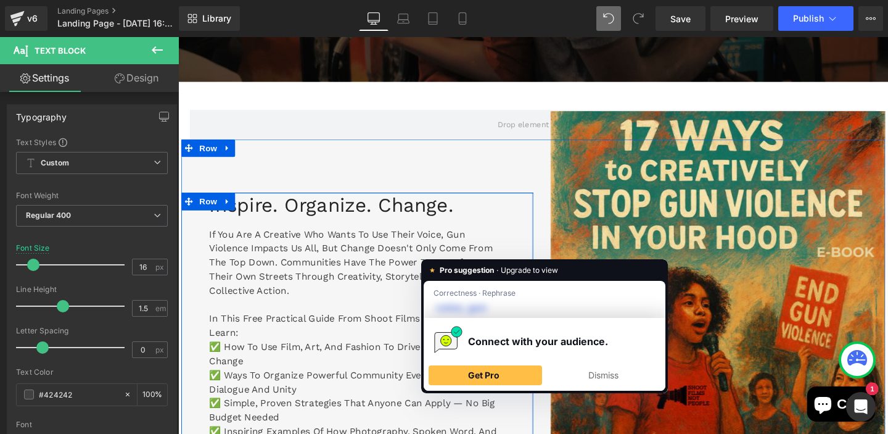
scroll to position [560, 0]
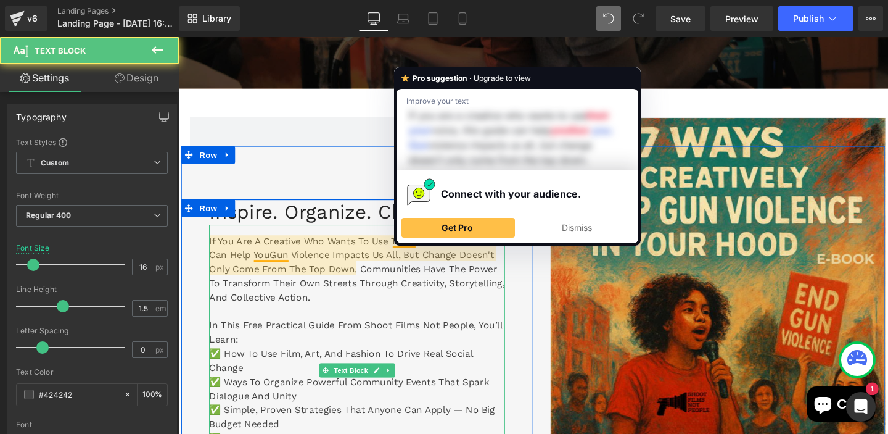
click at [392, 276] on p "If you are a creative who wants to use their voice, this guide can help youGun …" at bounding box center [366, 281] width 311 height 74
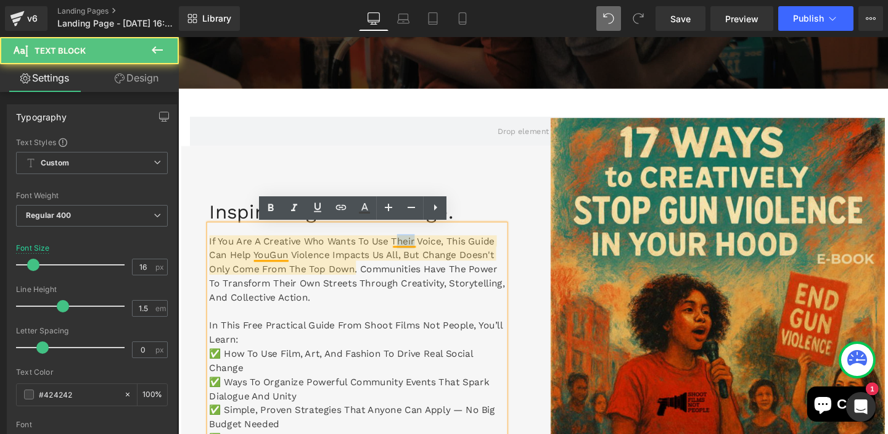
drag, startPoint x: 428, startPoint y: 252, endPoint x: 410, endPoint y: 252, distance: 17.9
click at [410, 252] on p "If you are a creative who wants to use their voice, this guide can help youGun …" at bounding box center [366, 281] width 311 height 74
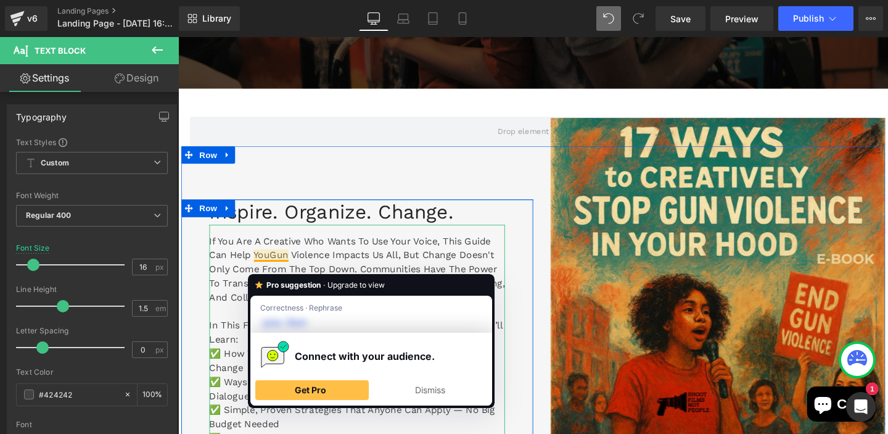
click at [258, 266] on p "If you are a creative who wants to use your voice, this guide can help youGun v…" at bounding box center [366, 281] width 311 height 74
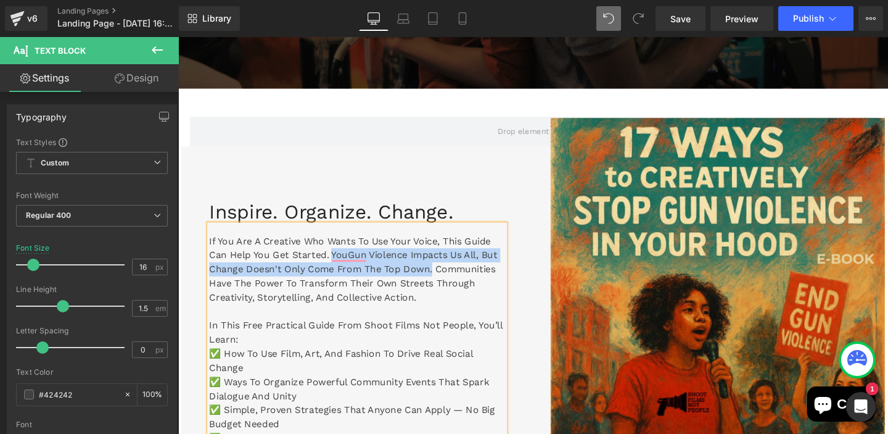
drag, startPoint x: 342, startPoint y: 265, endPoint x: 445, endPoint y: 286, distance: 105.6
click at [445, 286] on p "If you are a creative who wants to use your voice, this guide can help you get …" at bounding box center [366, 281] width 311 height 74
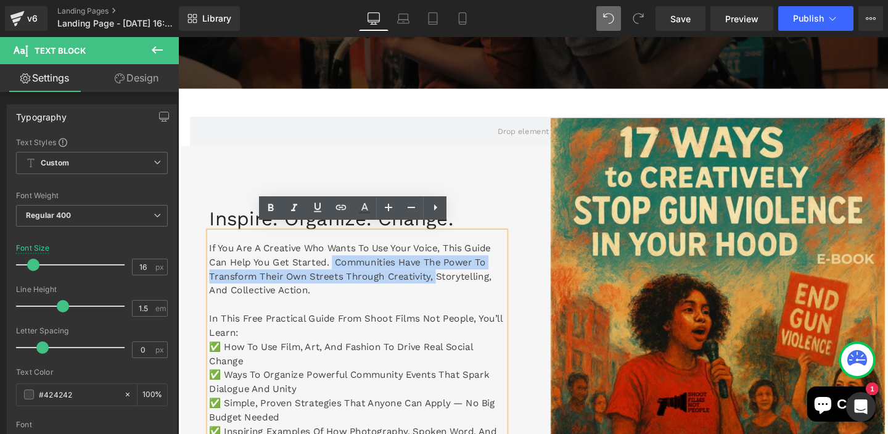
scroll to position [568, 0]
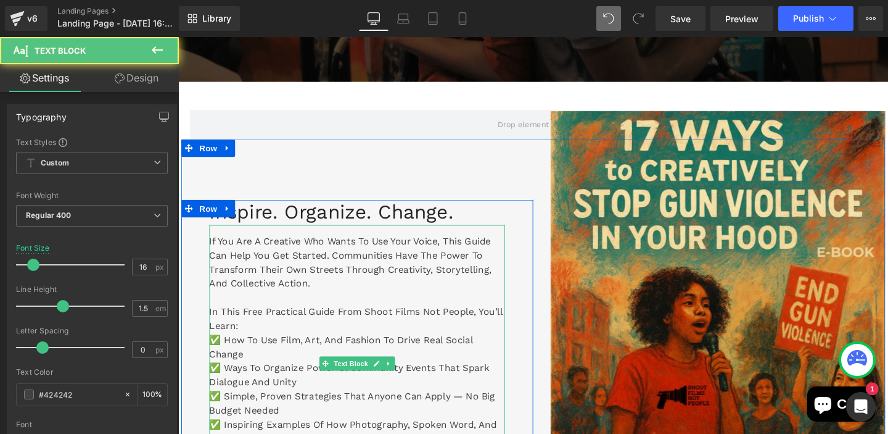
click at [477, 254] on p "If you are a creative who wants to use your voice, this guide can help you get …" at bounding box center [366, 273] width 311 height 59
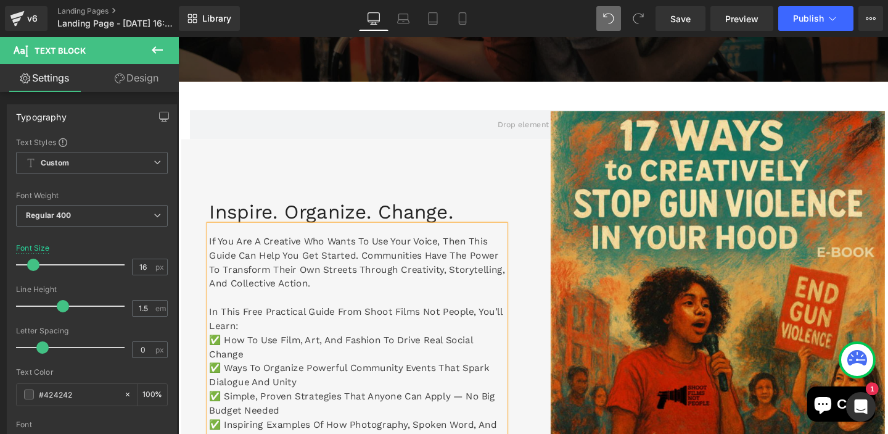
click at [469, 181] on div "Inspire. Organize. Change. Heading If you are a creative who wants to use your …" at bounding box center [366, 392] width 370 height 497
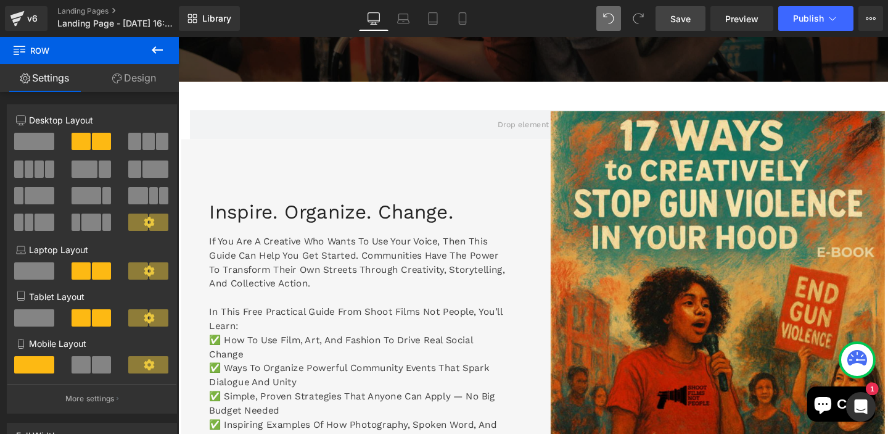
click at [690, 22] on span "Save" at bounding box center [681, 18] width 20 height 13
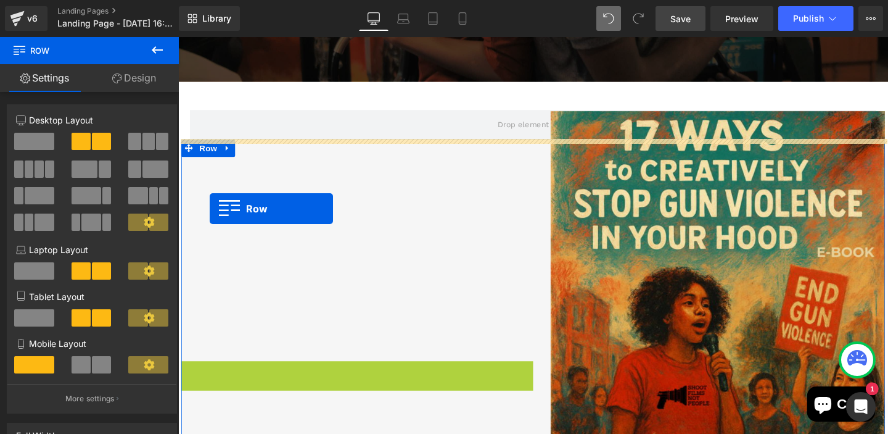
drag, startPoint x: 191, startPoint y: 218, endPoint x: 211, endPoint y: 217, distance: 19.8
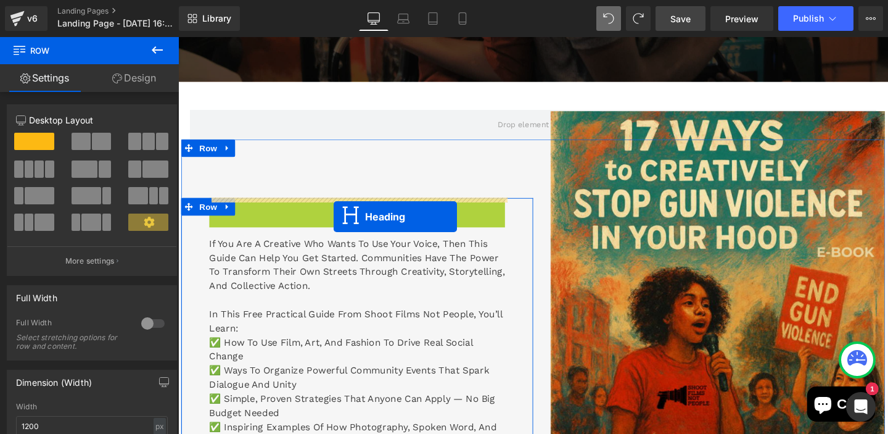
drag, startPoint x: 335, startPoint y: 226, endPoint x: 342, endPoint y: 226, distance: 6.8
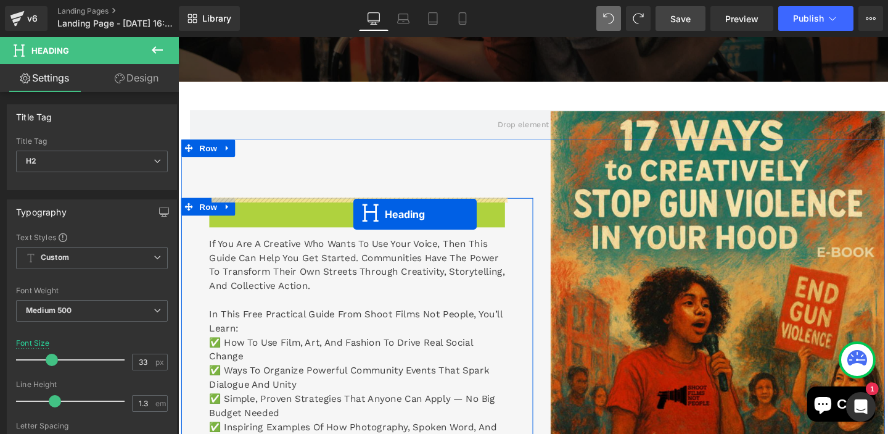
drag, startPoint x: 339, startPoint y: 221, endPoint x: 363, endPoint y: 223, distance: 23.5
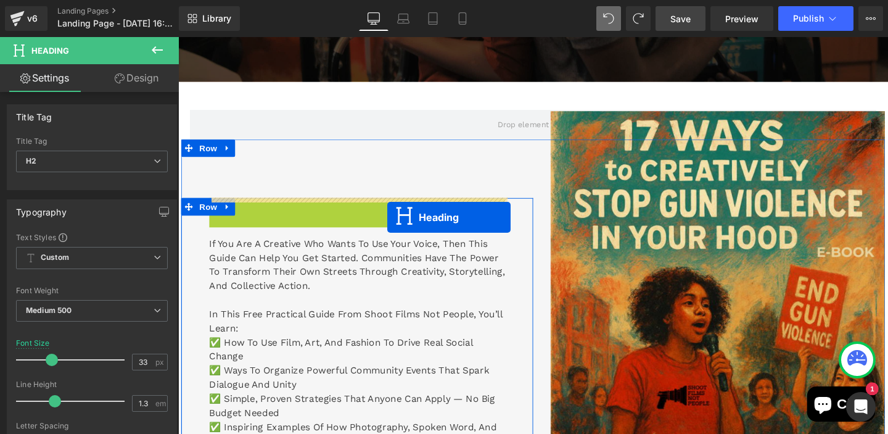
drag, startPoint x: 338, startPoint y: 221, endPoint x: 398, endPoint y: 226, distance: 60.0
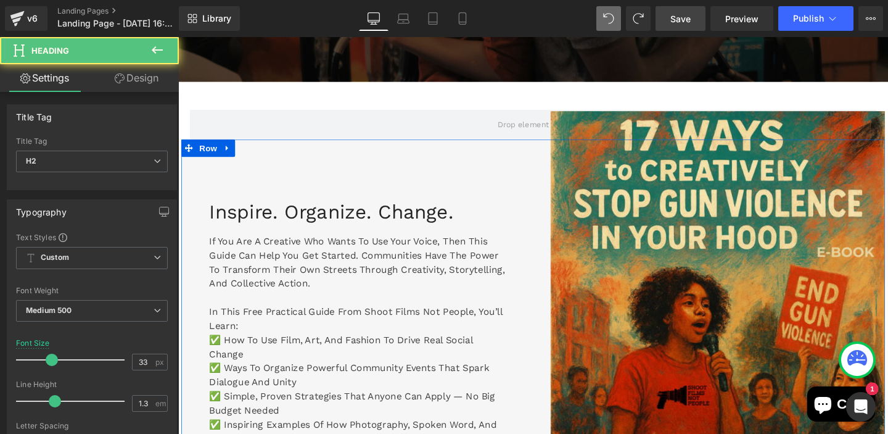
click at [444, 186] on div "Inspire. Organize. Change. Heading If you are a creative who wants to use your …" at bounding box center [366, 392] width 370 height 497
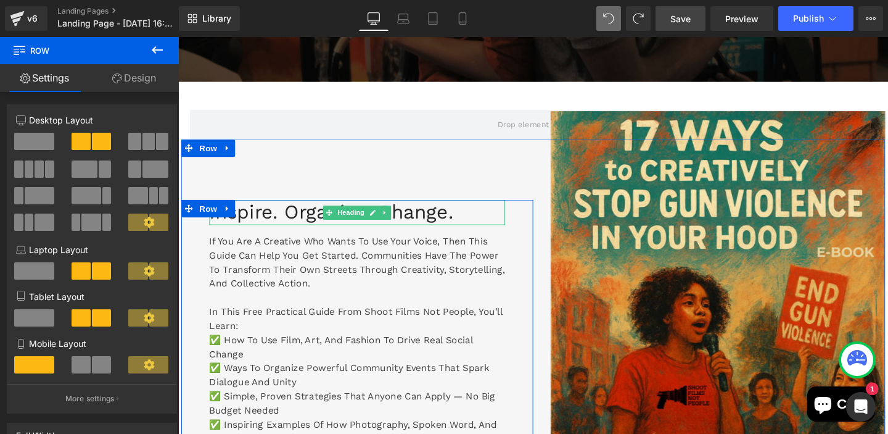
click at [281, 217] on h2 "Inspire. Organize. Change." at bounding box center [366, 221] width 311 height 27
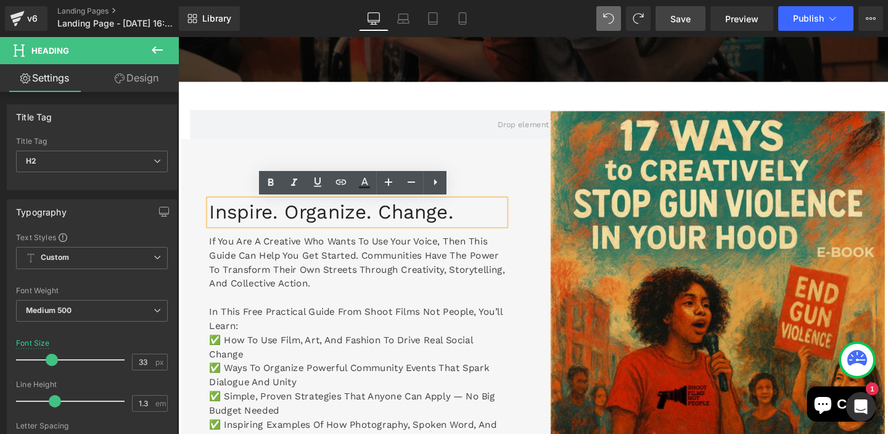
click at [211, 222] on h2 "Inspire. Organize. Change." at bounding box center [366, 221] width 311 height 27
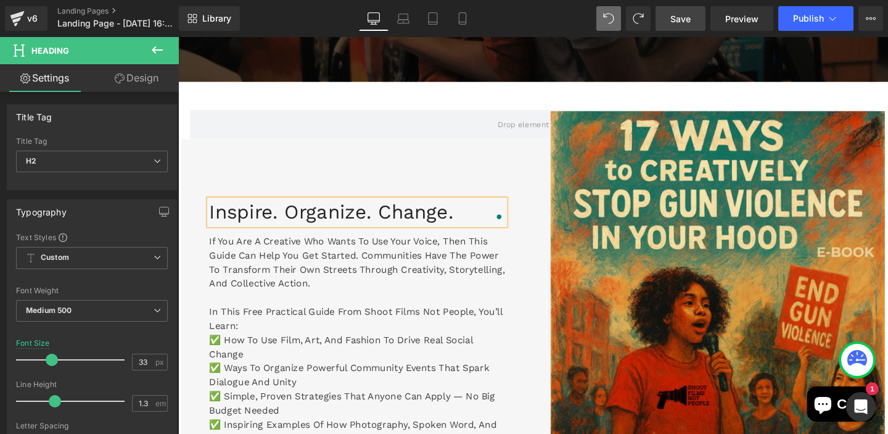
click at [222, 181] on div "Inspire. Organize. Change. Heading If you are a creative who wants to use your …" at bounding box center [366, 392] width 370 height 497
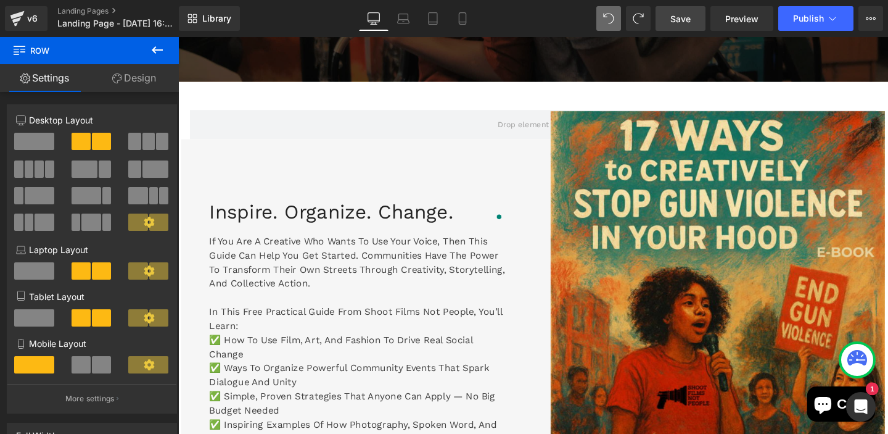
click at [677, 25] on link "Save" at bounding box center [681, 18] width 50 height 25
click at [736, 19] on span "Preview" at bounding box center [741, 18] width 33 height 13
